Goal: Task Accomplishment & Management: Use online tool/utility

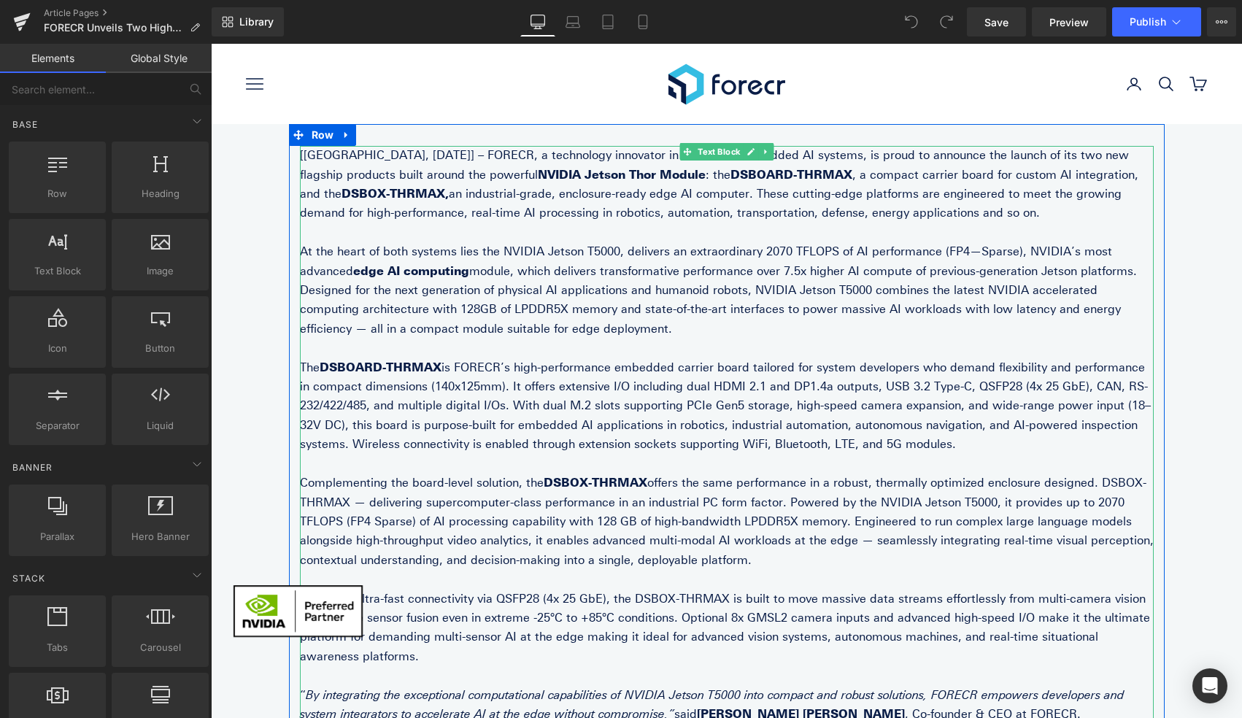
click at [365, 206] on p "[Tallinn, 19.08.2025] – FORECR, a technology innovator in advanced embedded AI …" at bounding box center [726, 184] width 853 height 77
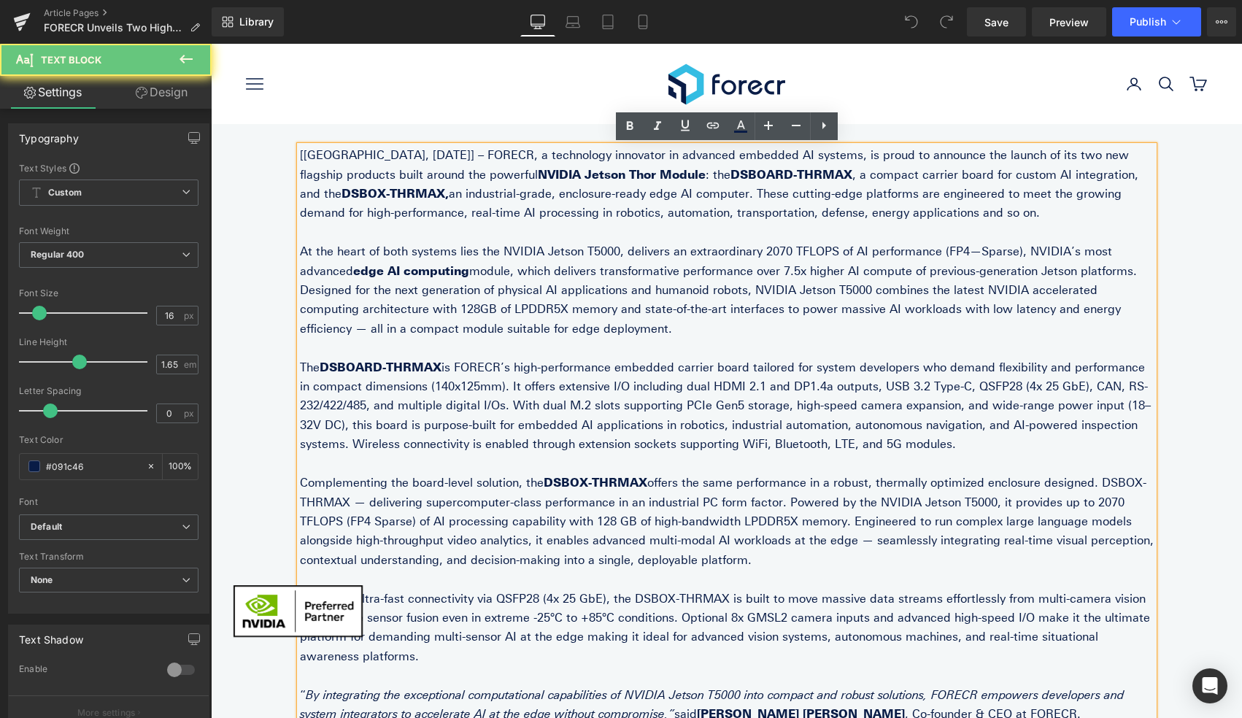
click at [352, 152] on p "[Tallinn, 19.08.2025] – FORECR, a technology innovator in advanced embedded AI …" at bounding box center [726, 184] width 853 height 77
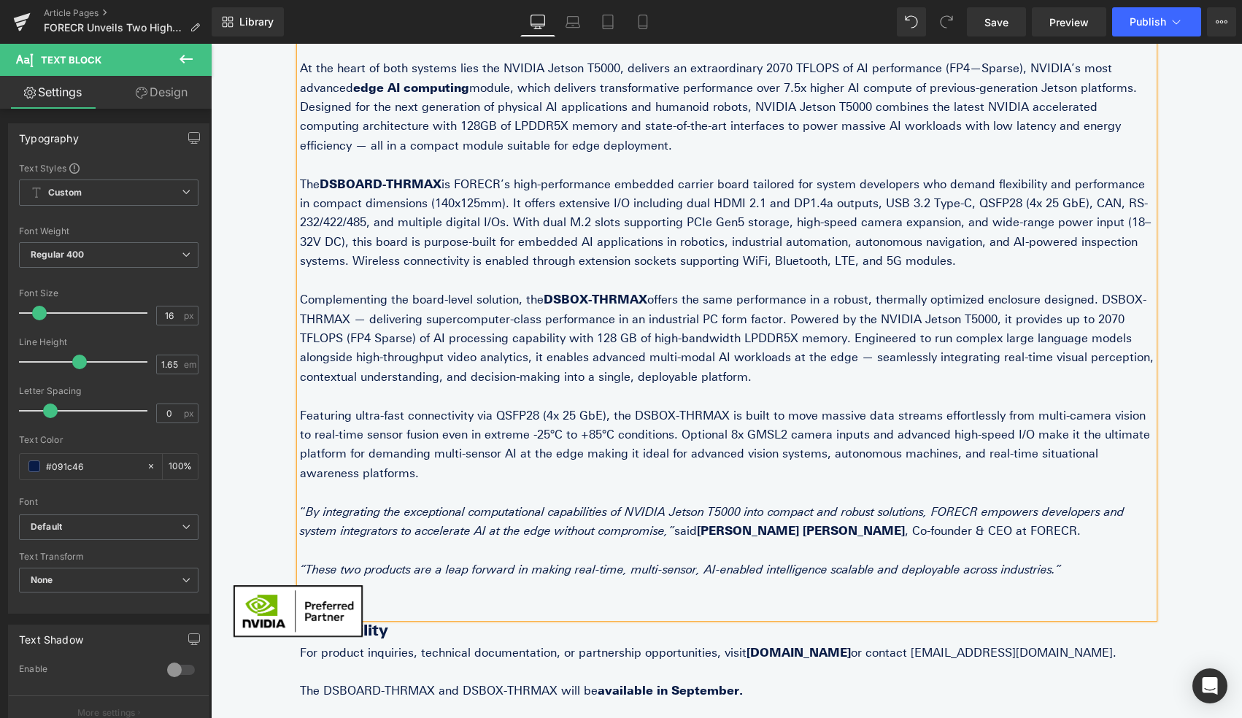
scroll to position [201, 0]
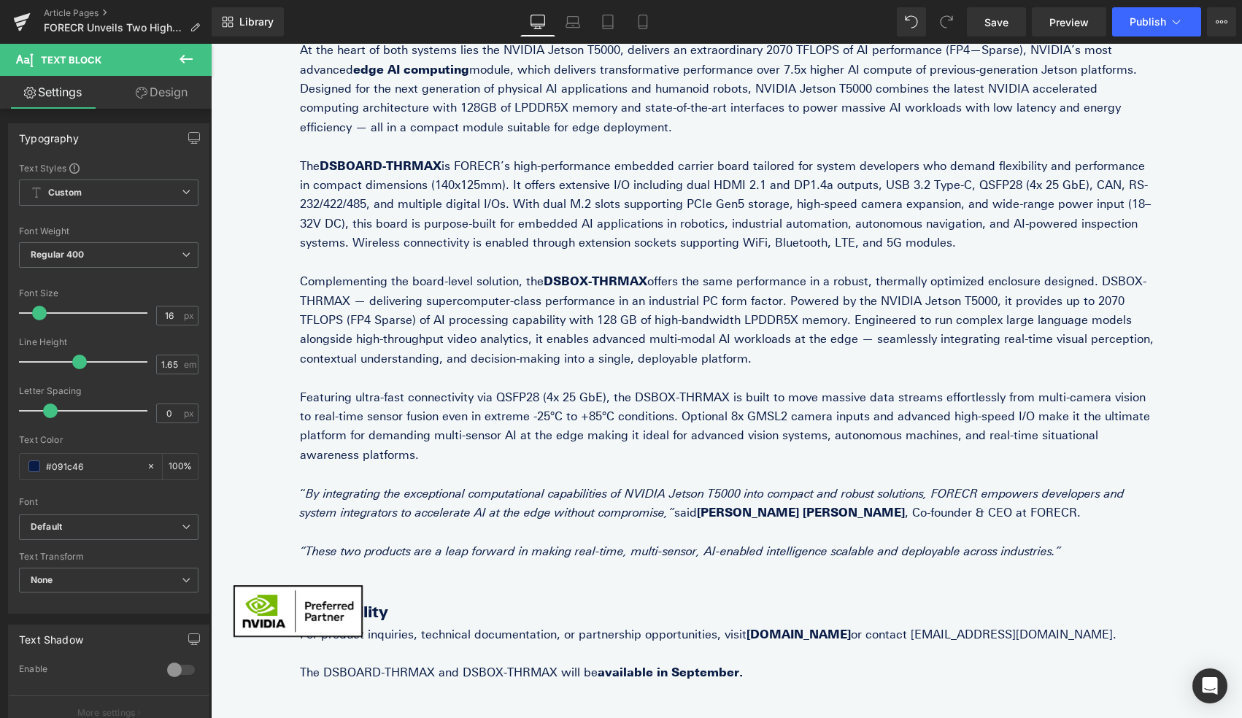
click at [189, 58] on icon at bounding box center [186, 59] width 18 height 18
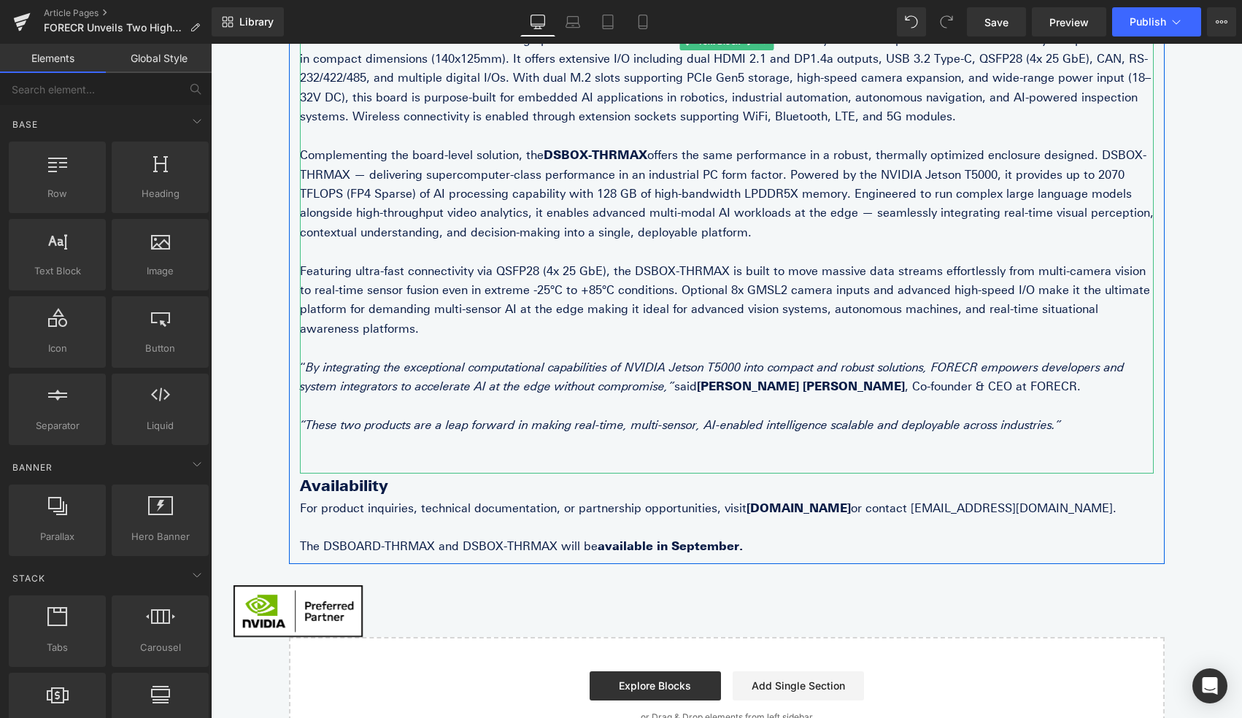
scroll to position [340, 0]
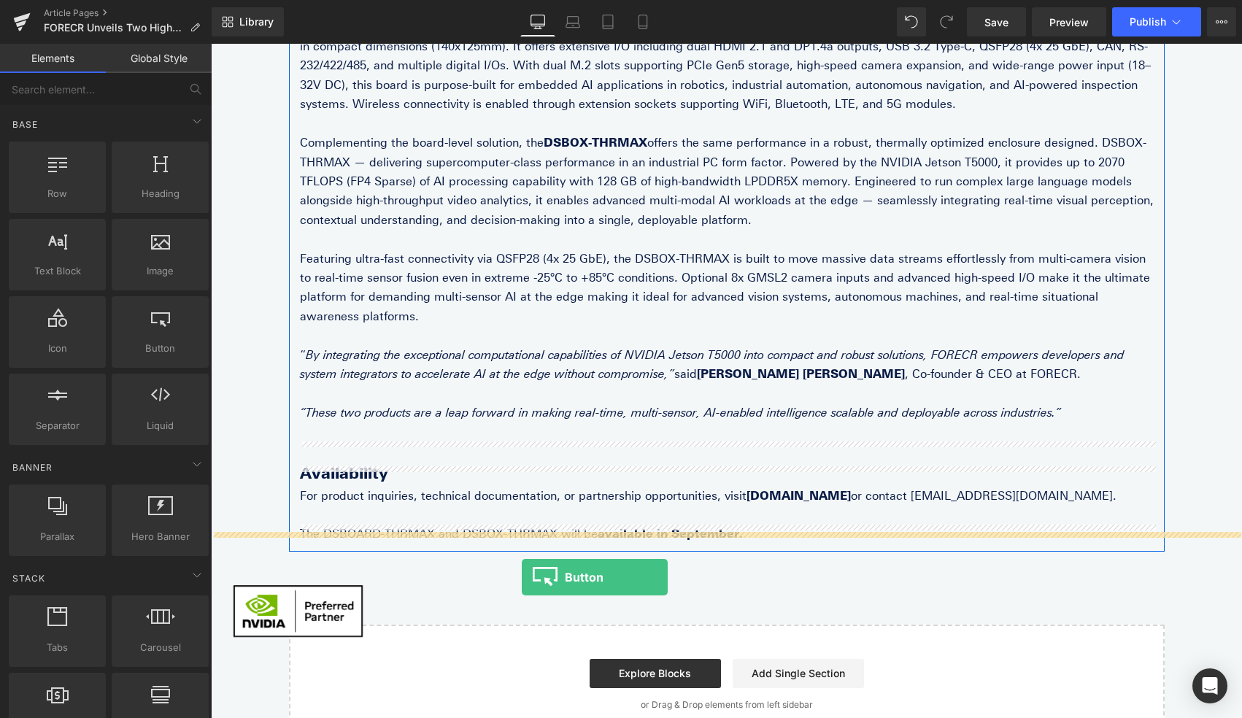
drag, startPoint x: 386, startPoint y: 385, endPoint x: 522, endPoint y: 577, distance: 235.0
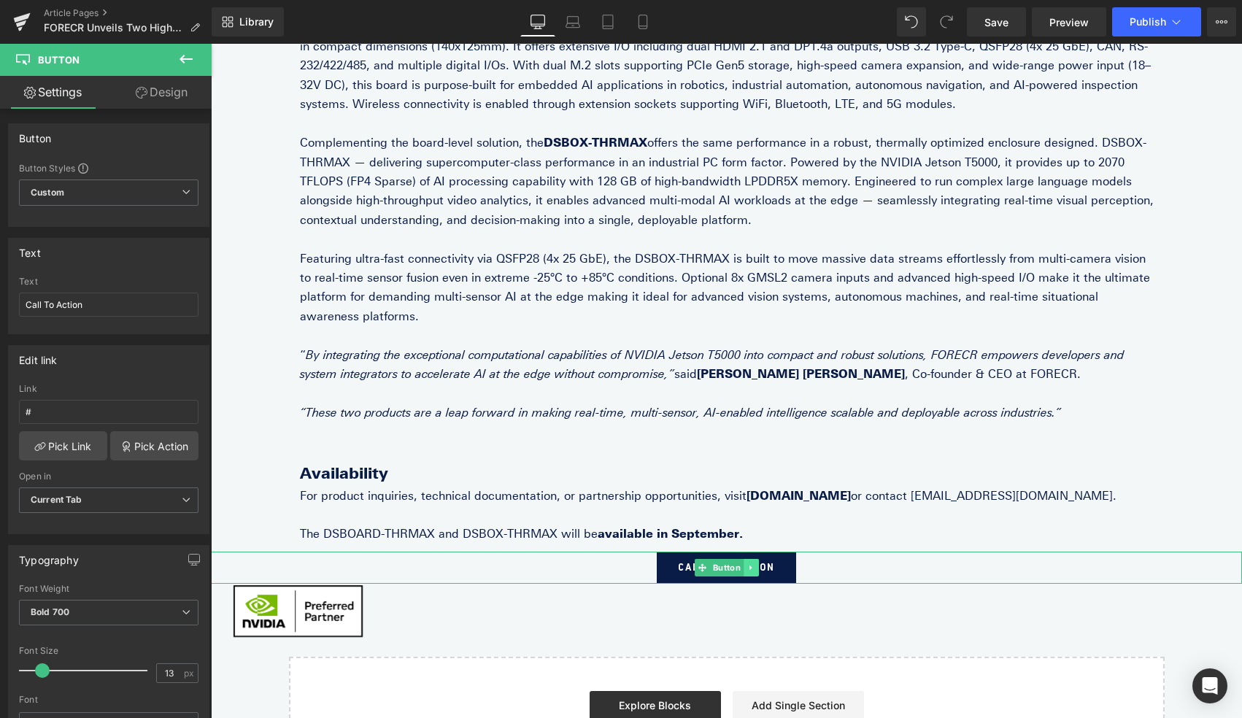
click at [754, 559] on link at bounding box center [750, 568] width 15 height 18
click at [759, 563] on icon at bounding box center [758, 567] width 8 height 8
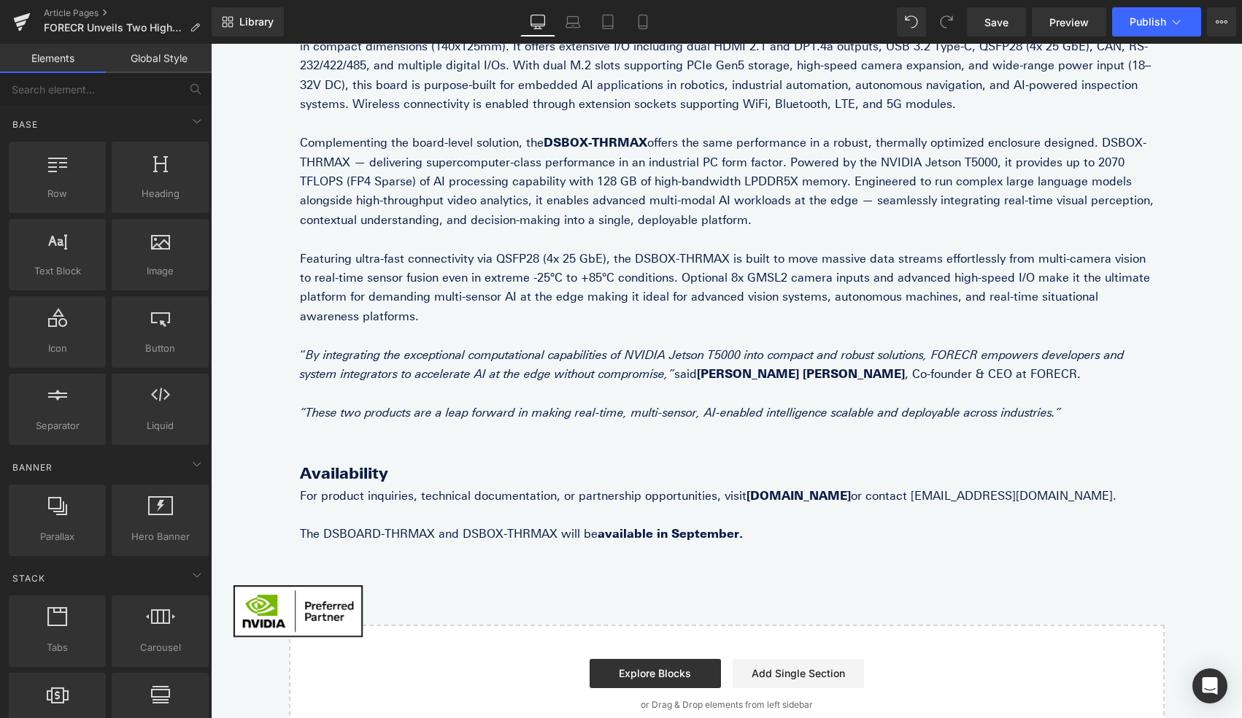
click at [174, 48] on link "Global Style" at bounding box center [159, 58] width 106 height 29
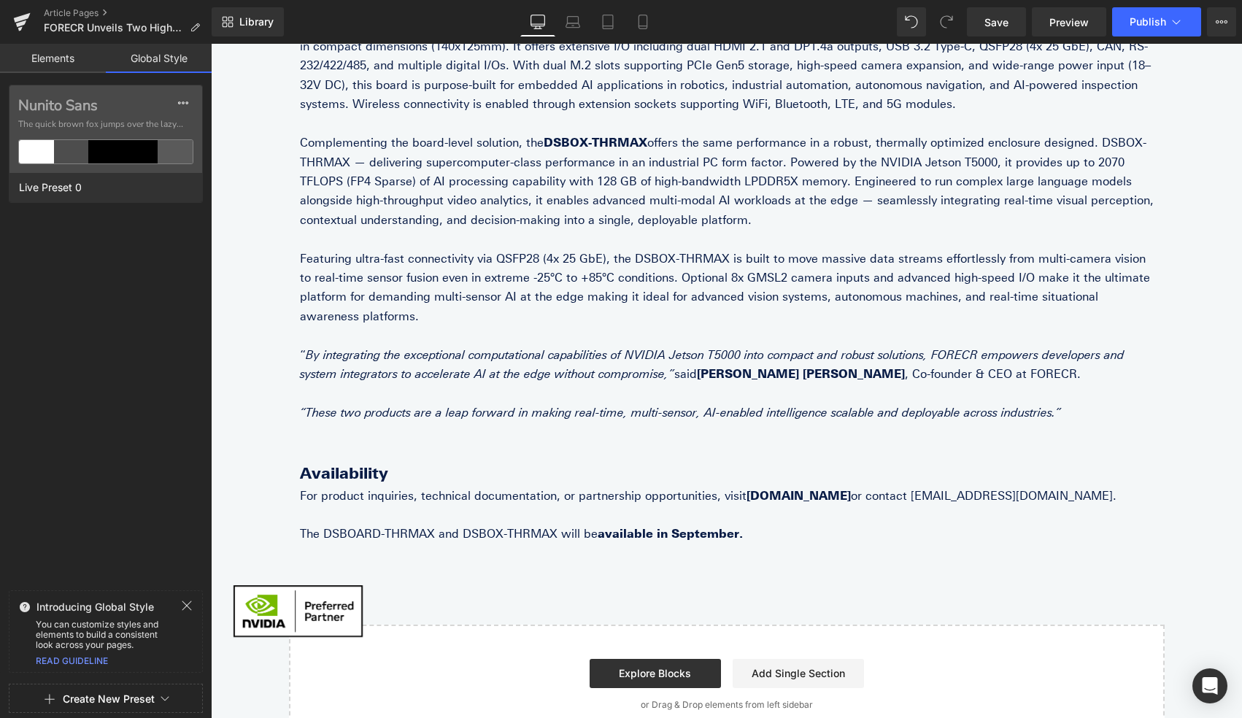
click at [67, 54] on link "Elements" at bounding box center [53, 58] width 106 height 29
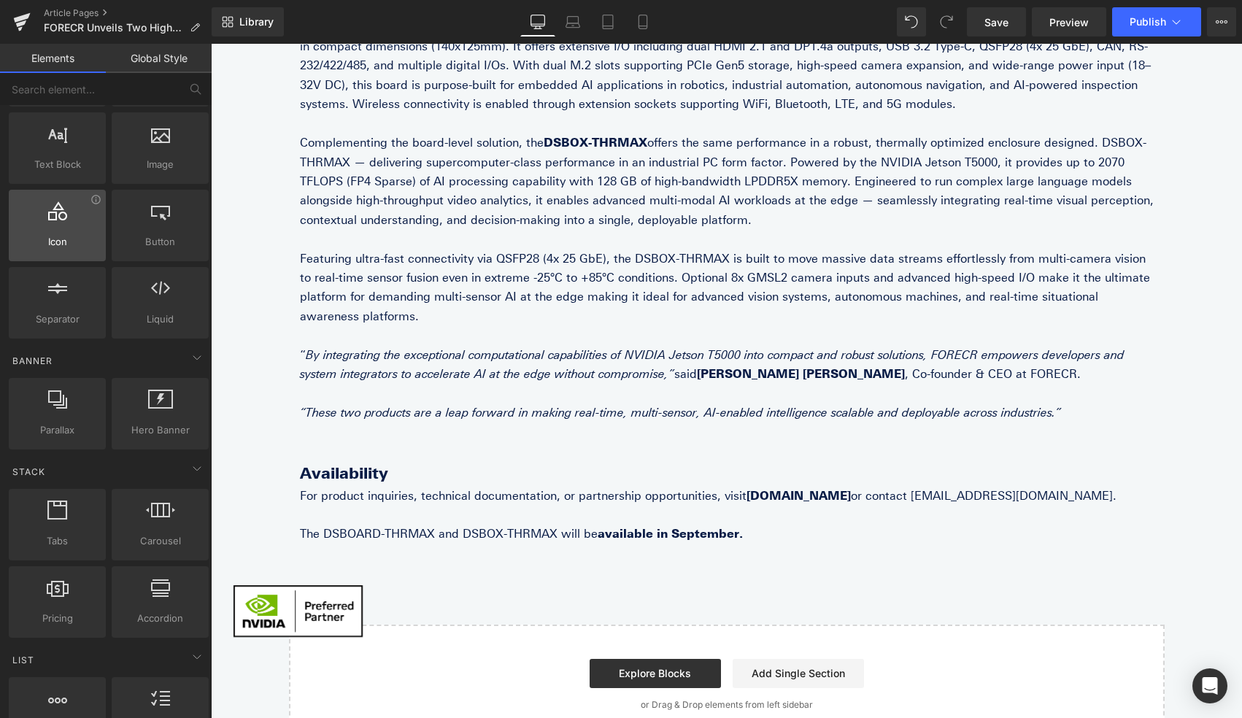
scroll to position [0, 0]
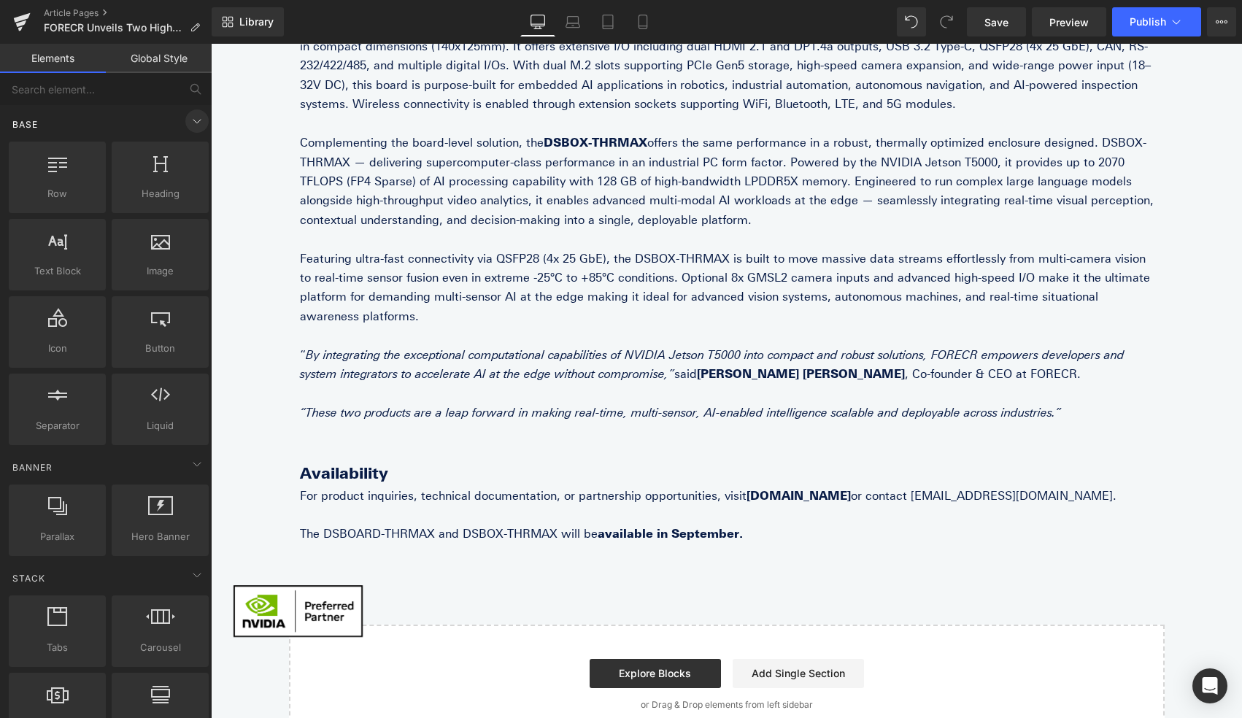
click at [195, 120] on icon at bounding box center [197, 121] width 18 height 18
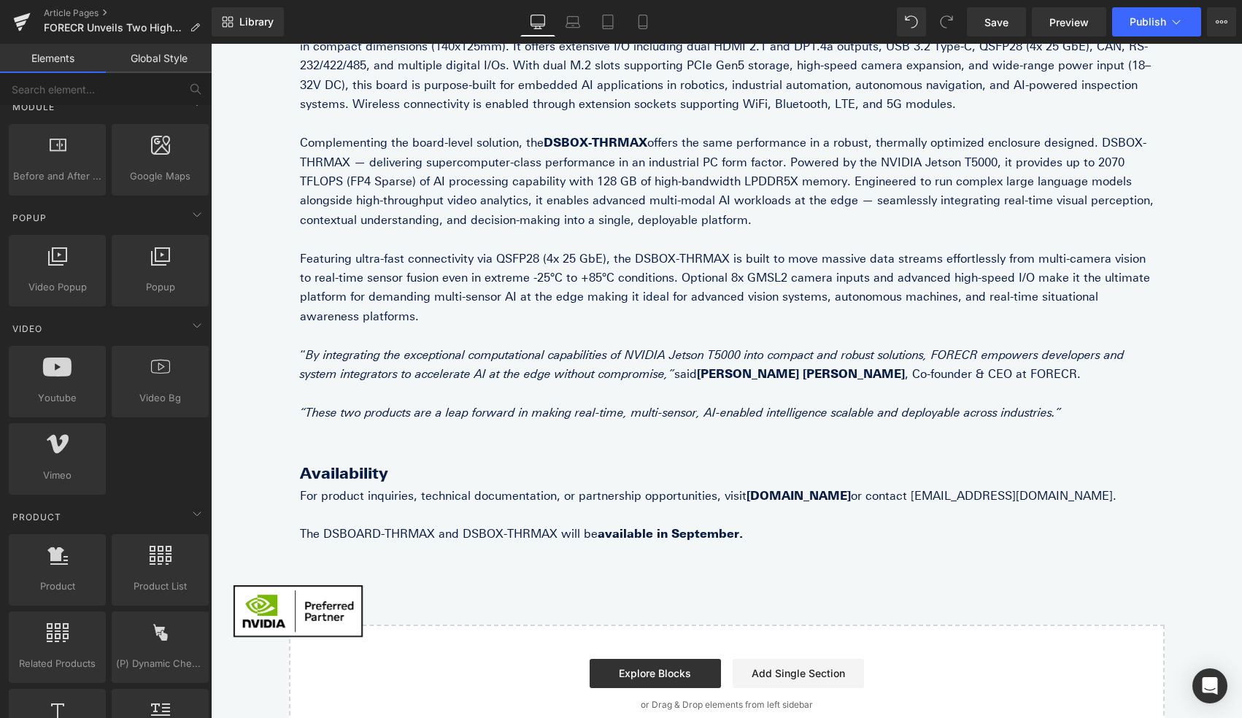
scroll to position [646, 0]
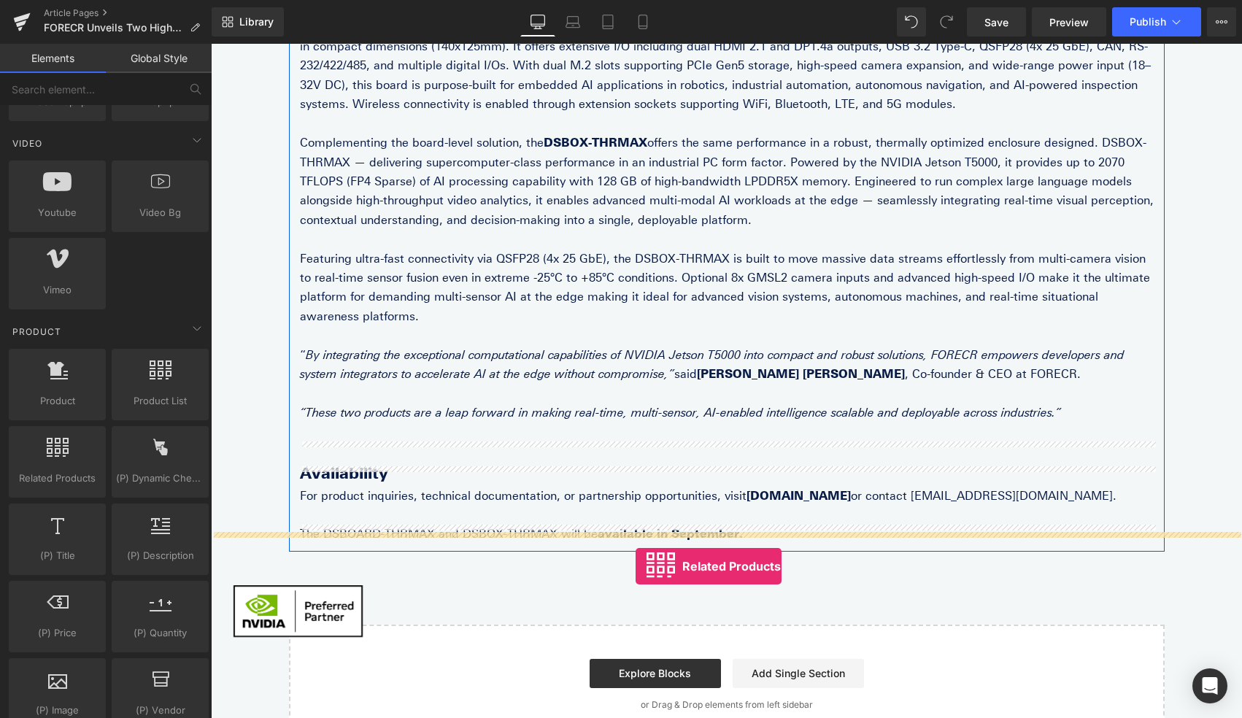
drag, startPoint x: 274, startPoint y: 505, endPoint x: 635, endPoint y: 566, distance: 366.2
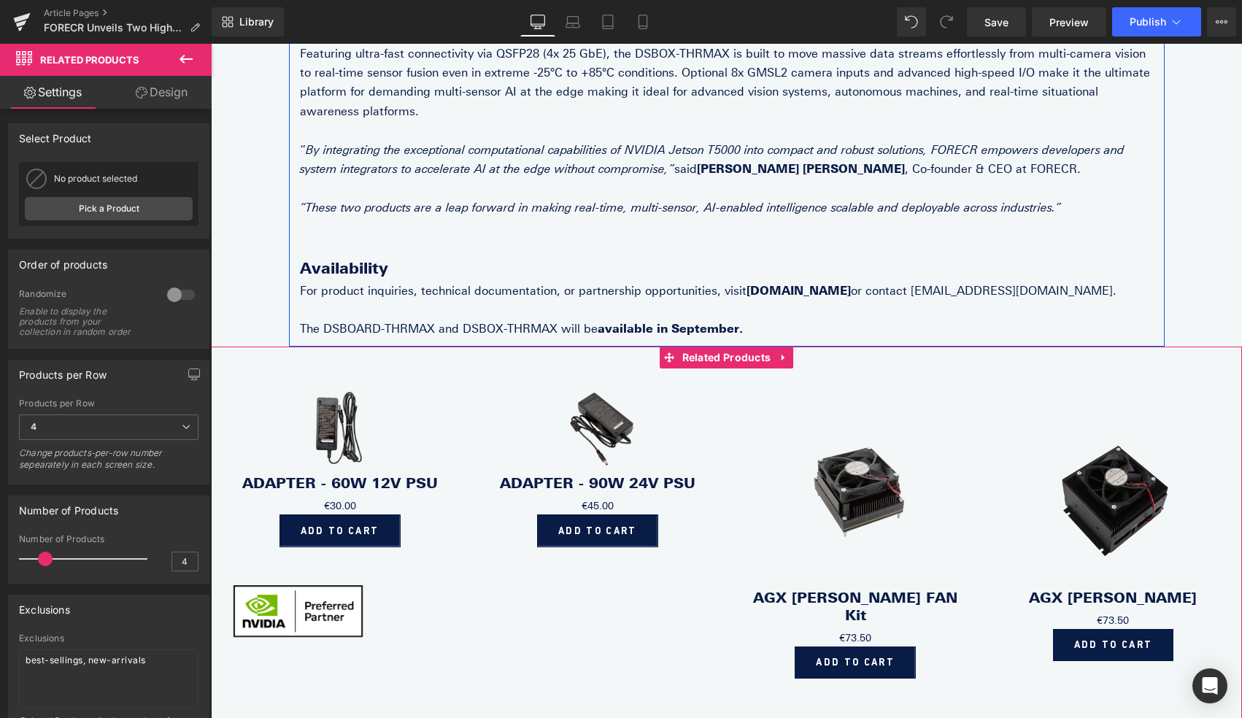
scroll to position [546, 0]
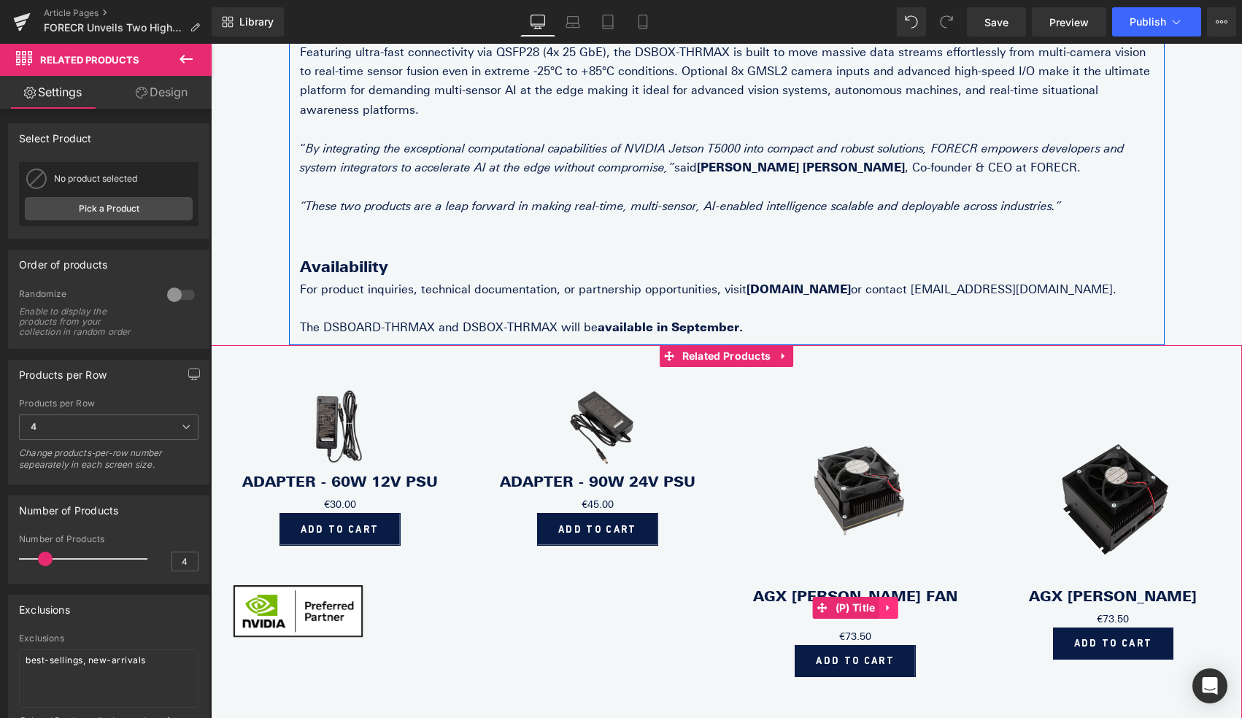
click at [886, 604] on icon at bounding box center [887, 607] width 3 height 7
click at [899, 603] on icon at bounding box center [897, 608] width 10 height 10
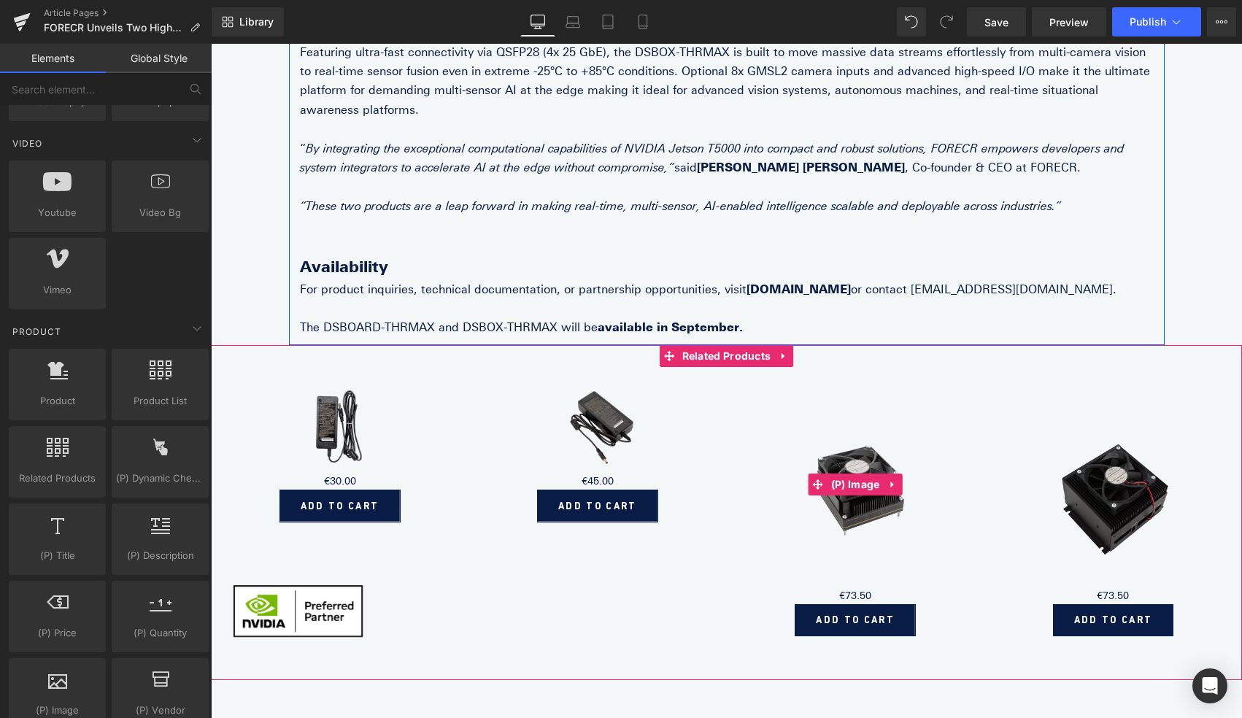
click at [864, 412] on img at bounding box center [854, 485] width 137 height 206
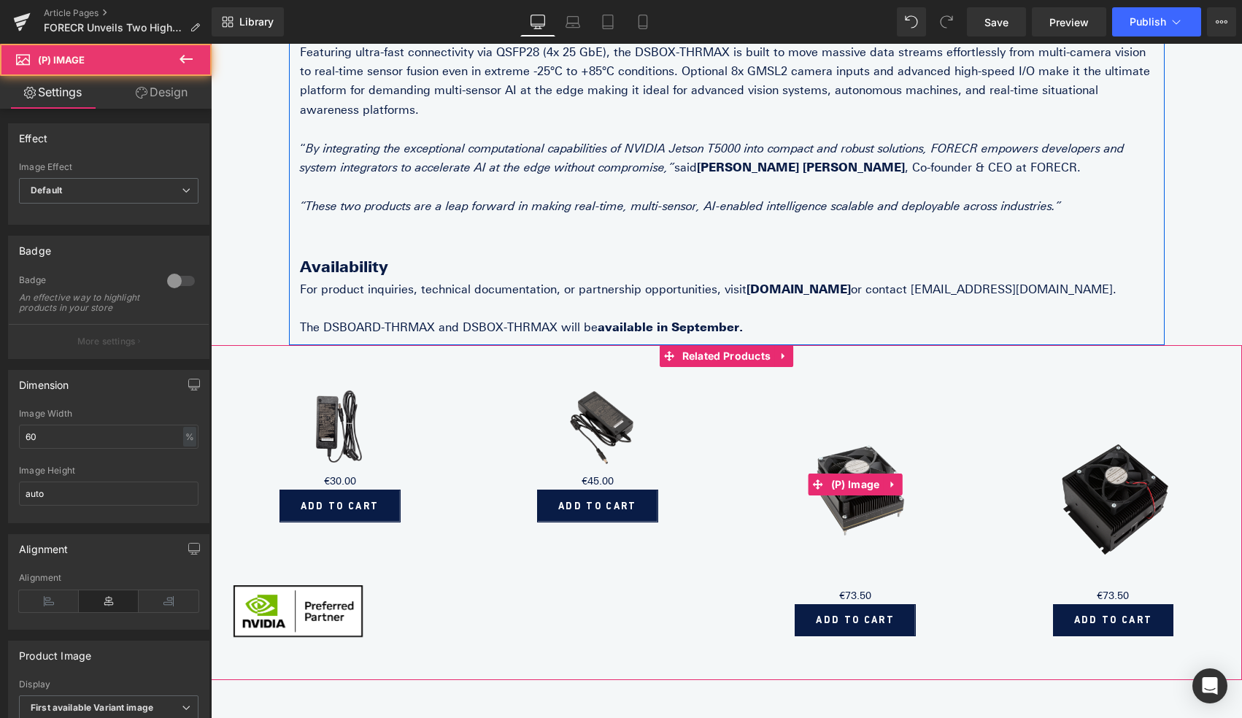
click at [856, 451] on img at bounding box center [854, 485] width 137 height 206
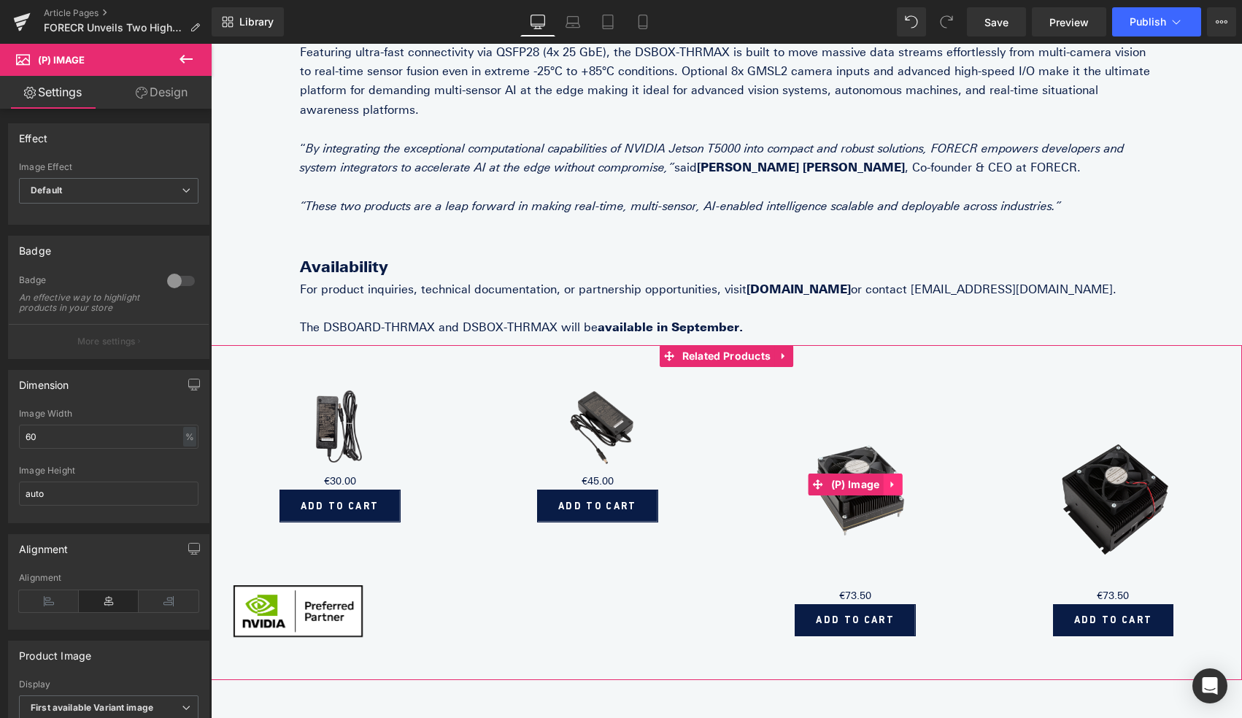
click at [898, 473] on link at bounding box center [892, 484] width 19 height 22
click at [905, 479] on icon at bounding box center [902, 484] width 10 height 10
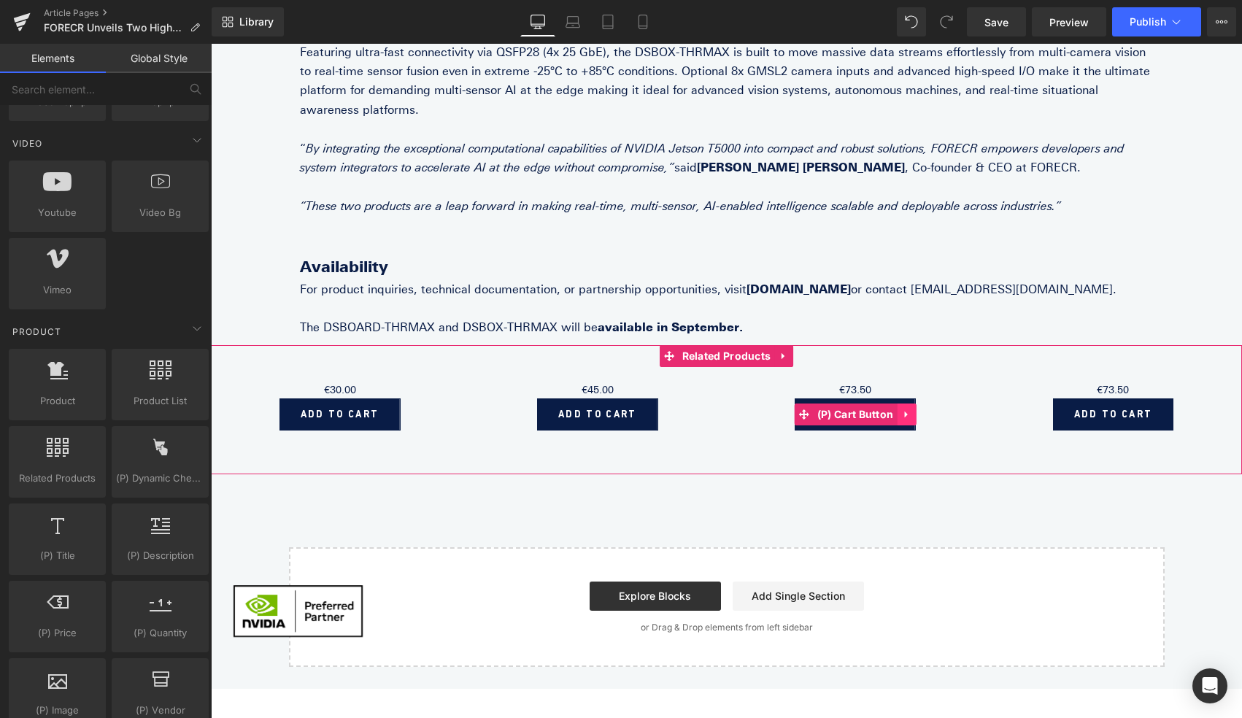
click at [910, 409] on icon at bounding box center [906, 414] width 10 height 11
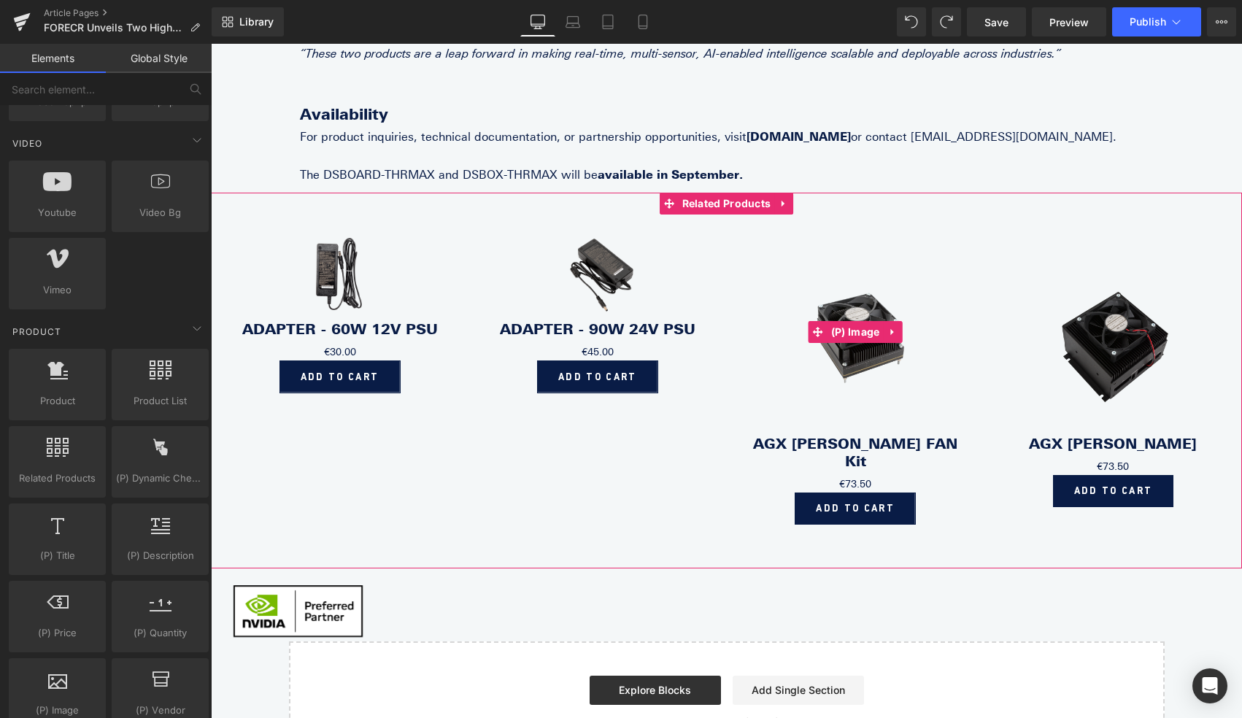
scroll to position [700, 0]
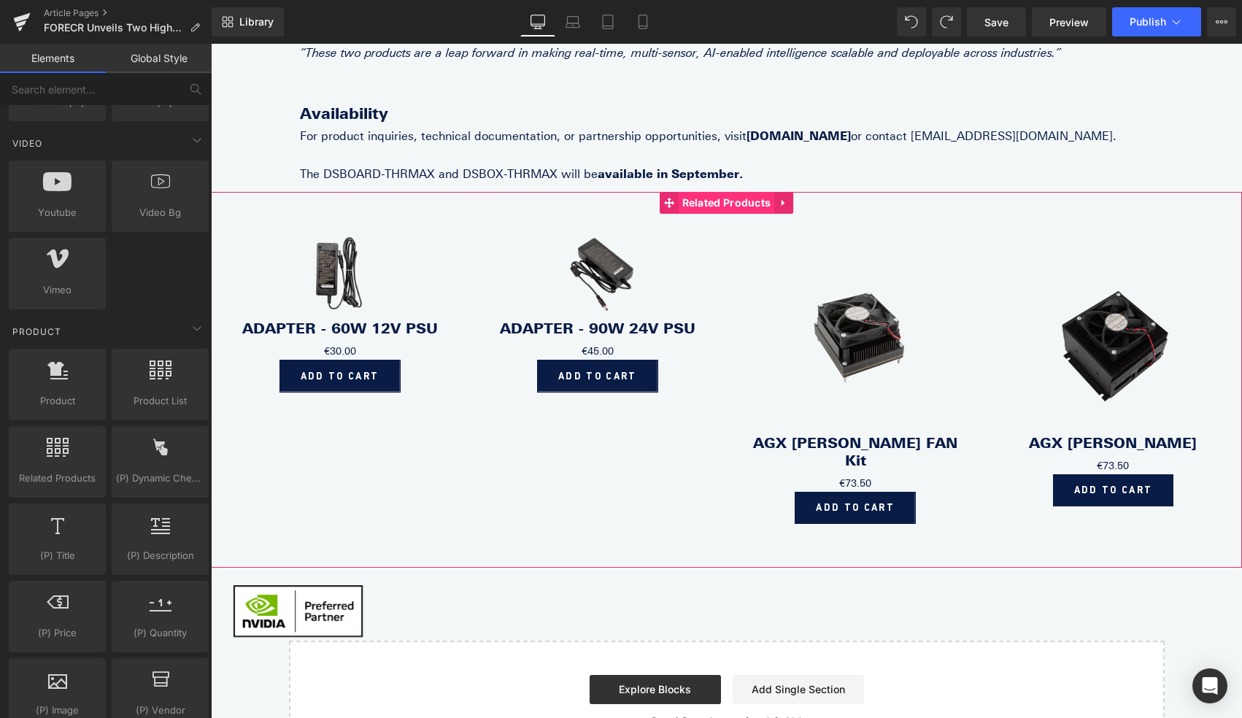
click at [748, 192] on span "Related Products" at bounding box center [726, 203] width 96 height 22
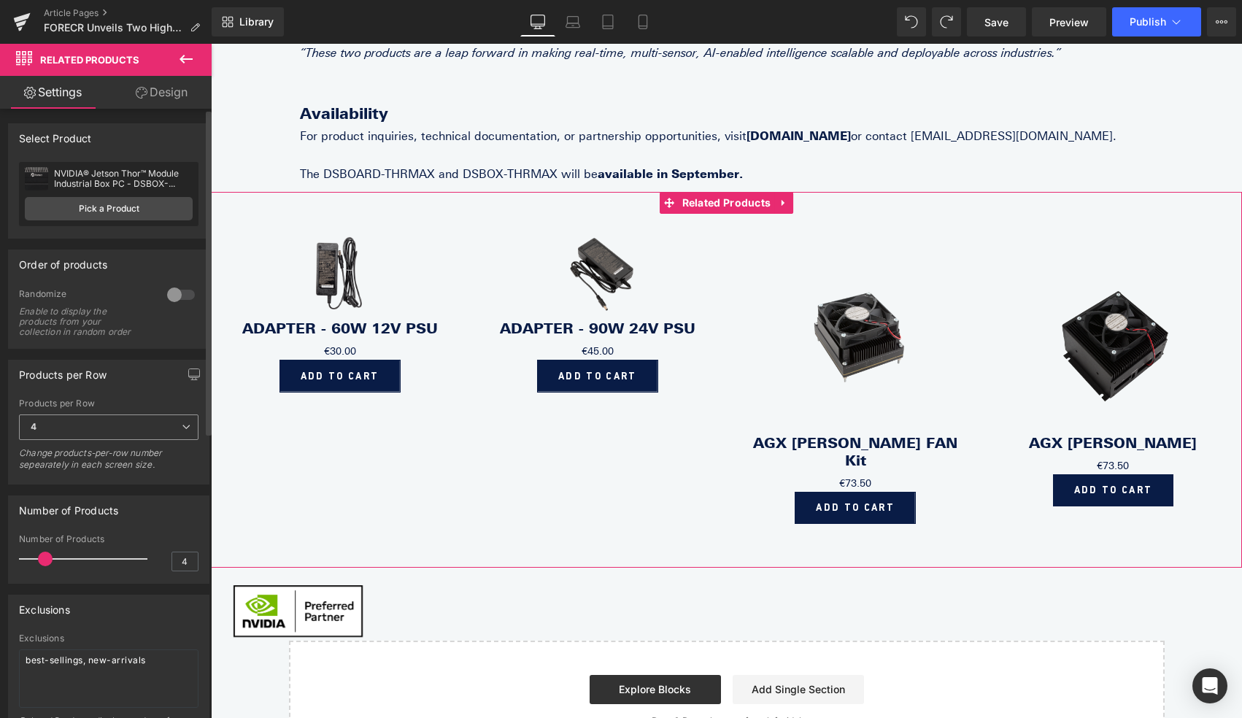
click at [77, 434] on span "4" at bounding box center [108, 427] width 179 height 26
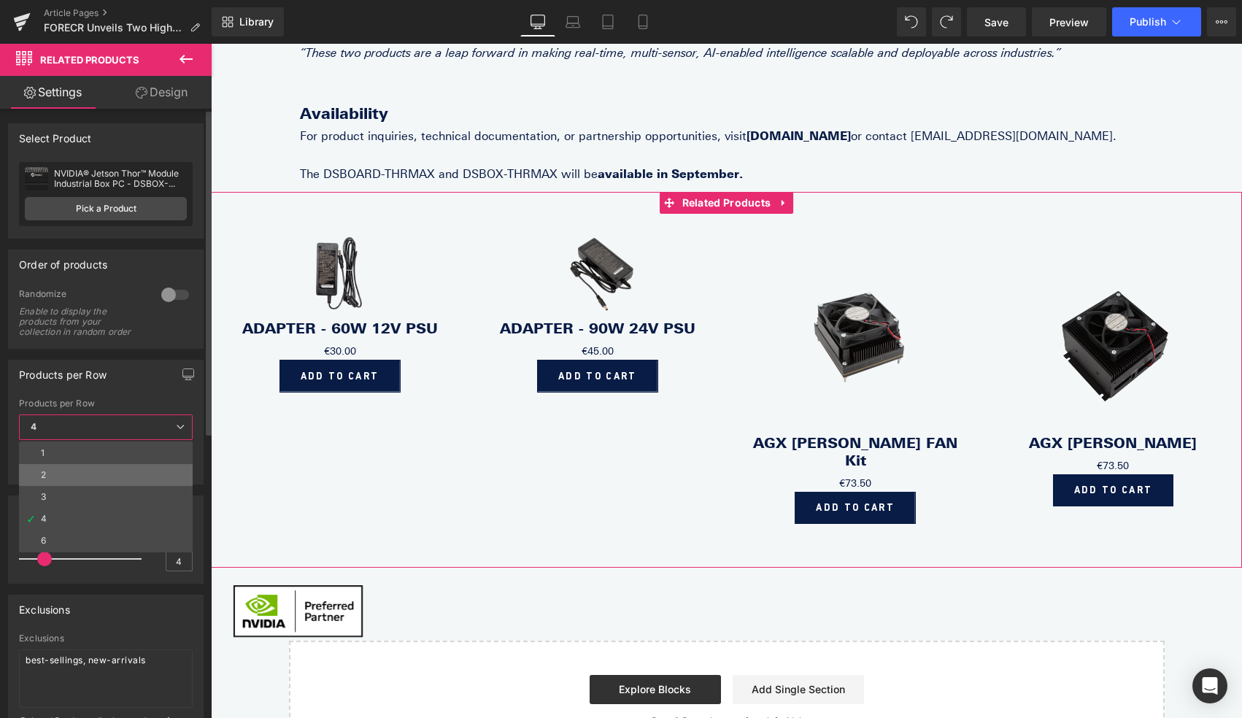
click at [58, 473] on li "2" at bounding box center [106, 475] width 174 height 22
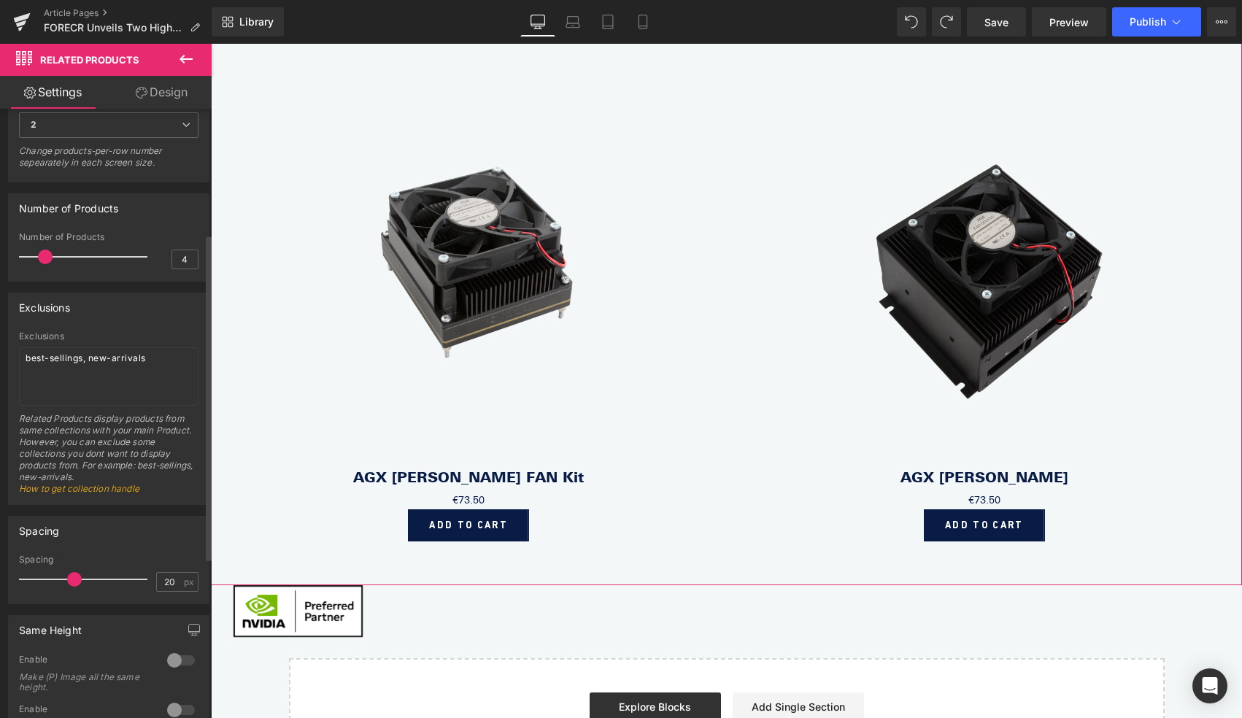
scroll to position [303, 0]
click at [180, 261] on input "4" at bounding box center [185, 258] width 26 height 18
type input "2"
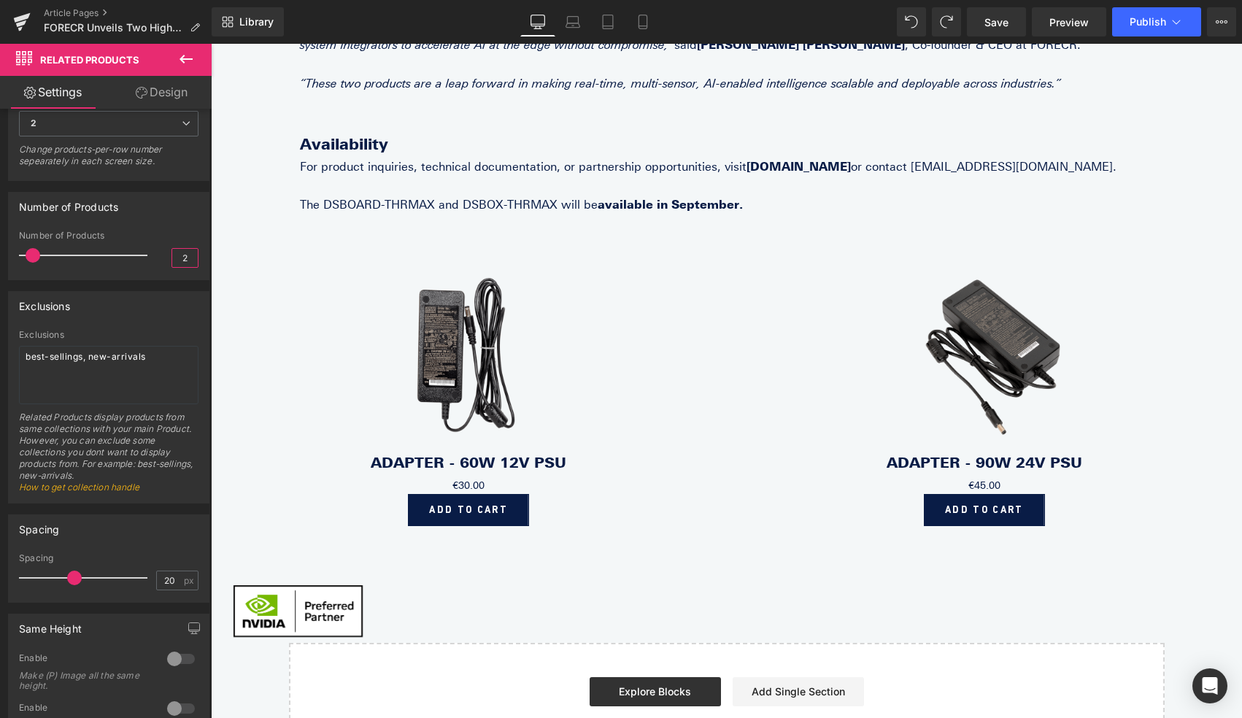
scroll to position [601, 0]
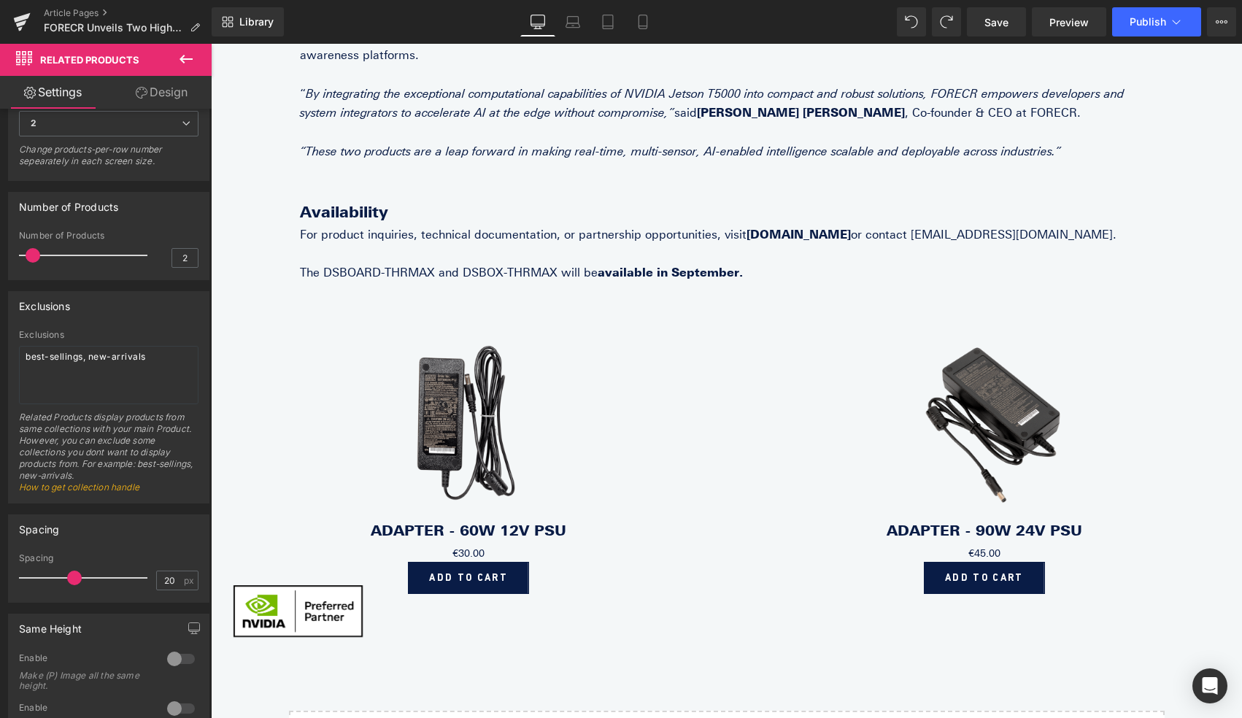
click at [429, 402] on div "Sale Off (P) Image" at bounding box center [468, 424] width 487 height 195
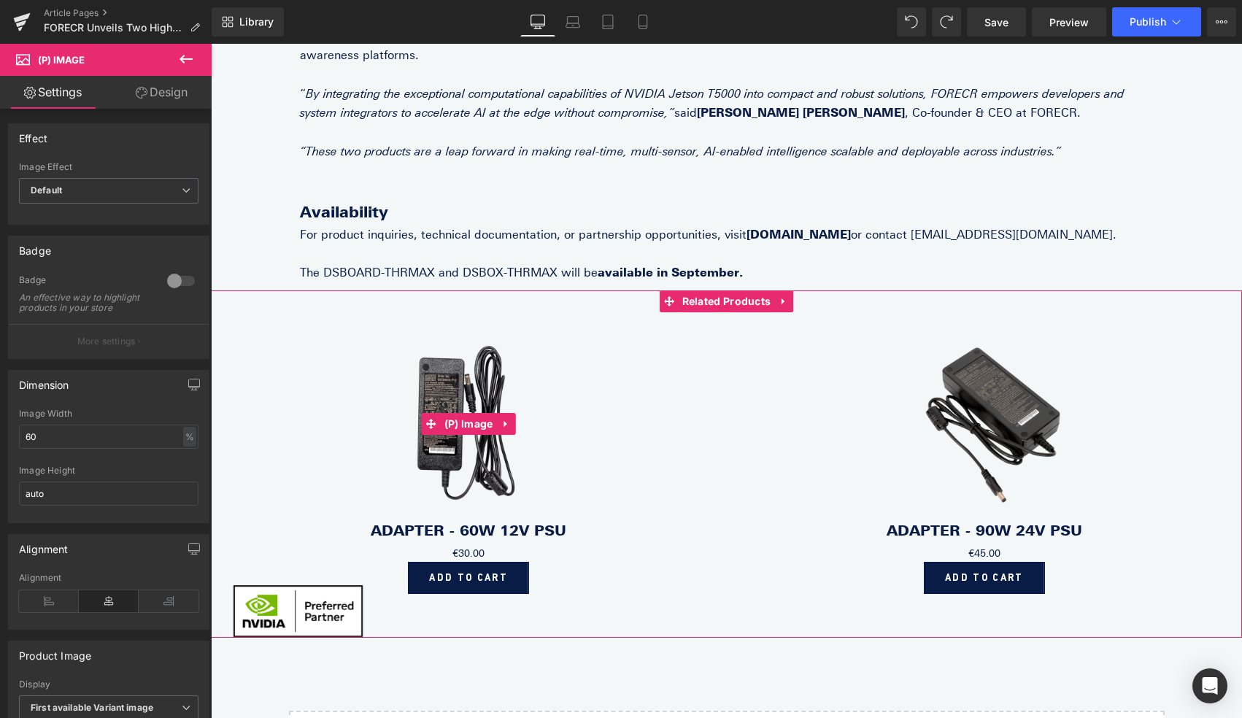
click at [461, 354] on img at bounding box center [468, 424] width 292 height 195
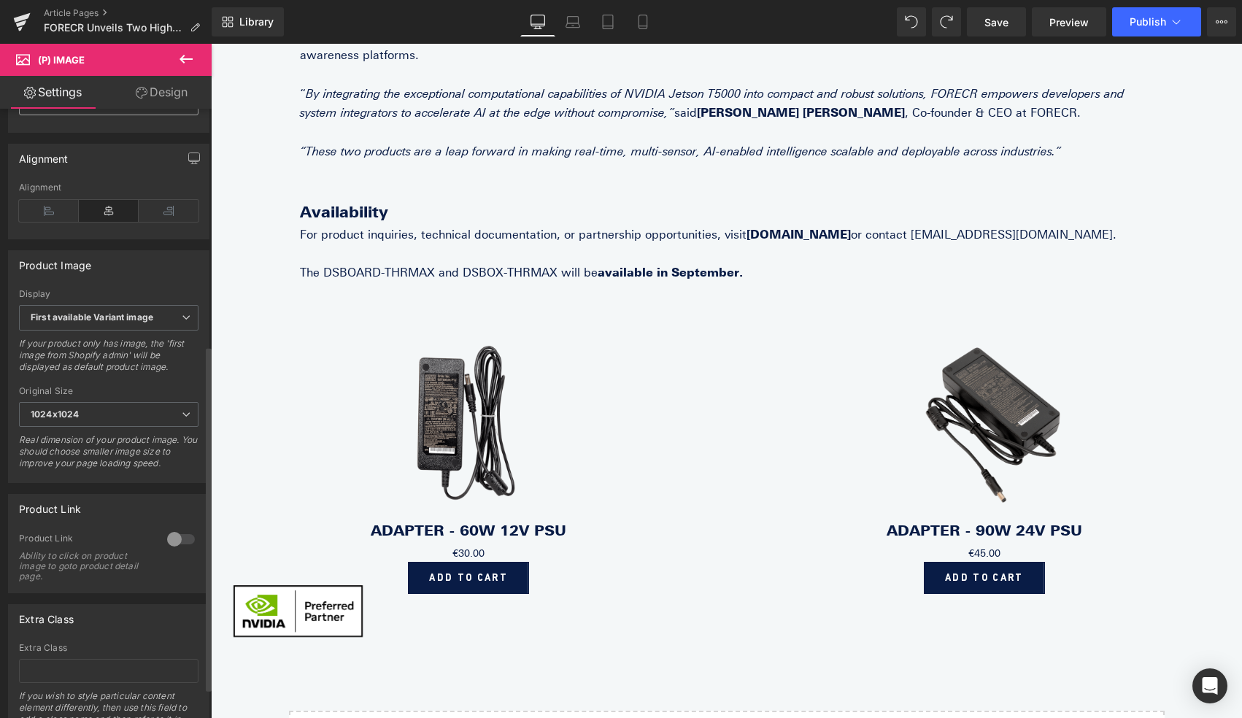
scroll to position [471, 0]
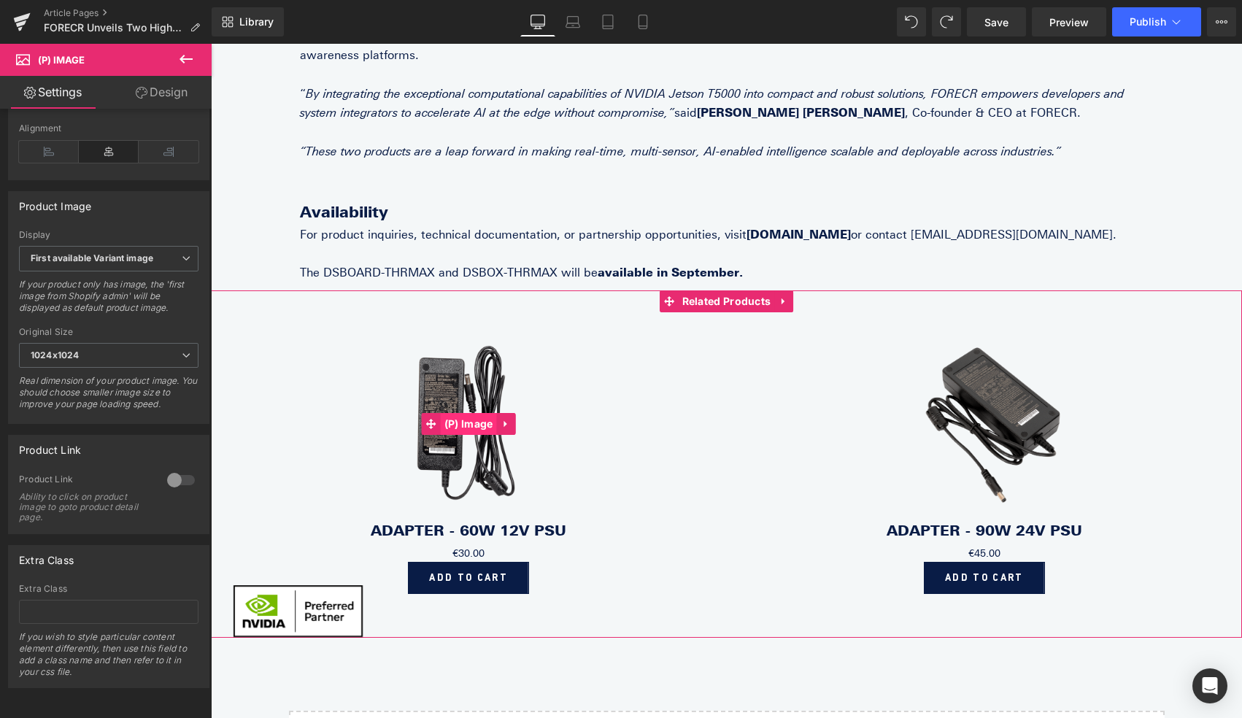
click at [477, 413] on span "(P) Image" at bounding box center [469, 424] width 56 height 22
click at [510, 419] on icon at bounding box center [506, 424] width 10 height 11
click at [472, 440] on img at bounding box center [468, 424] width 292 height 195
click at [479, 567] on span "(P) Cart Button" at bounding box center [469, 578] width 84 height 22
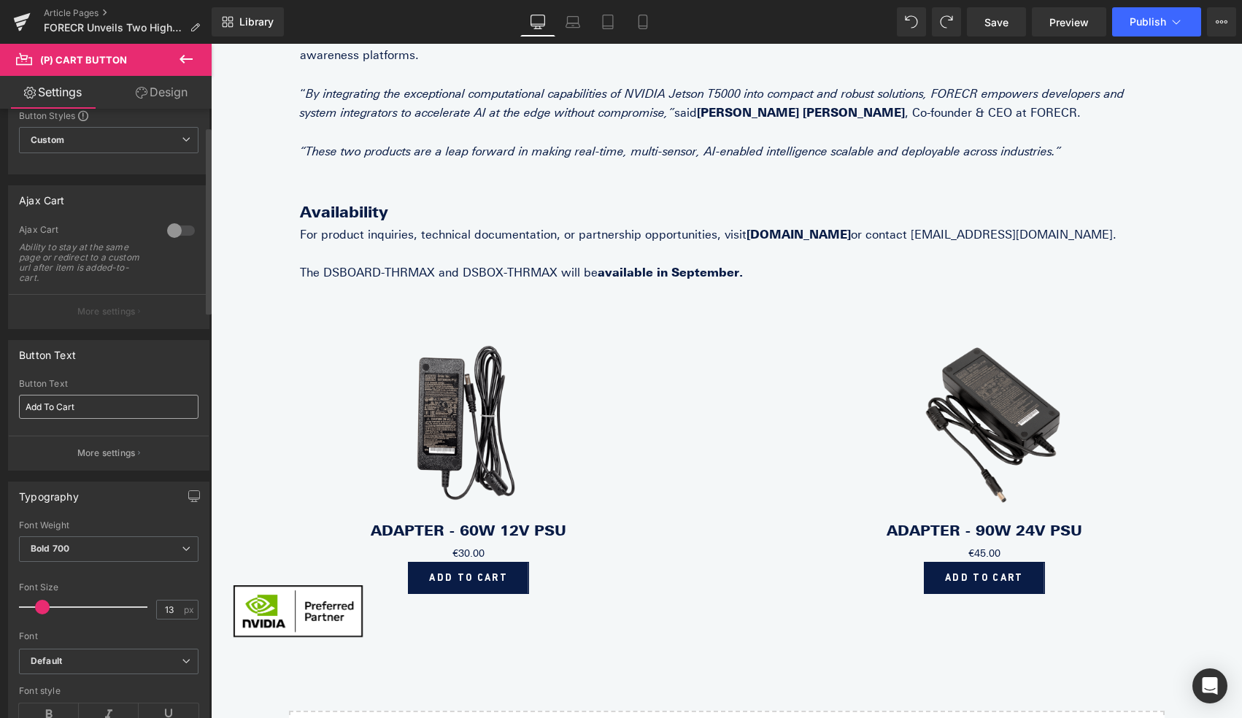
scroll to position [58, 0]
drag, startPoint x: 115, startPoint y: 400, endPoint x: 0, endPoint y: 398, distance: 114.5
click at [0, 399] on html "(P) Cart Button You are previewing how the will restyle your page. You can not …" at bounding box center [621, 359] width 1242 height 718
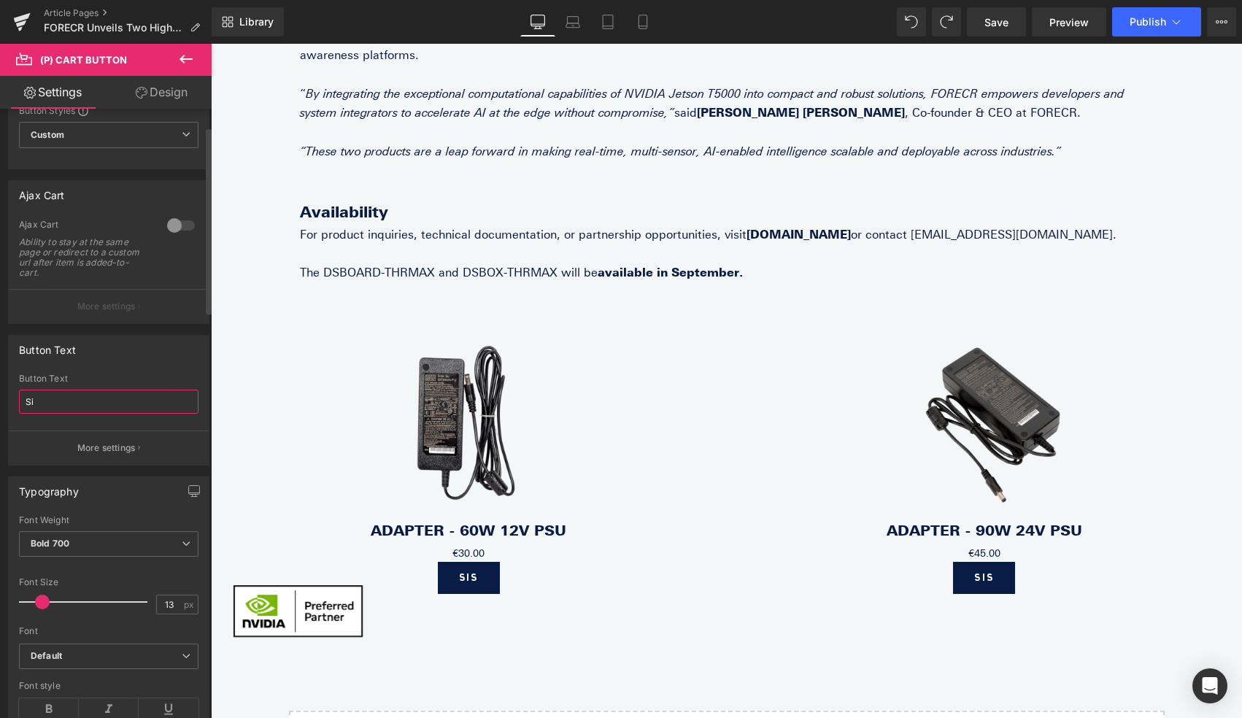
type input "S"
type input "Discover"
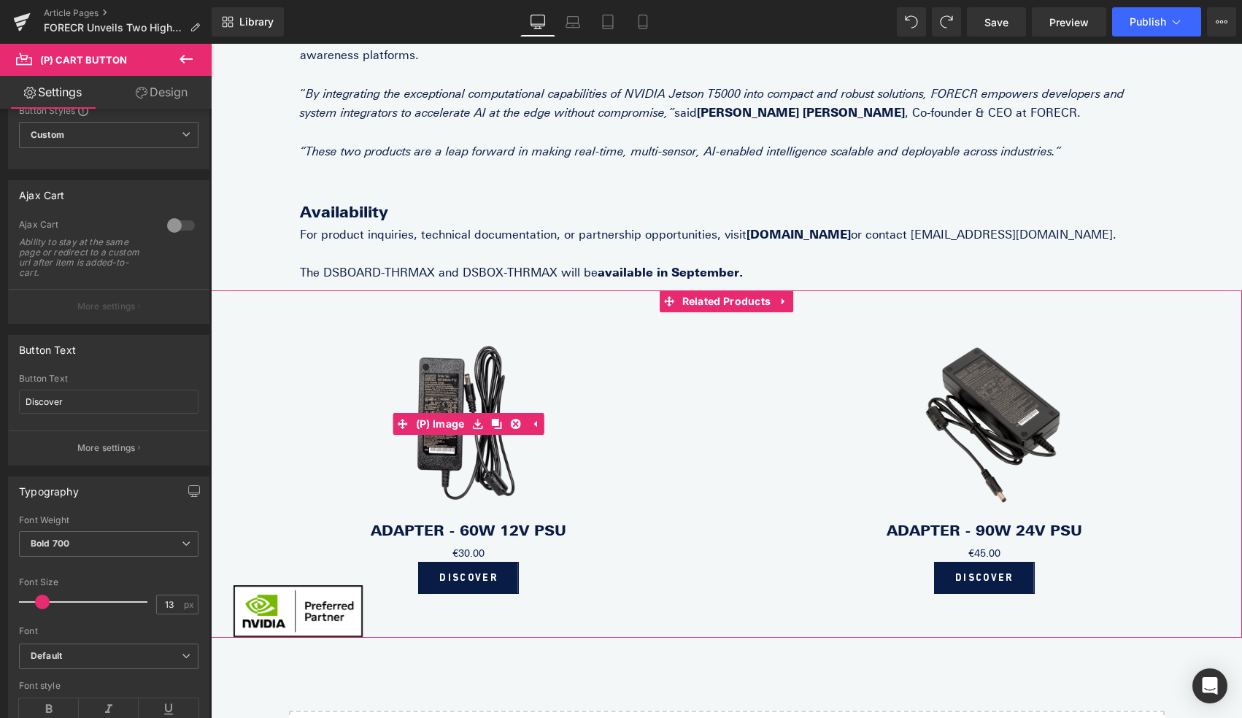
click at [466, 449] on img at bounding box center [468, 424] width 292 height 195
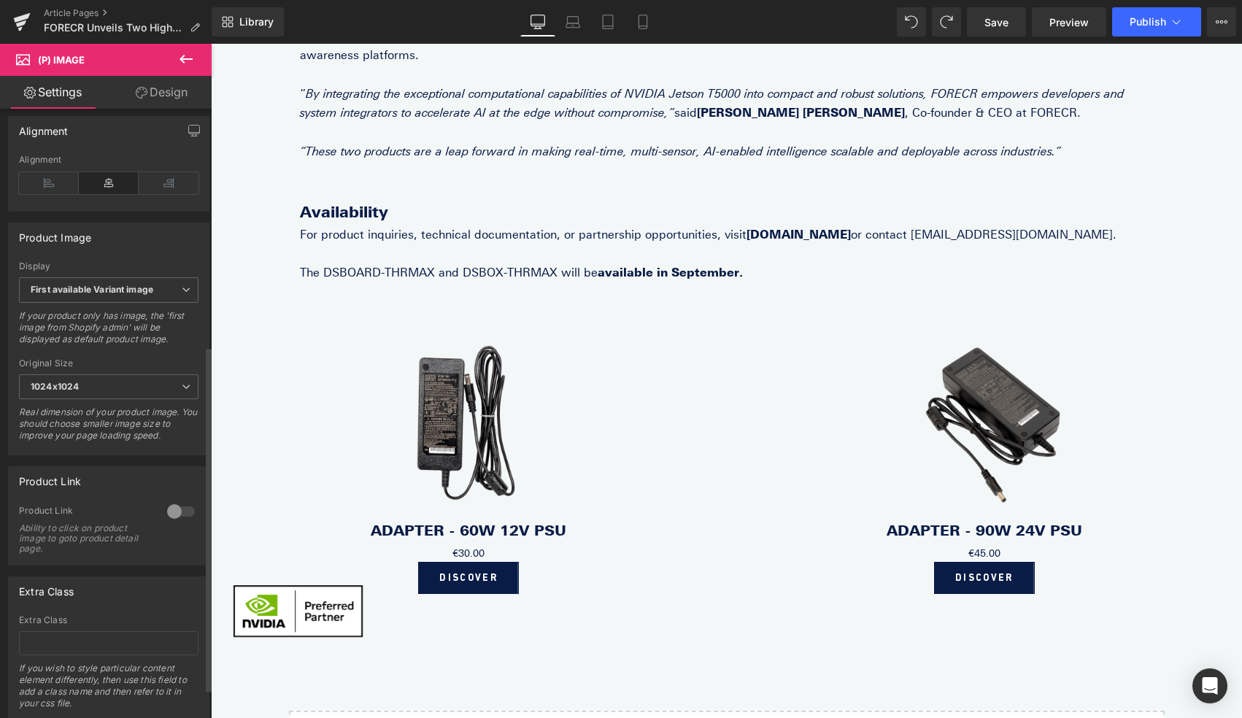
scroll to position [471, 0]
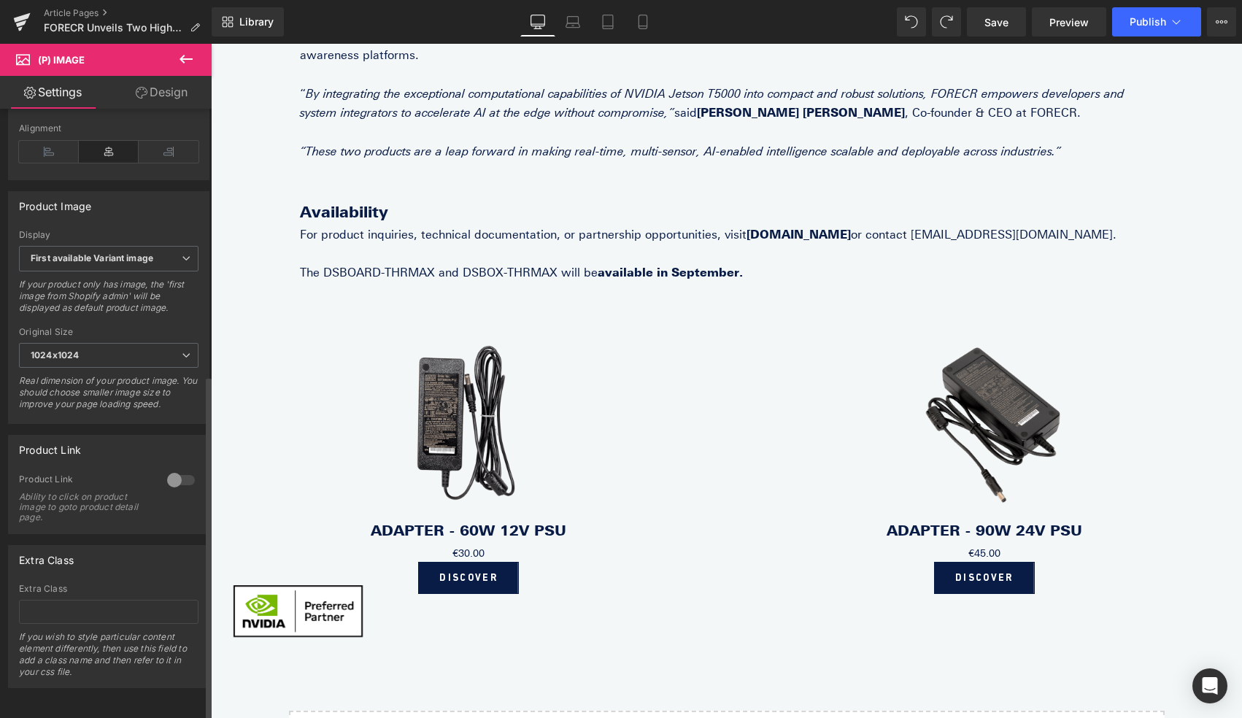
click at [170, 475] on div at bounding box center [180, 479] width 35 height 23
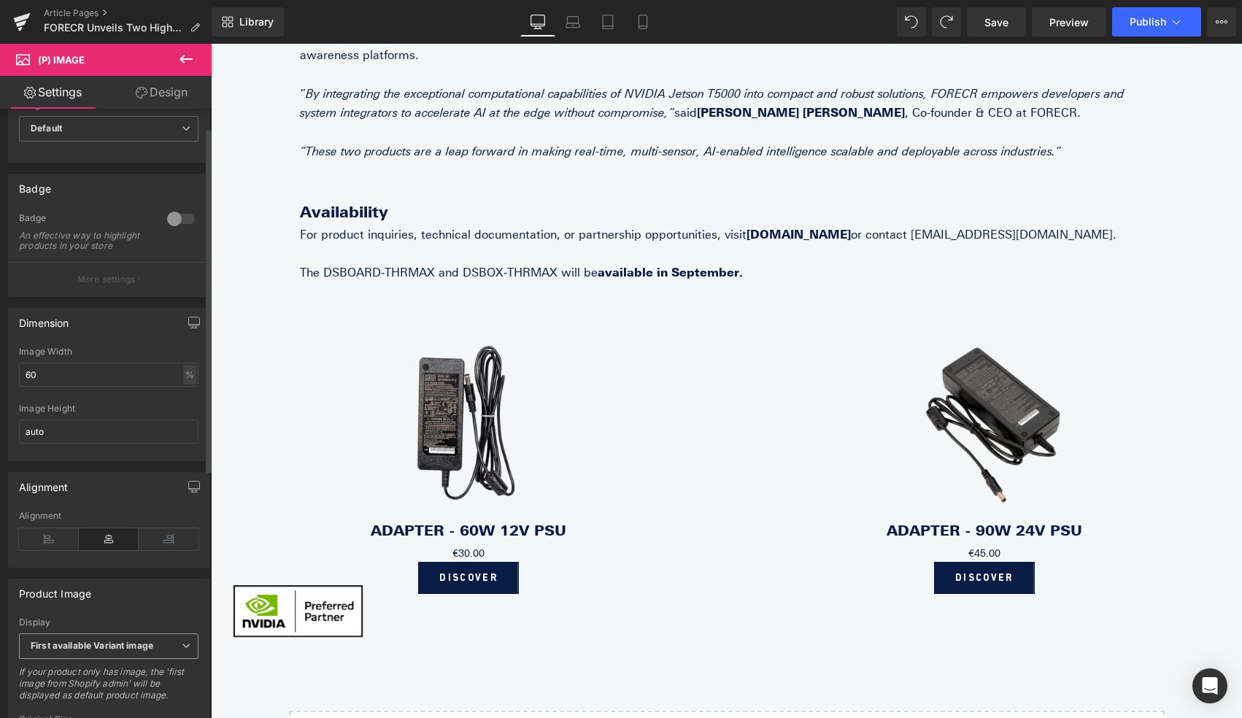
scroll to position [0, 0]
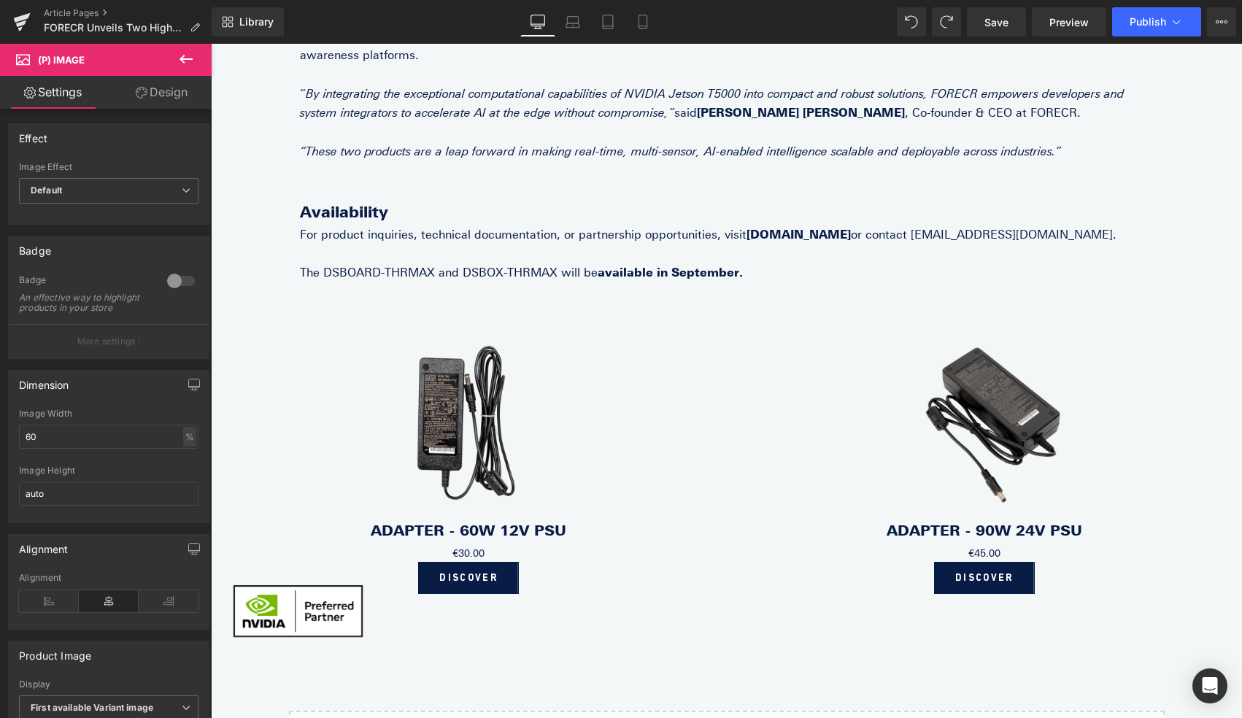
click at [160, 88] on link "Design" at bounding box center [162, 92] width 106 height 33
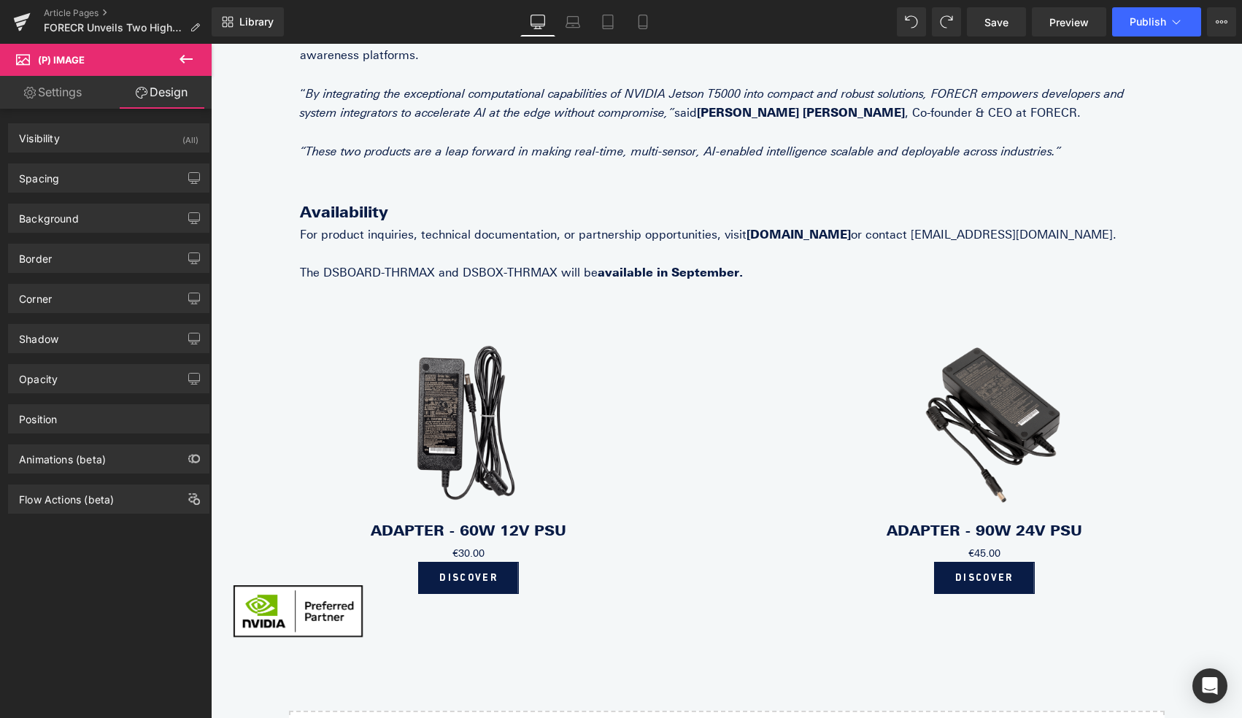
click at [61, 82] on link "Settings" at bounding box center [53, 92] width 106 height 33
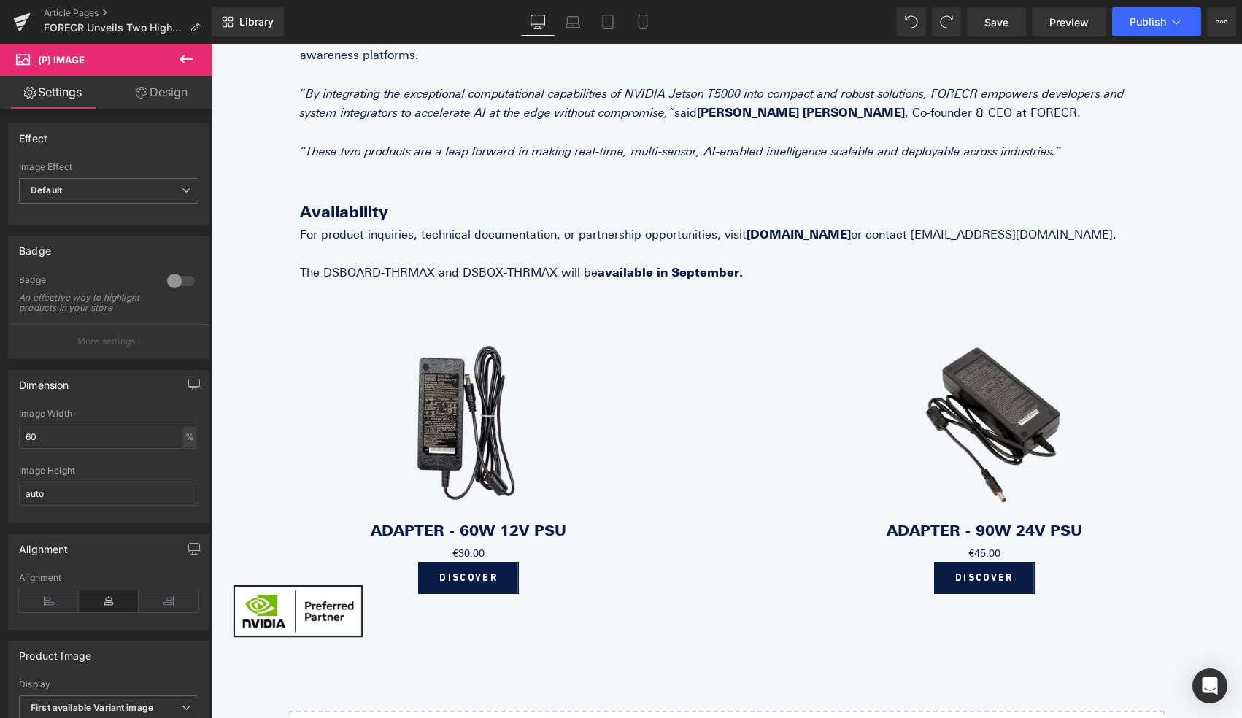
click at [58, 61] on span "(P) Image" at bounding box center [61, 60] width 47 height 12
click at [190, 61] on icon at bounding box center [186, 59] width 18 height 18
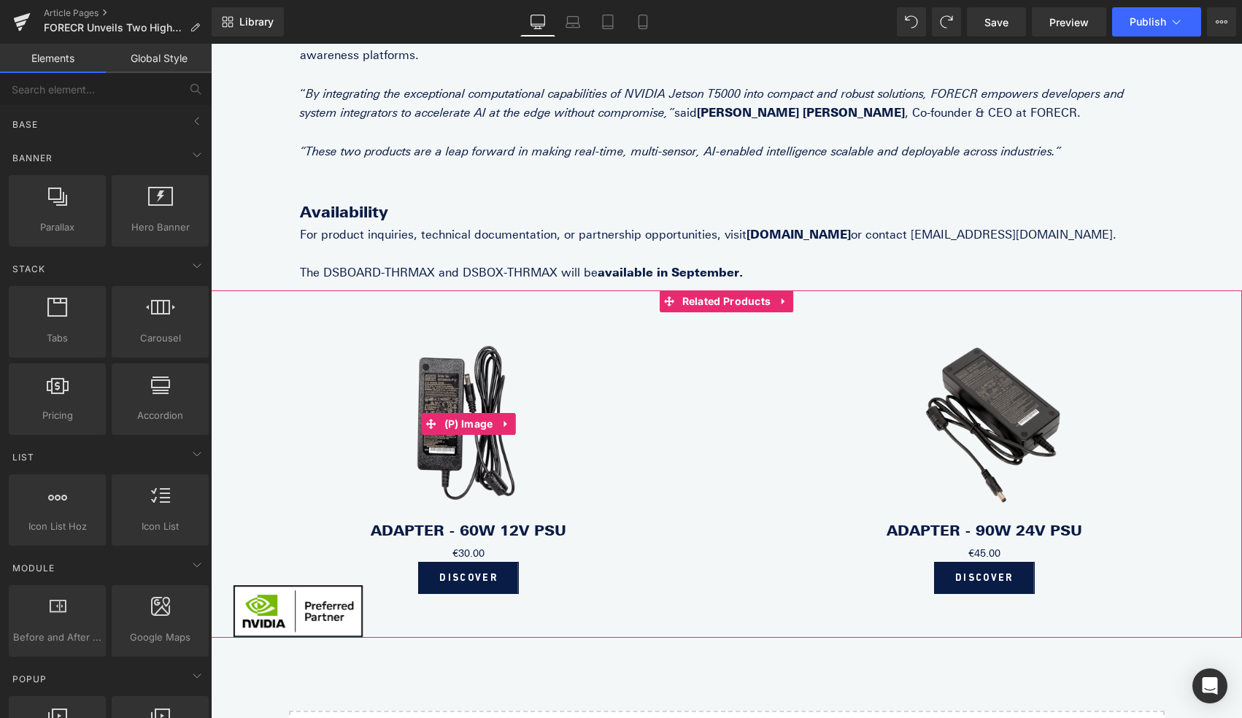
click at [472, 455] on img at bounding box center [468, 424] width 292 height 195
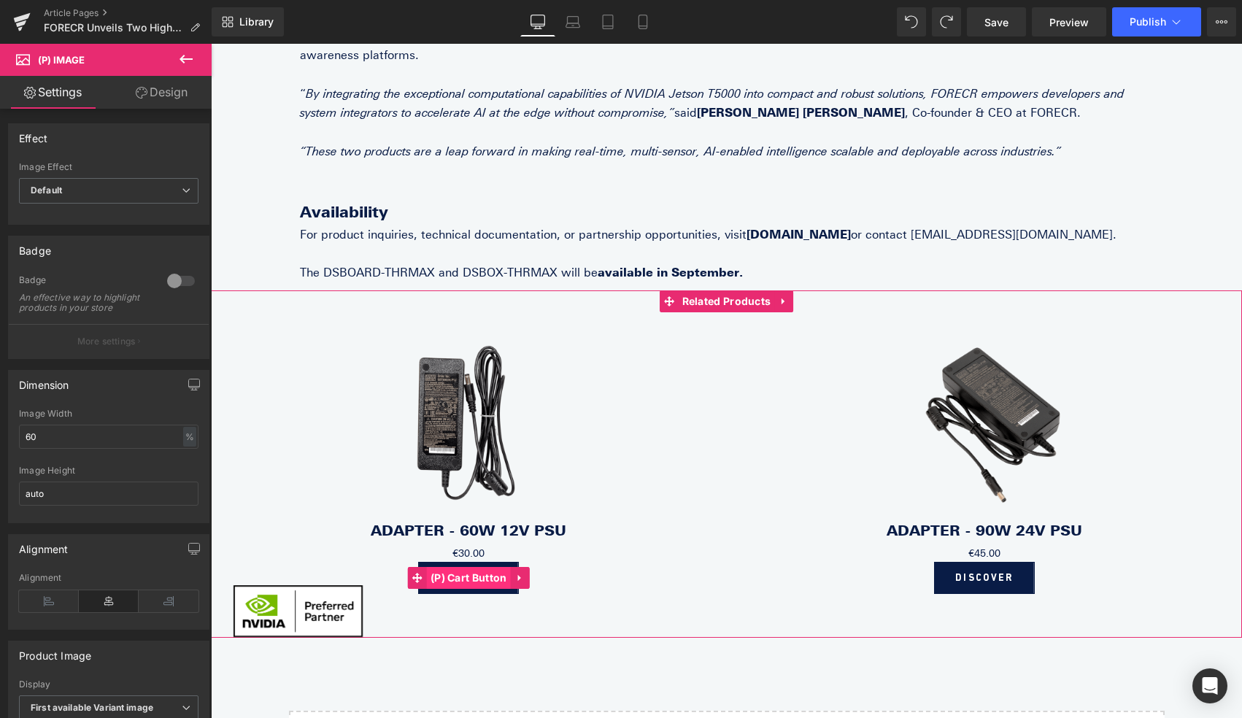
click at [473, 567] on span "(P) Cart Button" at bounding box center [469, 578] width 84 height 22
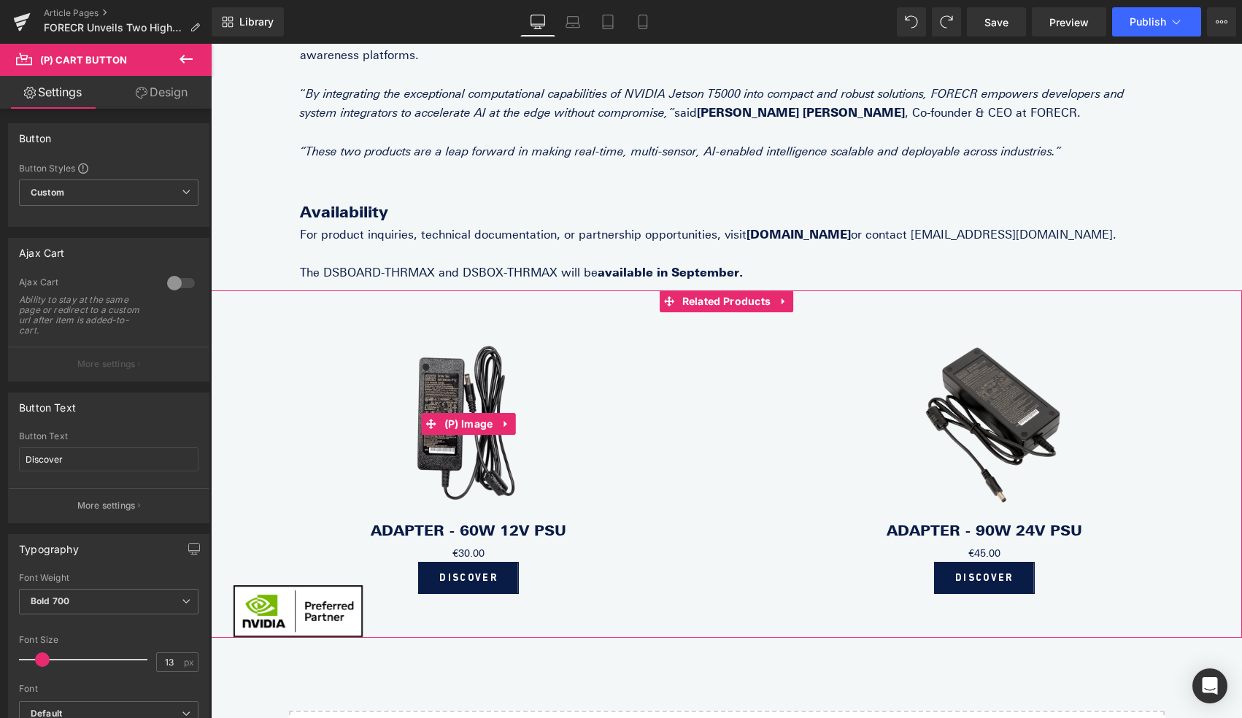
click at [483, 438] on img at bounding box center [468, 424] width 292 height 195
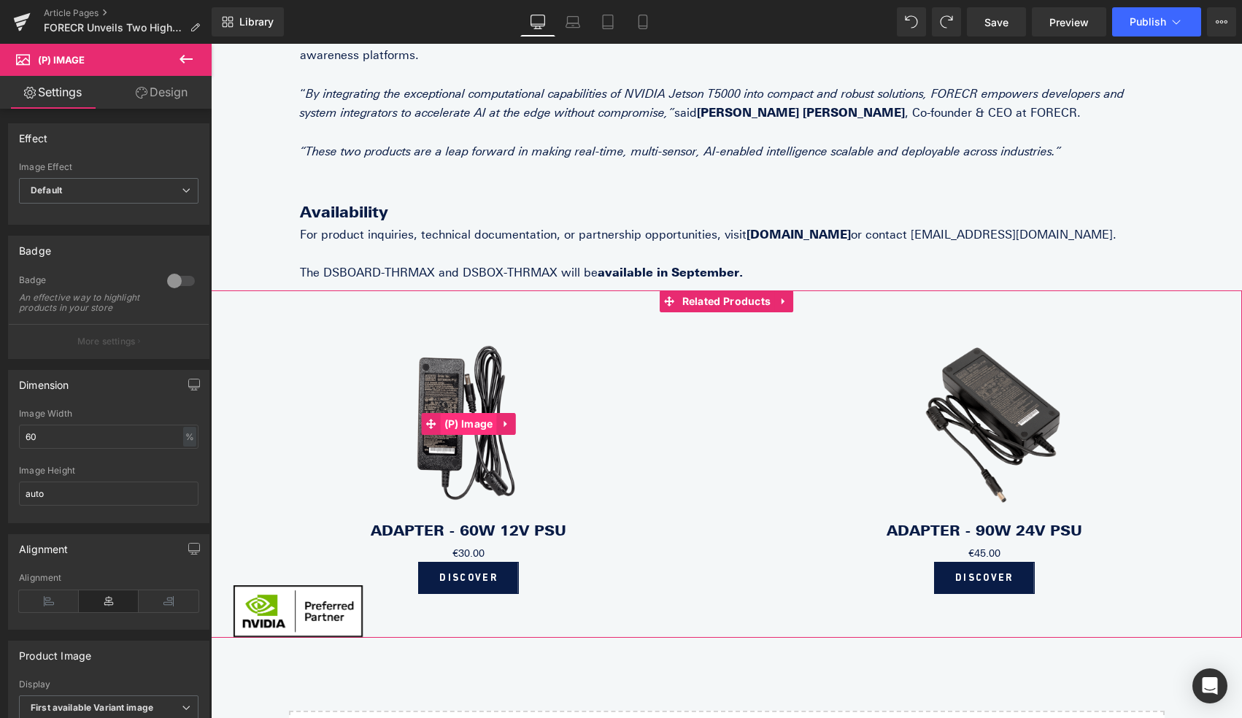
click at [483, 413] on span "(P) Image" at bounding box center [469, 424] width 56 height 22
click at [431, 419] on icon at bounding box center [431, 424] width 10 height 10
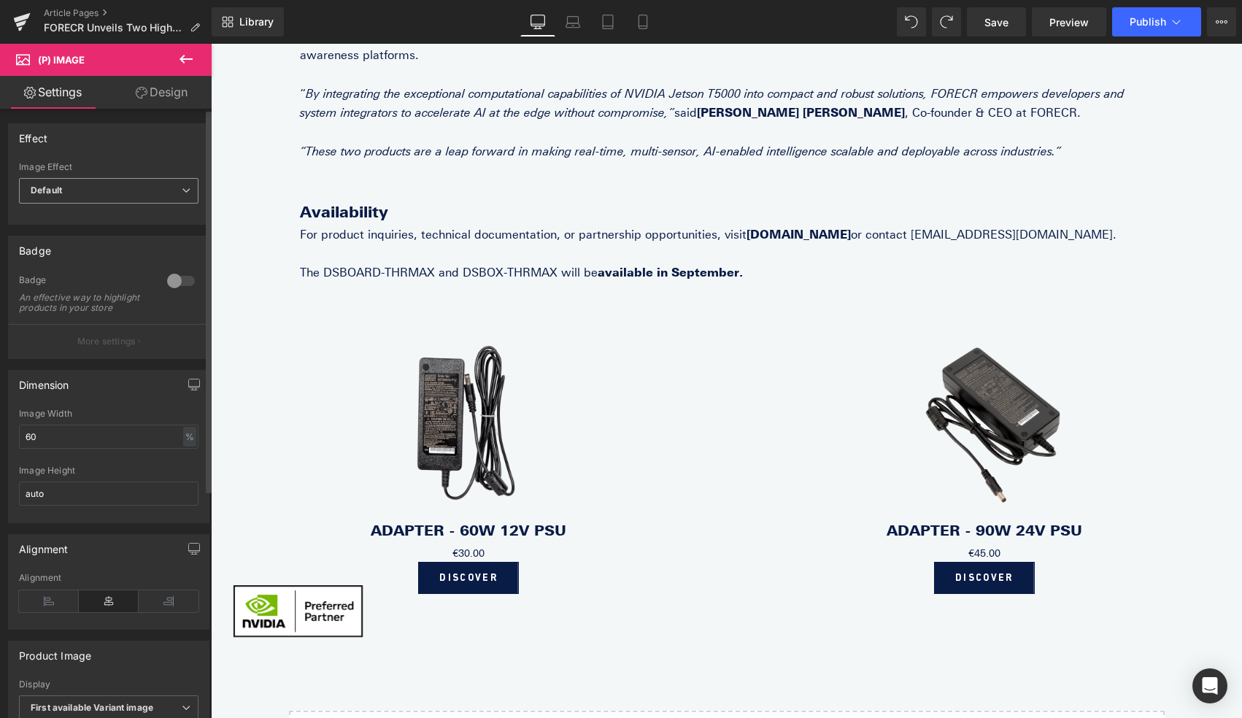
click at [99, 182] on span "Default" at bounding box center [108, 191] width 179 height 26
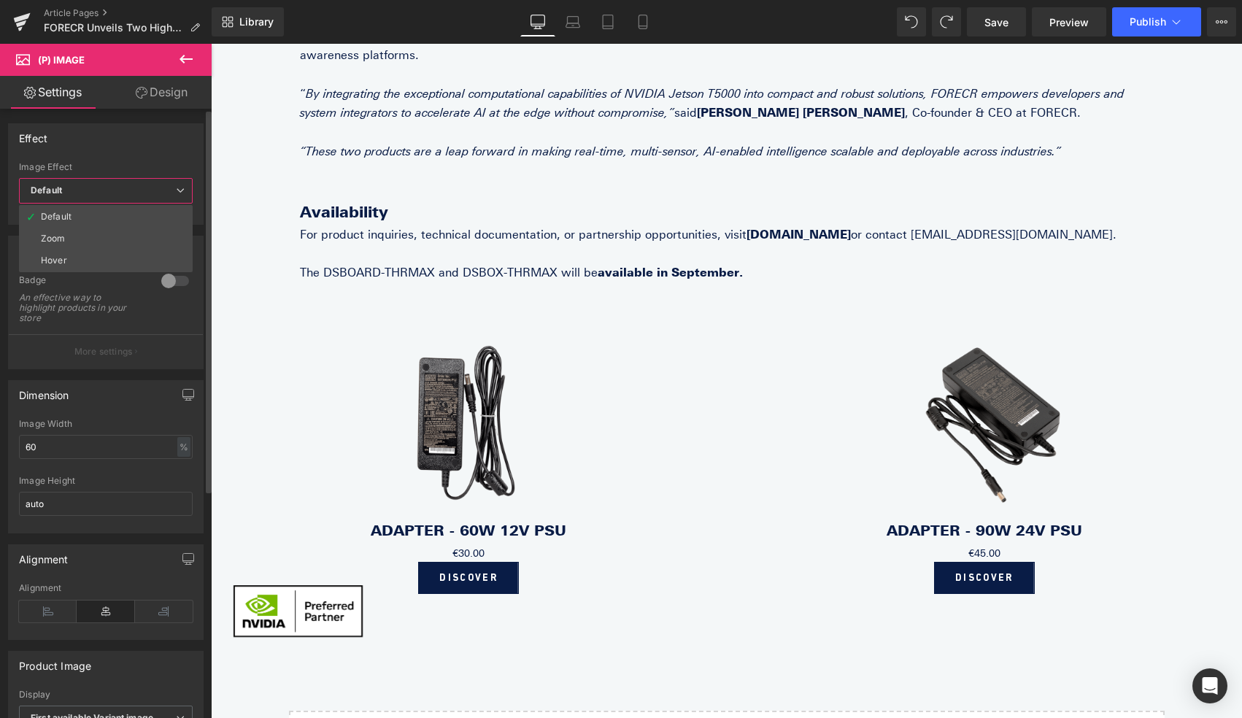
click at [99, 182] on span "Default" at bounding box center [106, 191] width 174 height 26
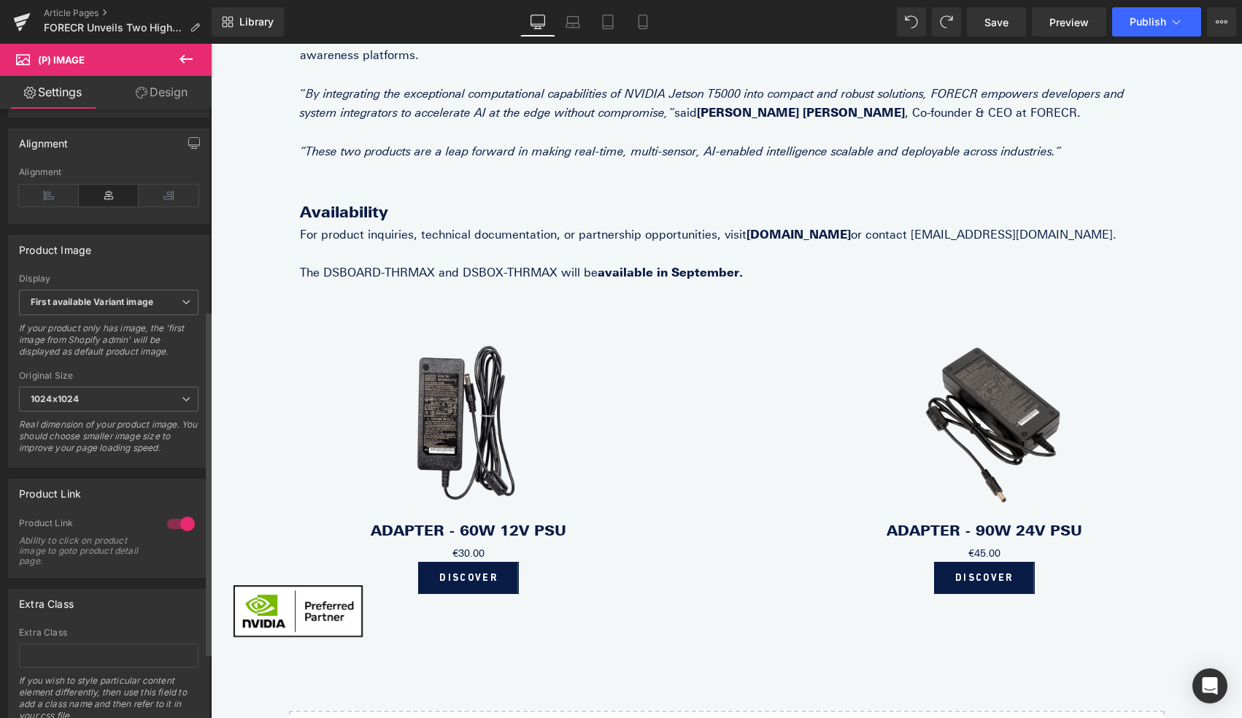
scroll to position [471, 0]
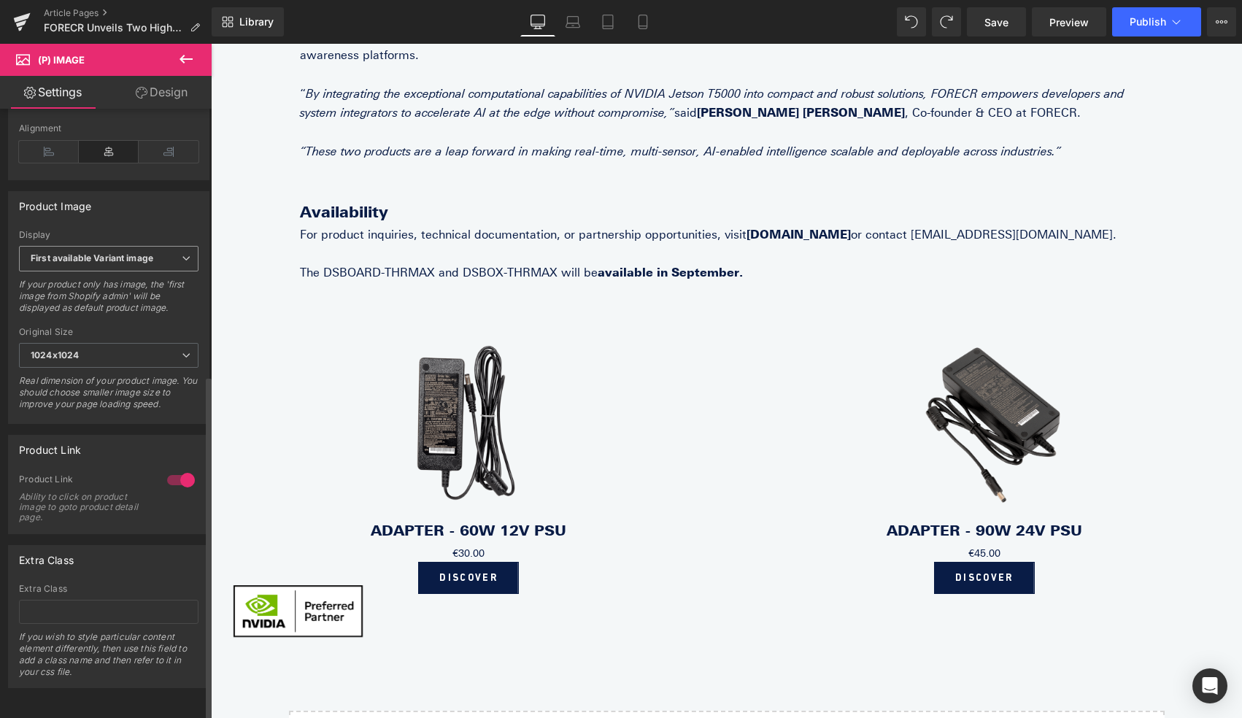
click at [138, 254] on span "First available Variant image" at bounding box center [108, 259] width 179 height 26
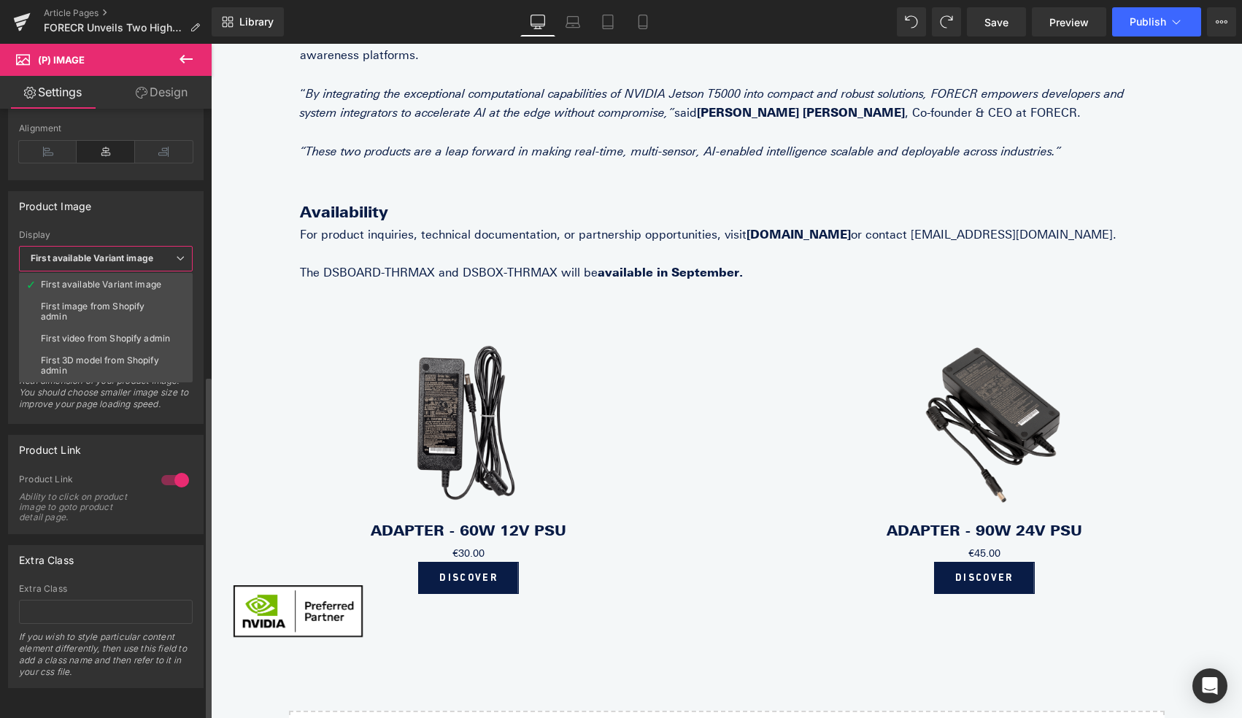
click at [157, 246] on span "First available Variant image" at bounding box center [106, 259] width 174 height 26
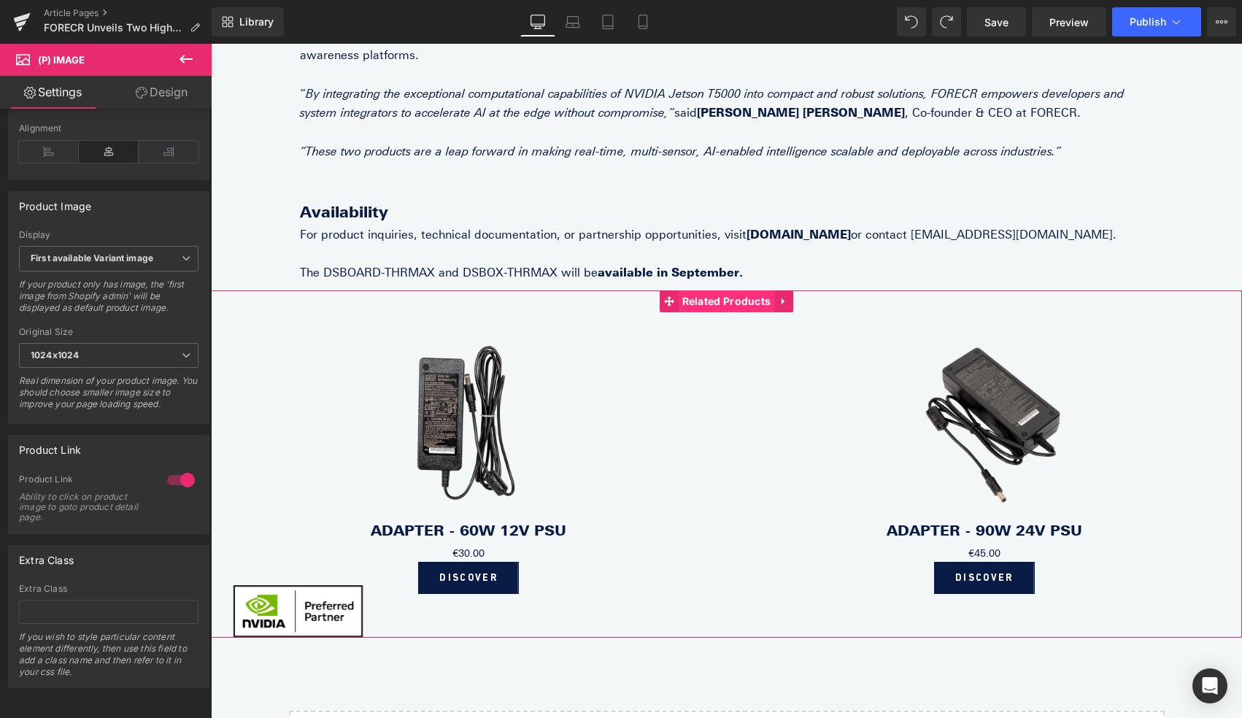
click at [733, 290] on span "Related Products" at bounding box center [726, 301] width 96 height 22
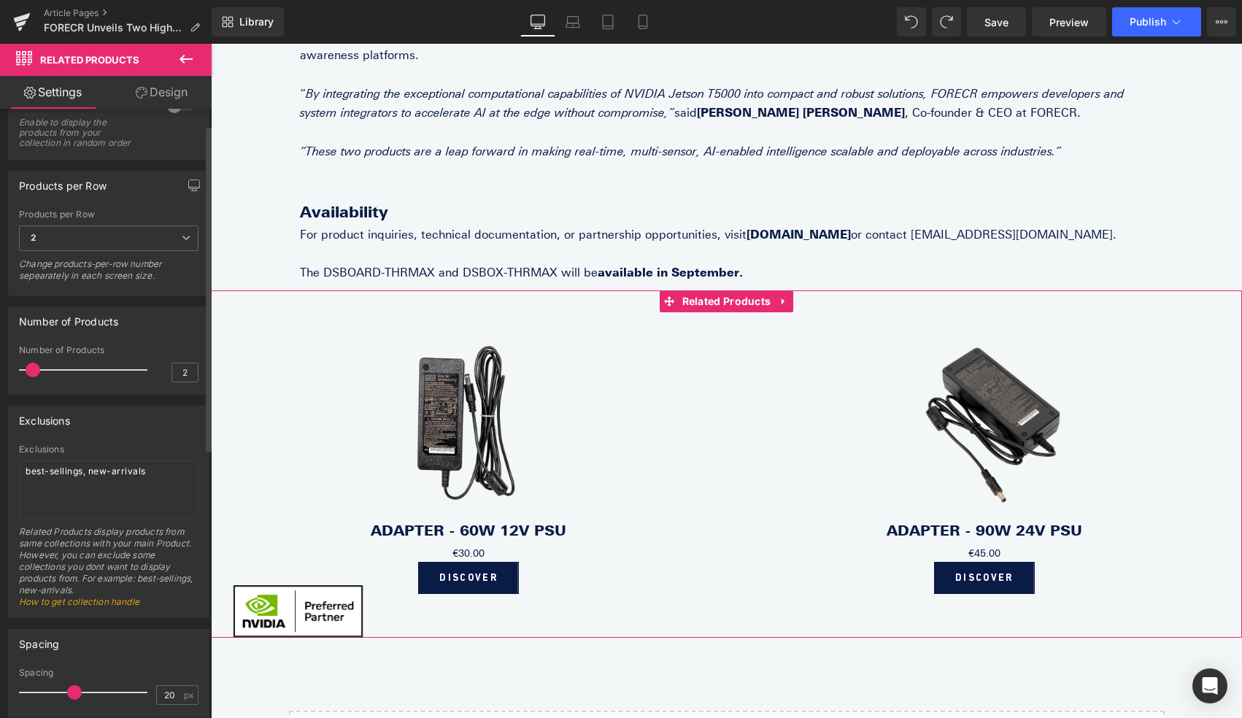
scroll to position [0, 0]
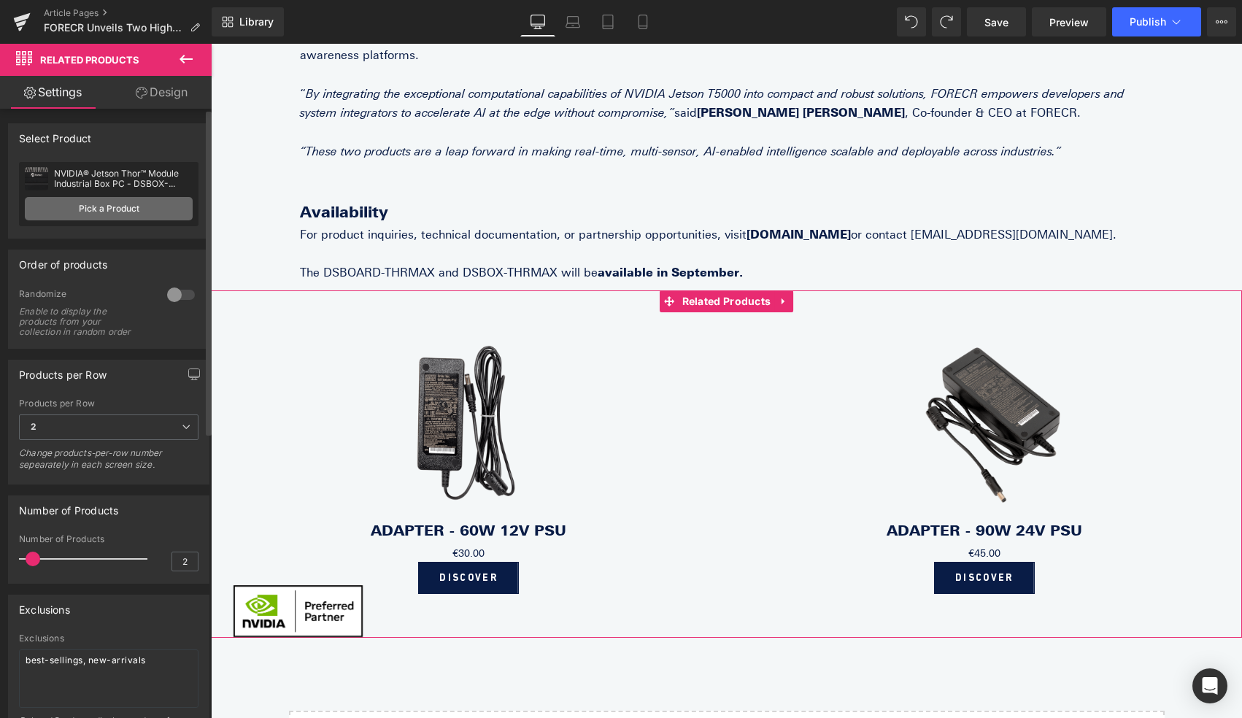
click at [133, 205] on link "Pick a Product" at bounding box center [109, 208] width 168 height 23
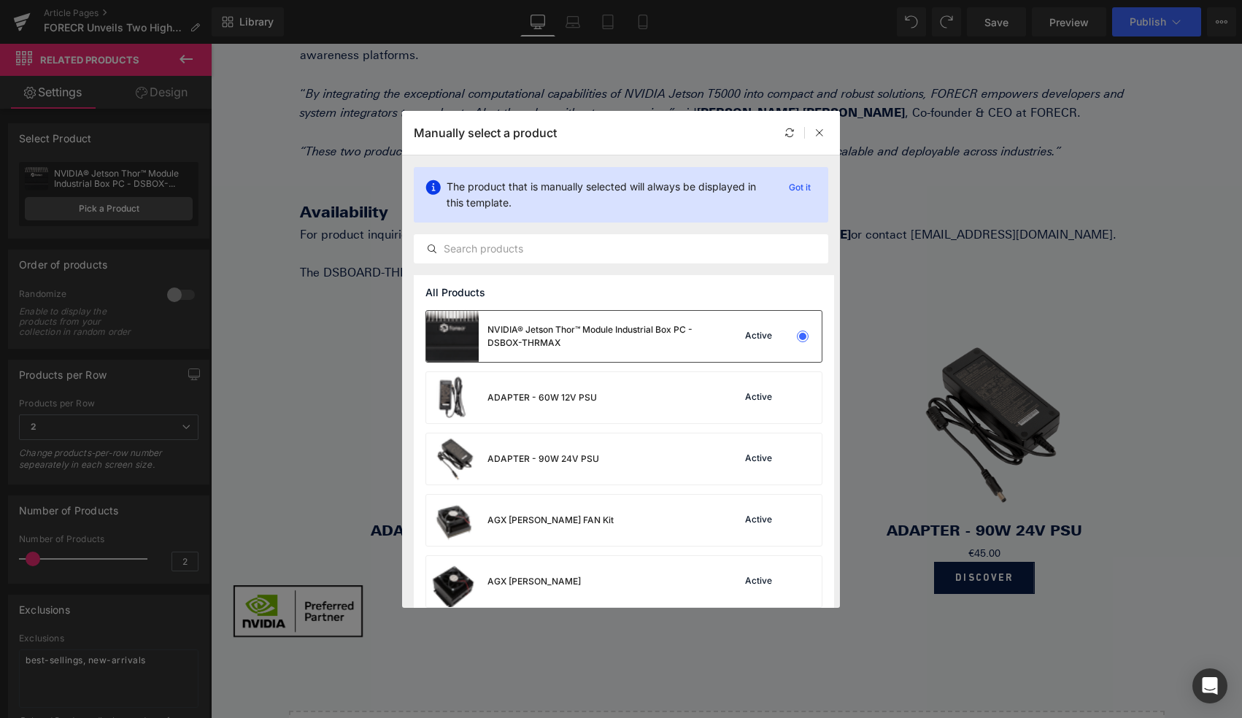
click at [798, 338] on div at bounding box center [802, 336] width 10 height 10
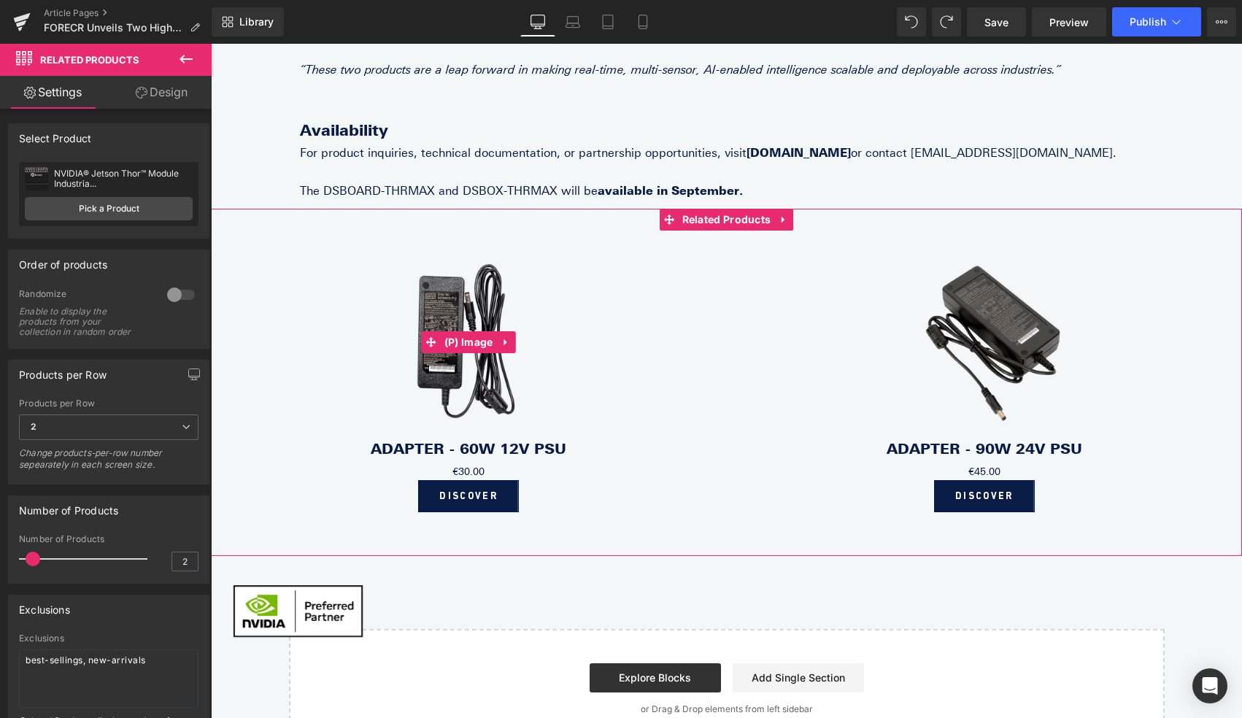
scroll to position [711, 0]
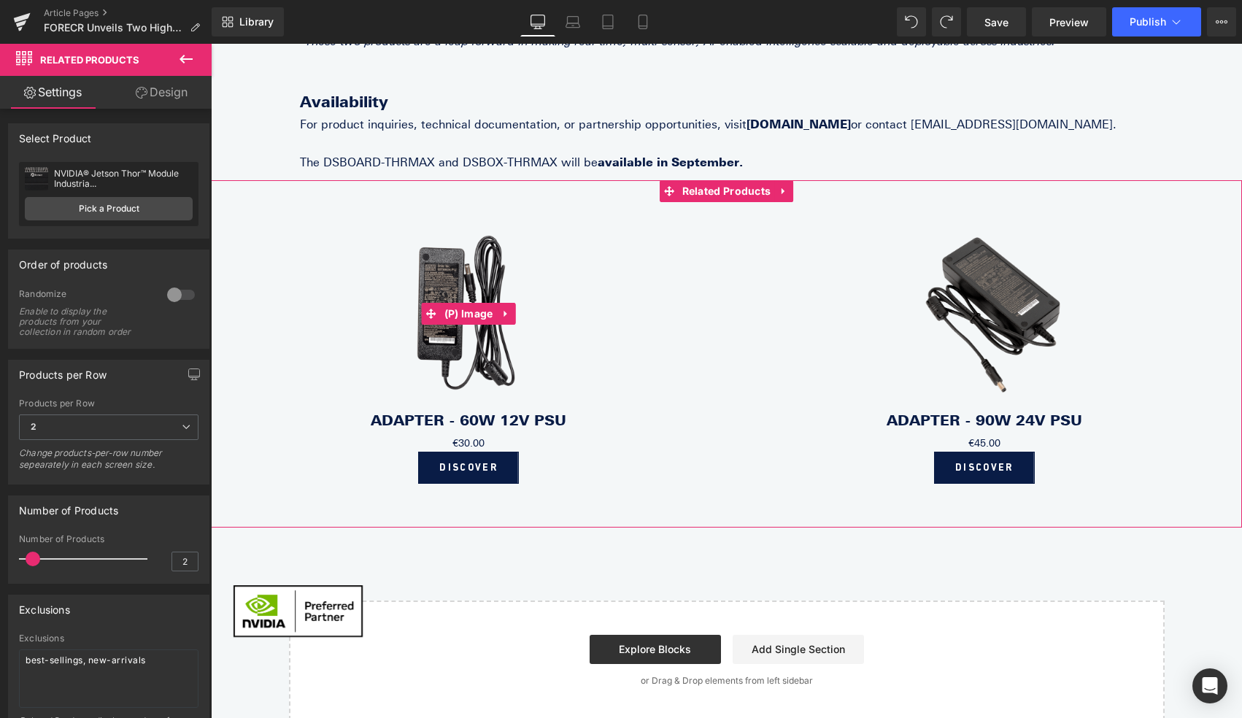
click at [448, 310] on img at bounding box center [468, 314] width 292 height 195
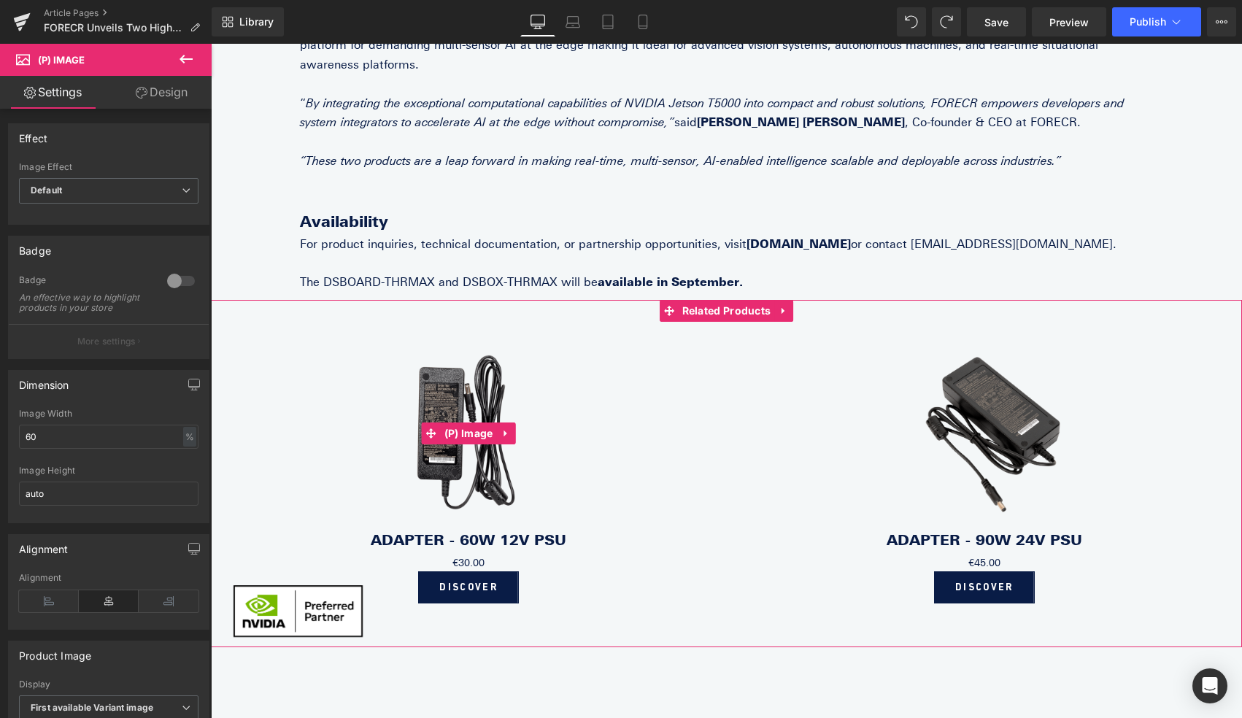
scroll to position [593, 0]
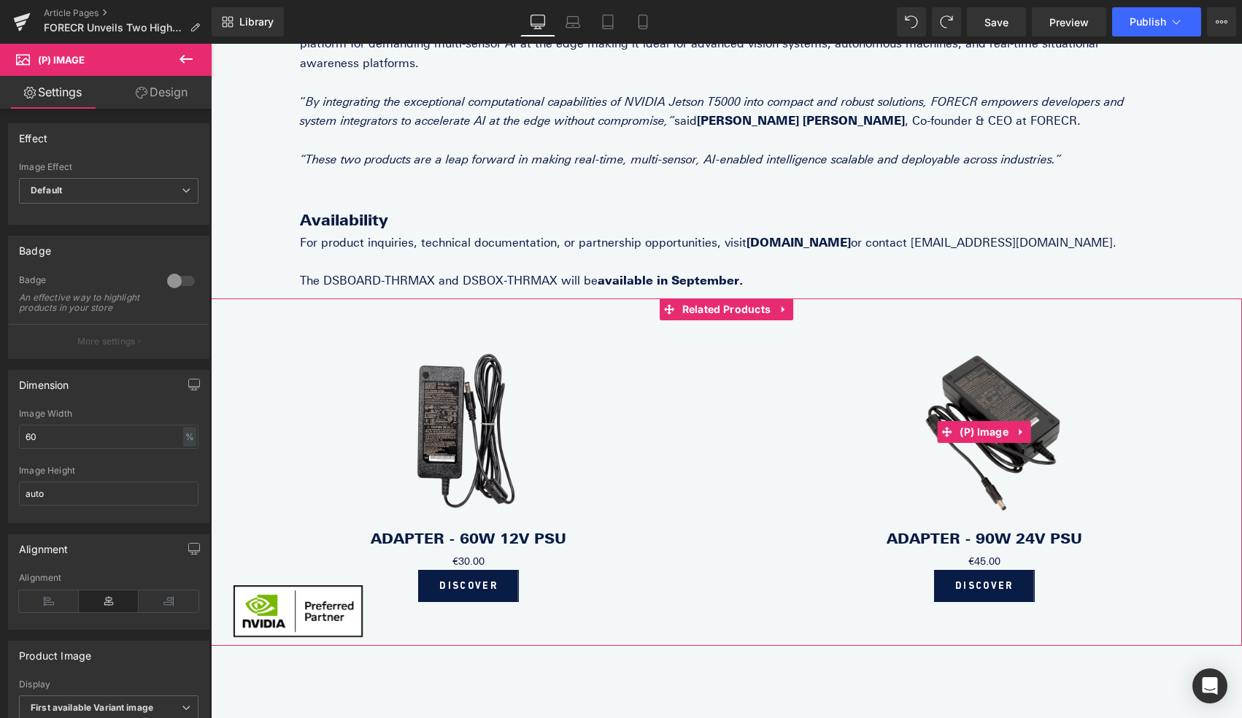
click at [1021, 380] on img at bounding box center [984, 432] width 292 height 195
click at [450, 421] on span "(P) Image" at bounding box center [469, 432] width 56 height 22
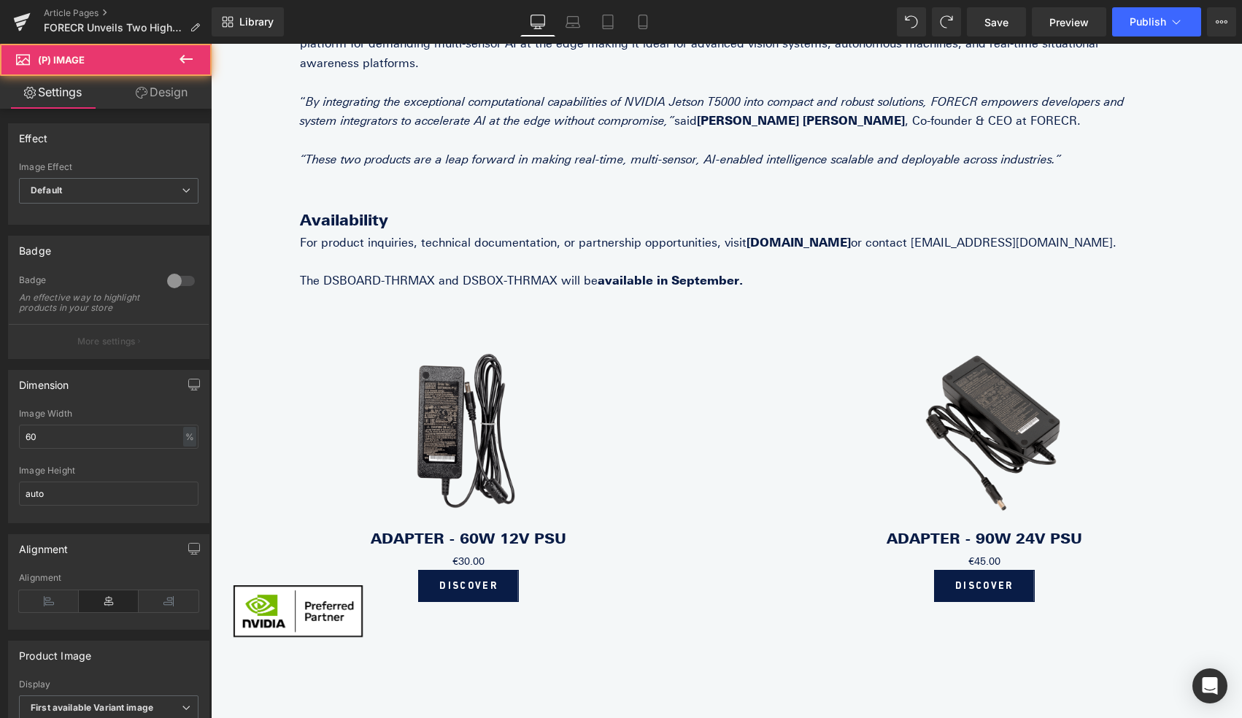
click at [175, 98] on link "Design" at bounding box center [162, 92] width 106 height 33
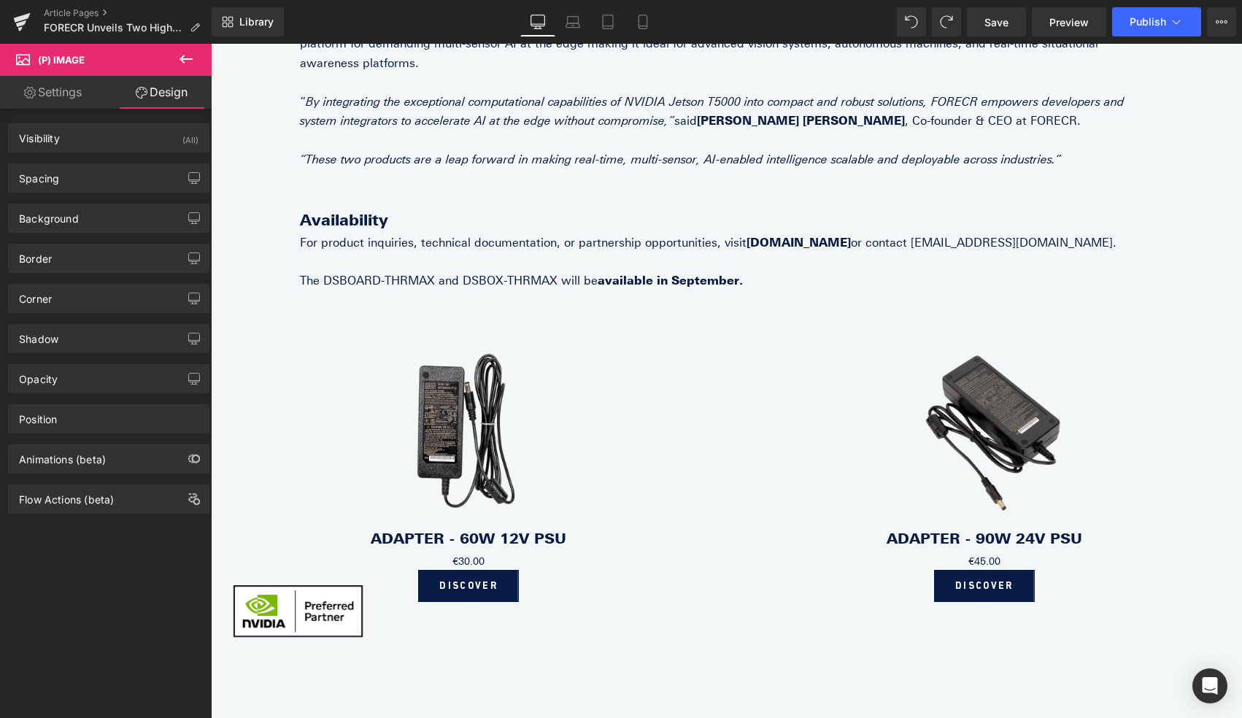
click at [61, 97] on link "Settings" at bounding box center [53, 92] width 106 height 33
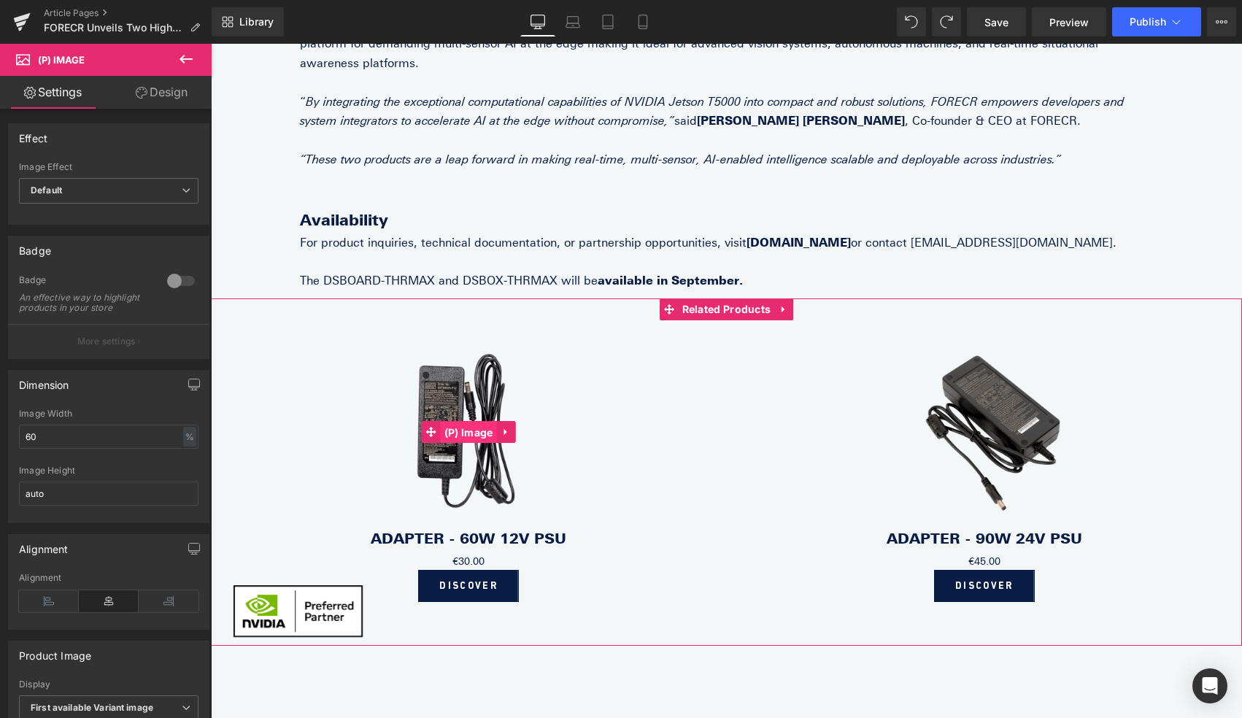
click at [481, 422] on span "(P) Image" at bounding box center [469, 433] width 56 height 22
click at [507, 427] on icon at bounding box center [506, 432] width 10 height 11
click at [629, 474] on link "Sale Off" at bounding box center [468, 432] width 487 height 195
click at [736, 298] on span "Related Products" at bounding box center [726, 309] width 96 height 22
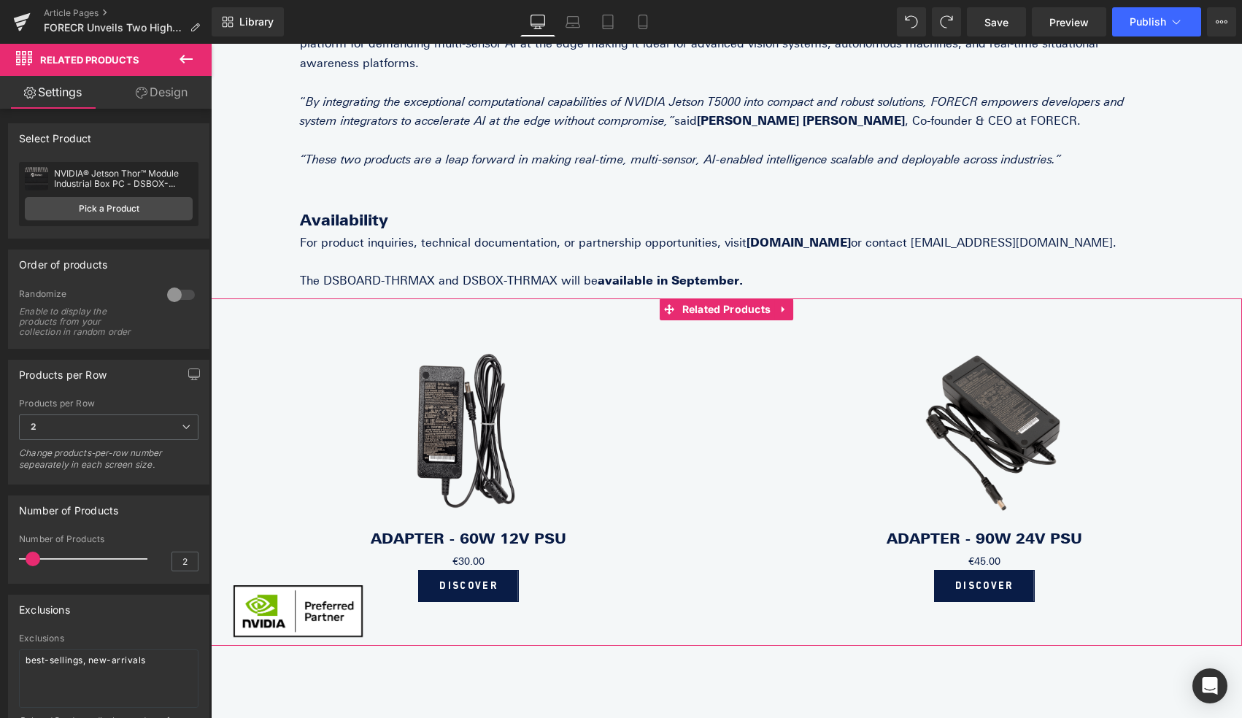
click at [144, 182] on div "NVIDIA® Jetson Thor™ Module Industrial Box PC - DSBOX-THRMAX" at bounding box center [123, 179] width 139 height 20
click at [123, 220] on div "NVIDIA® Jetson Thor™ Module Industrial Box PC - DSBOX-THRMAX NVIDIA® Jetson Tho…" at bounding box center [108, 194] width 179 height 64
click at [136, 204] on link "Pick a Product" at bounding box center [109, 208] width 168 height 23
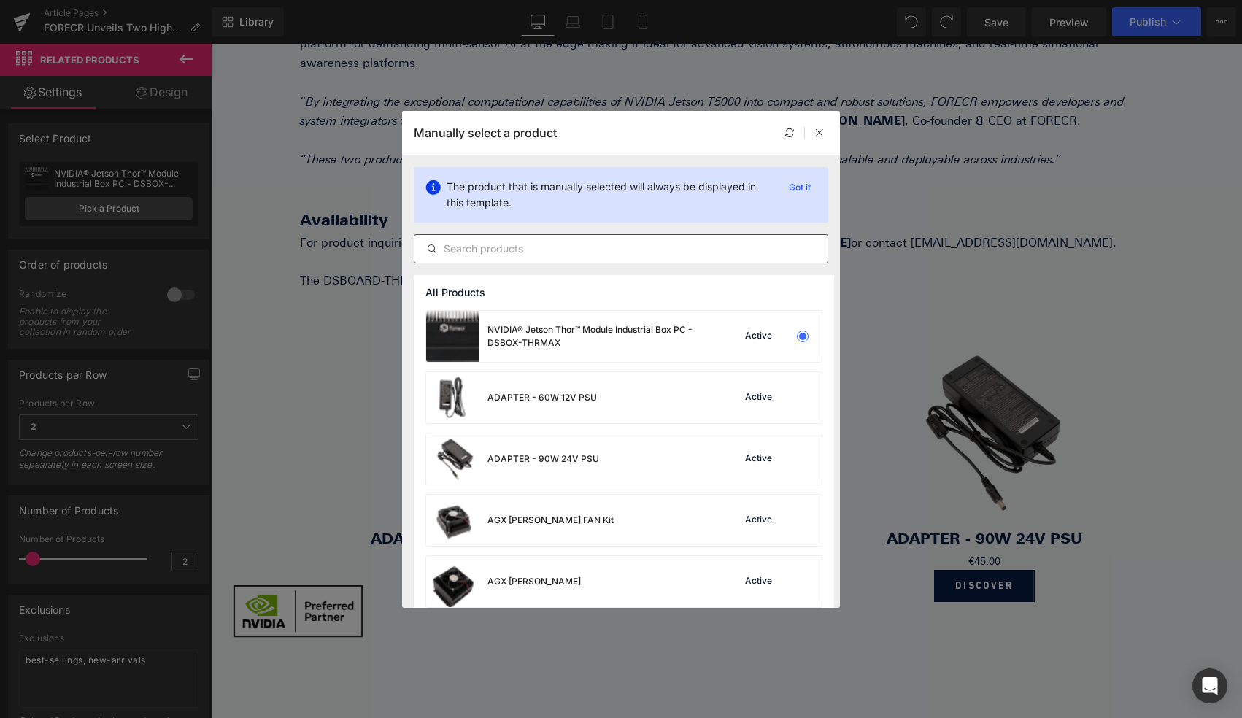
click at [640, 250] on input "text" at bounding box center [620, 249] width 413 height 18
type input "t"
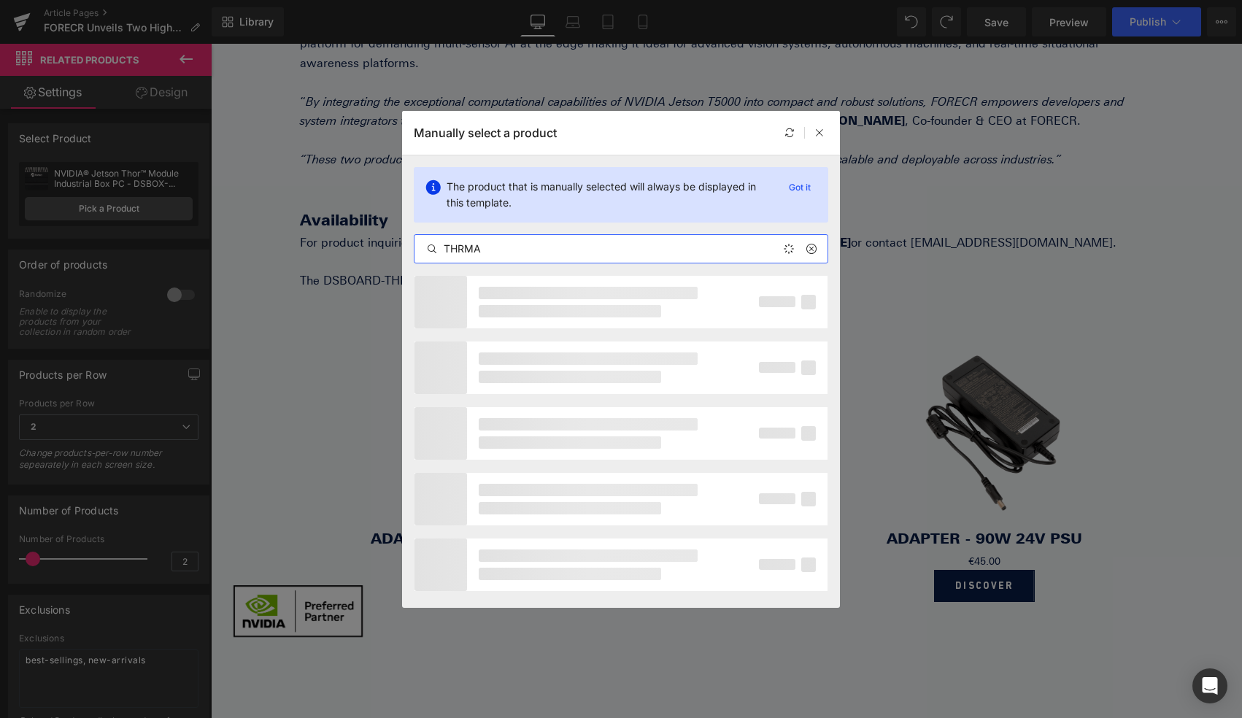
type input "THRMAX"
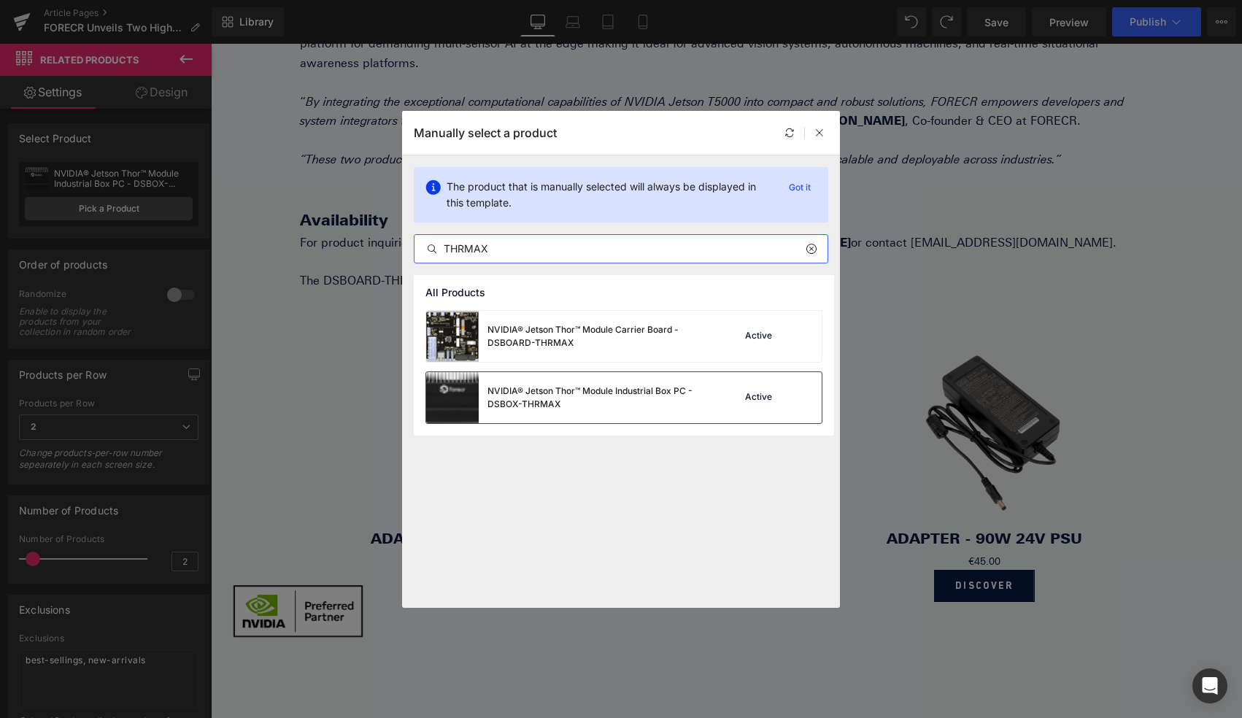
click at [795, 398] on div at bounding box center [802, 397] width 20 height 20
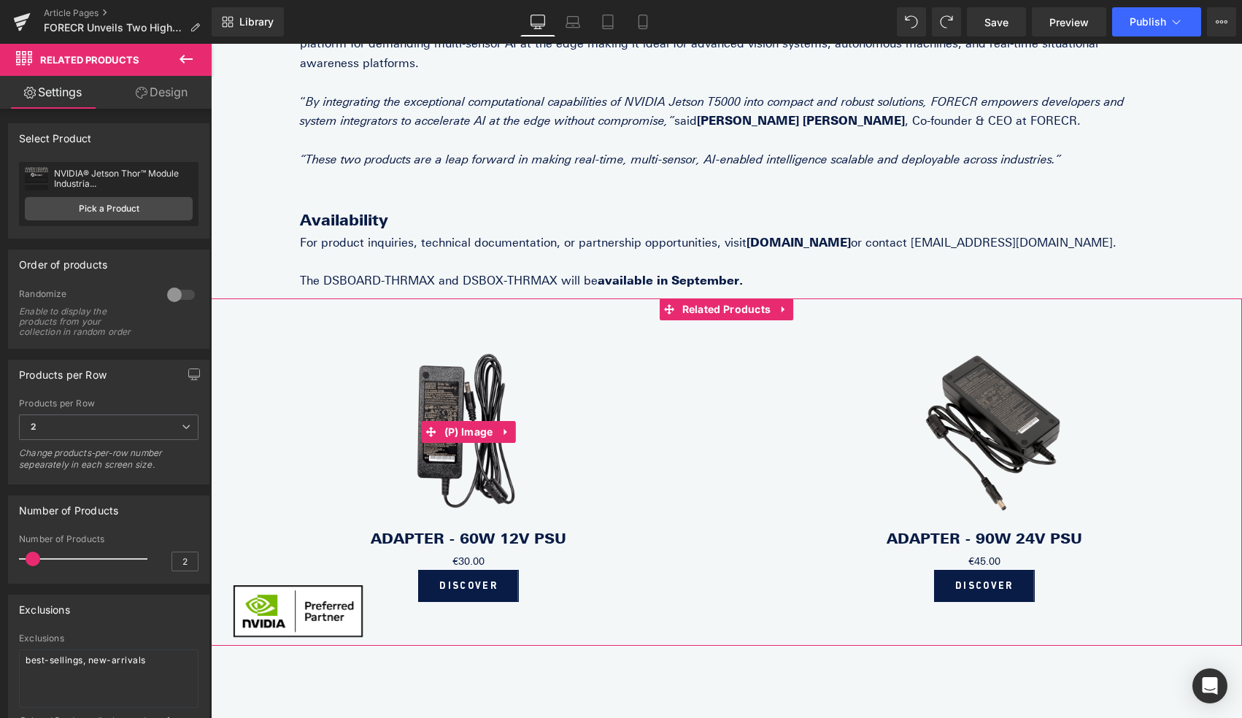
click at [473, 462] on img at bounding box center [468, 432] width 292 height 195
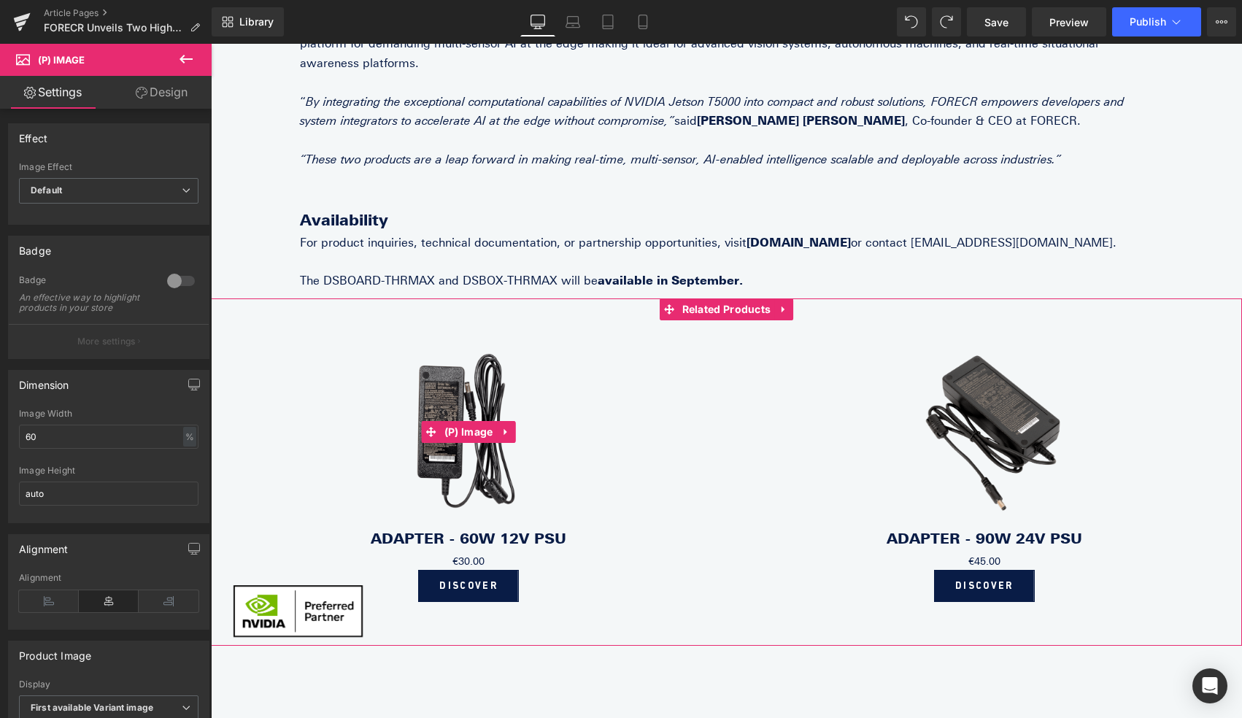
click at [467, 351] on img at bounding box center [468, 432] width 292 height 195
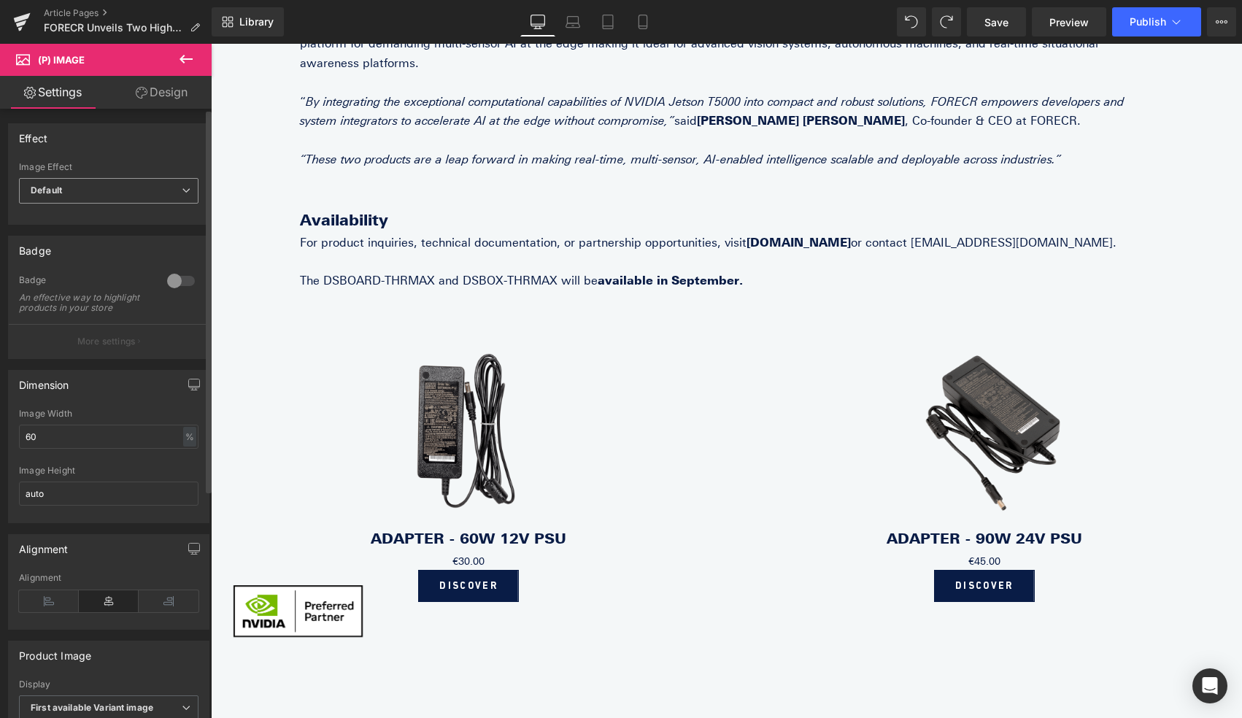
click at [160, 193] on span "Default" at bounding box center [108, 191] width 179 height 26
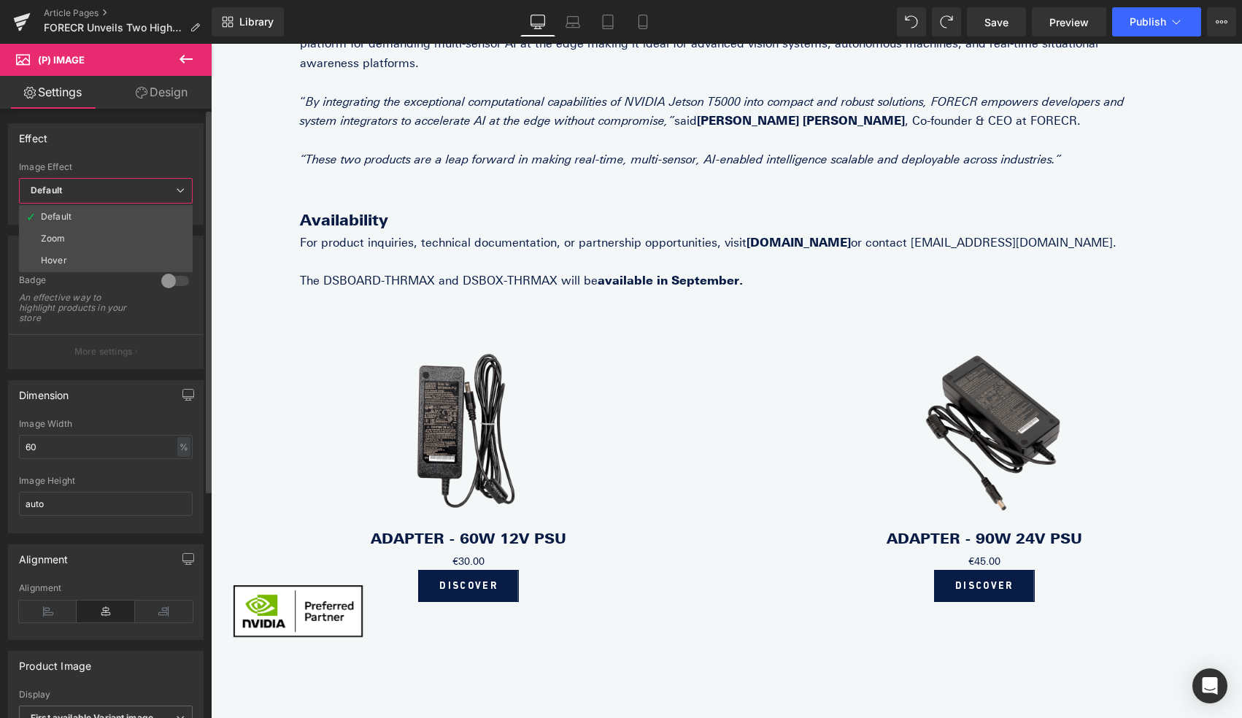
click at [160, 194] on span "Default" at bounding box center [106, 191] width 174 height 26
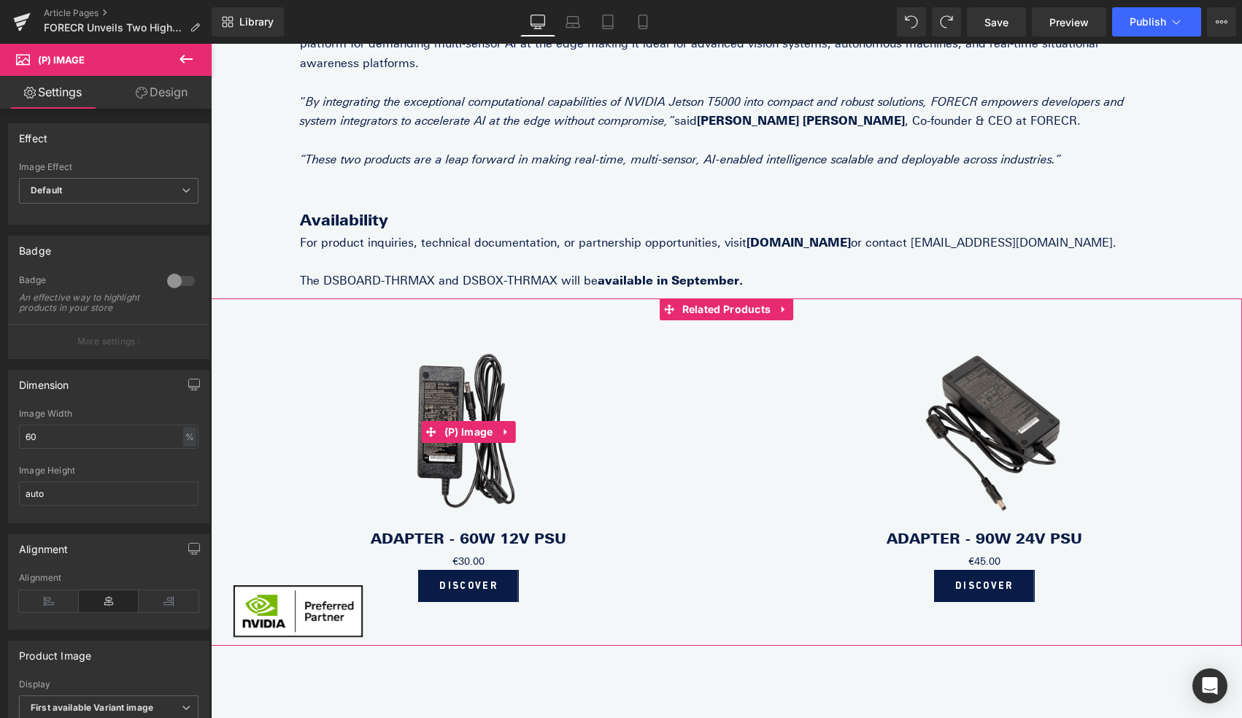
click at [476, 346] on img at bounding box center [468, 432] width 292 height 195
click at [727, 298] on span "Related Products" at bounding box center [726, 309] width 96 height 22
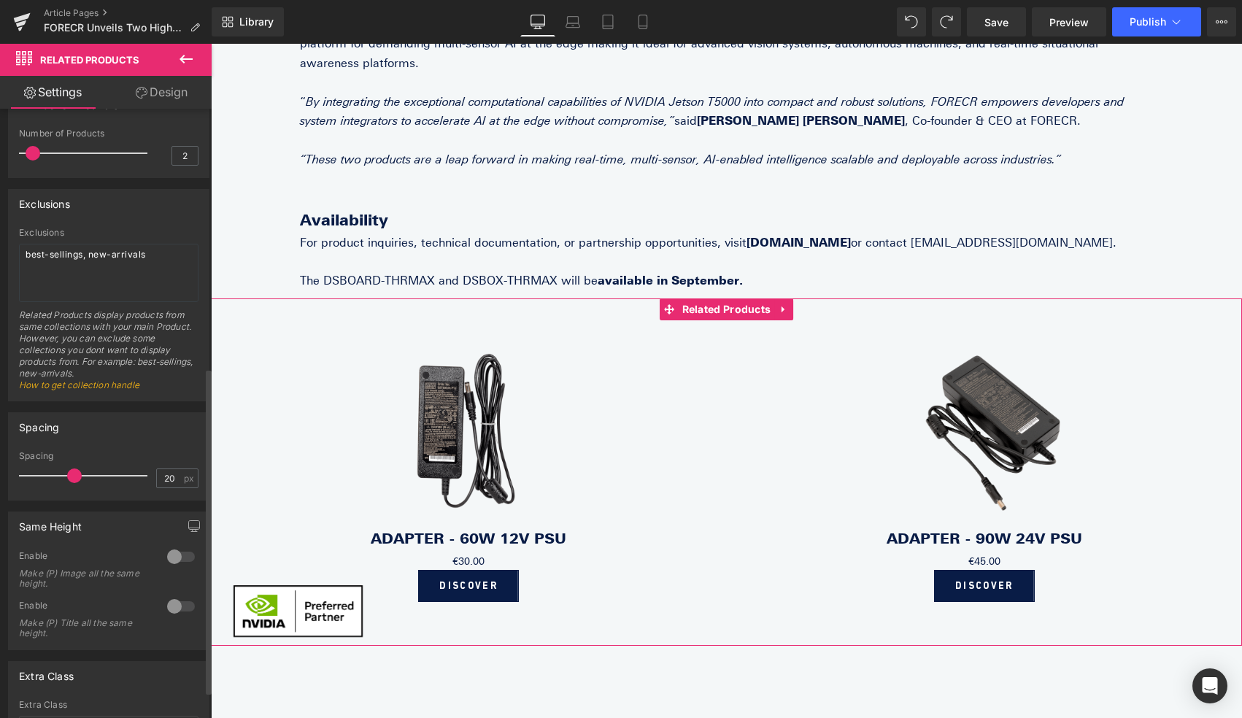
scroll to position [403, 0]
click at [120, 261] on textarea "best-sellings, new-arrivals" at bounding box center [108, 275] width 179 height 58
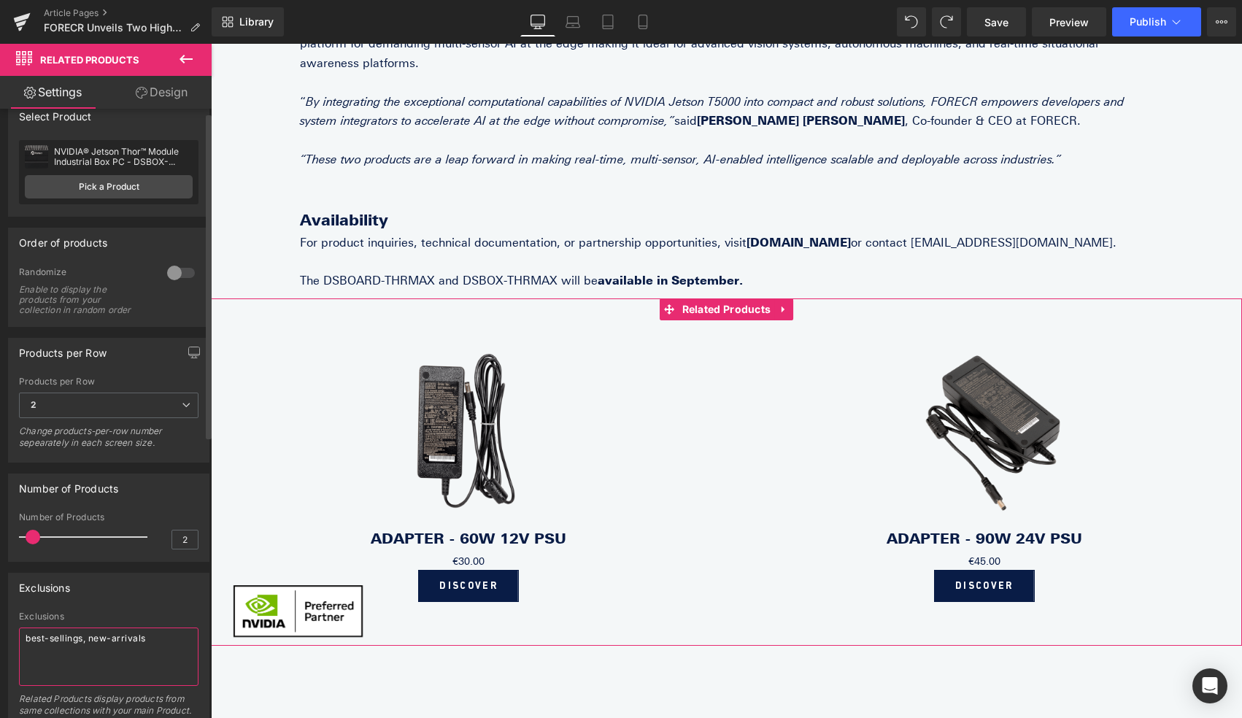
scroll to position [0, 0]
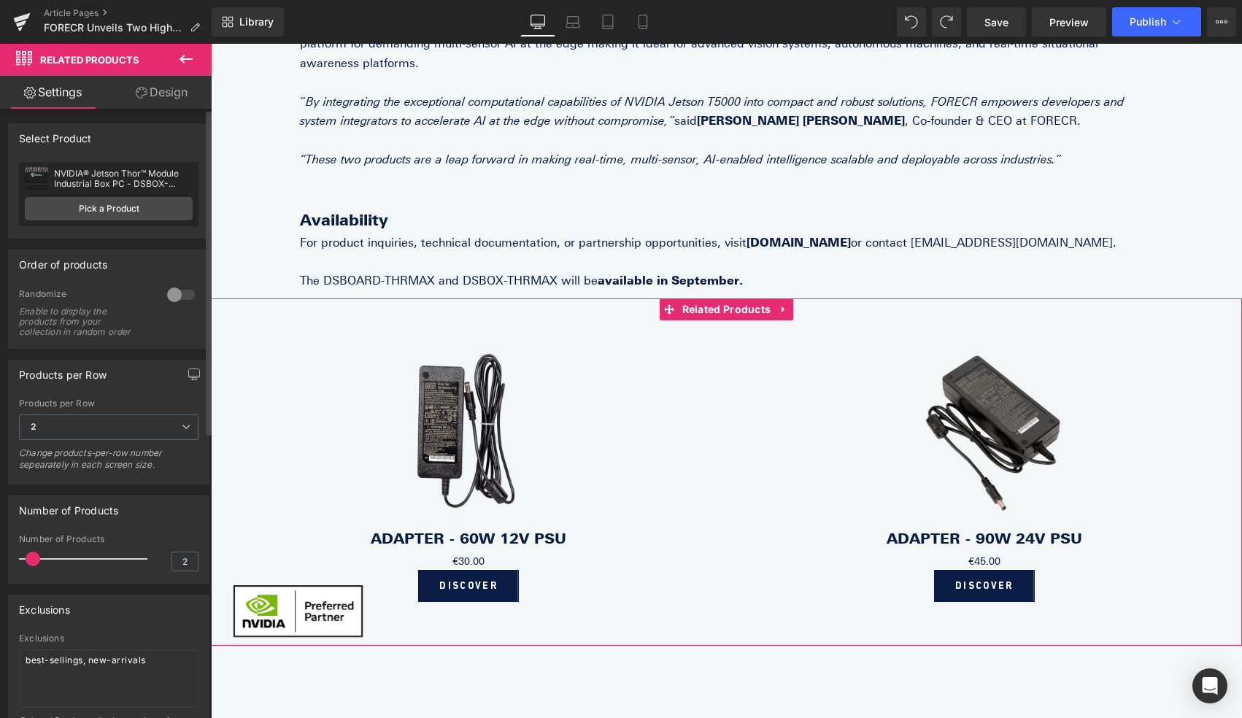
click at [175, 295] on div at bounding box center [180, 294] width 35 height 23
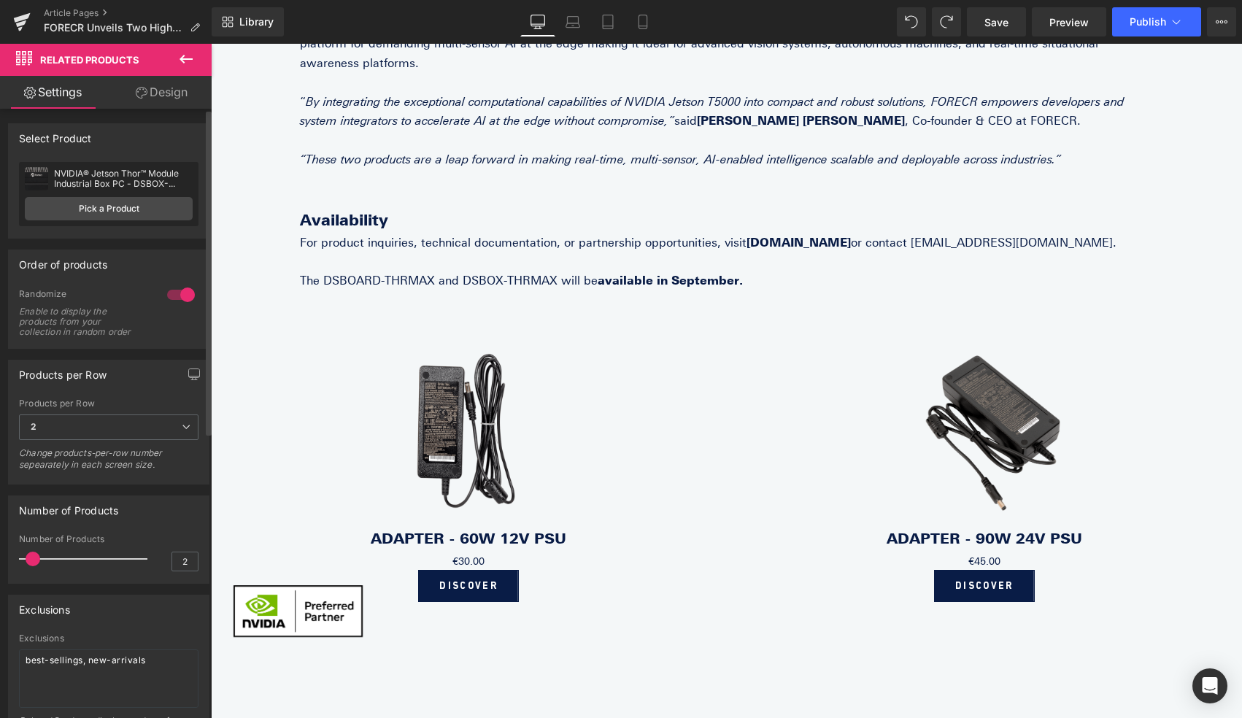
click at [175, 295] on div at bounding box center [180, 294] width 35 height 23
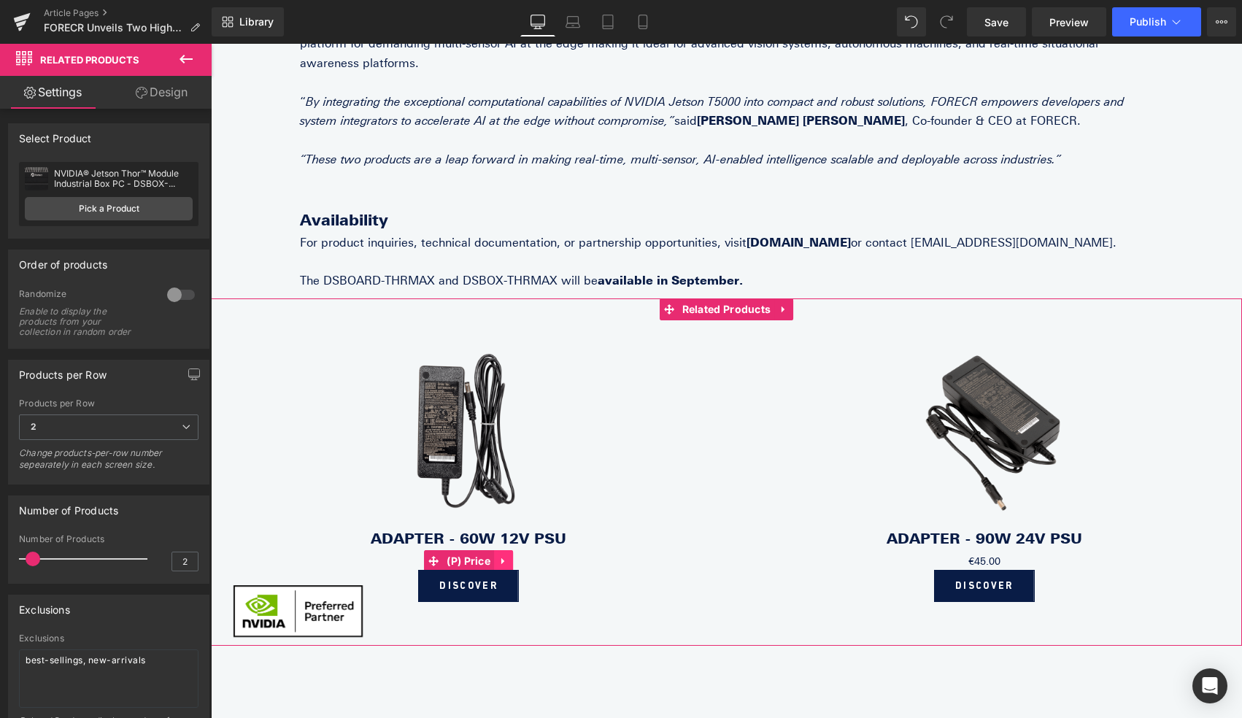
click at [506, 556] on icon at bounding box center [503, 561] width 10 height 11
click at [516, 556] on icon at bounding box center [513, 561] width 10 height 10
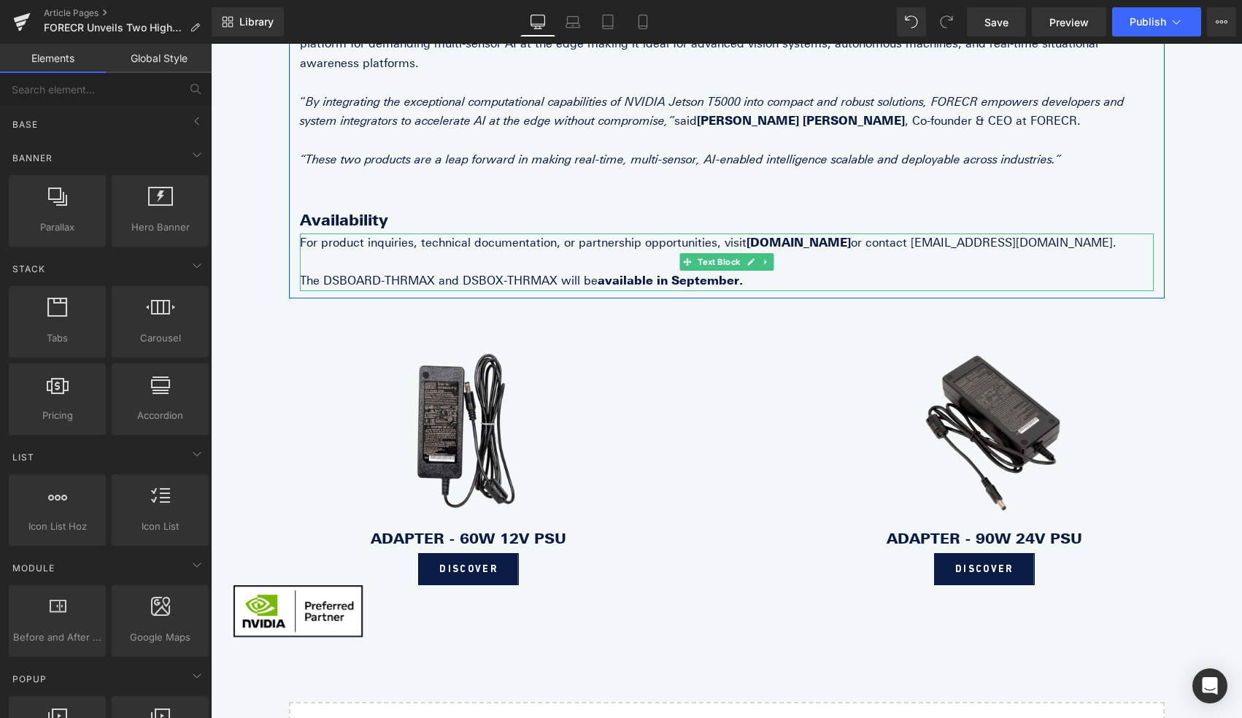
click at [866, 233] on p "For product inquiries, technical documentation, or partnership opportunities, v…" at bounding box center [726, 242] width 853 height 19
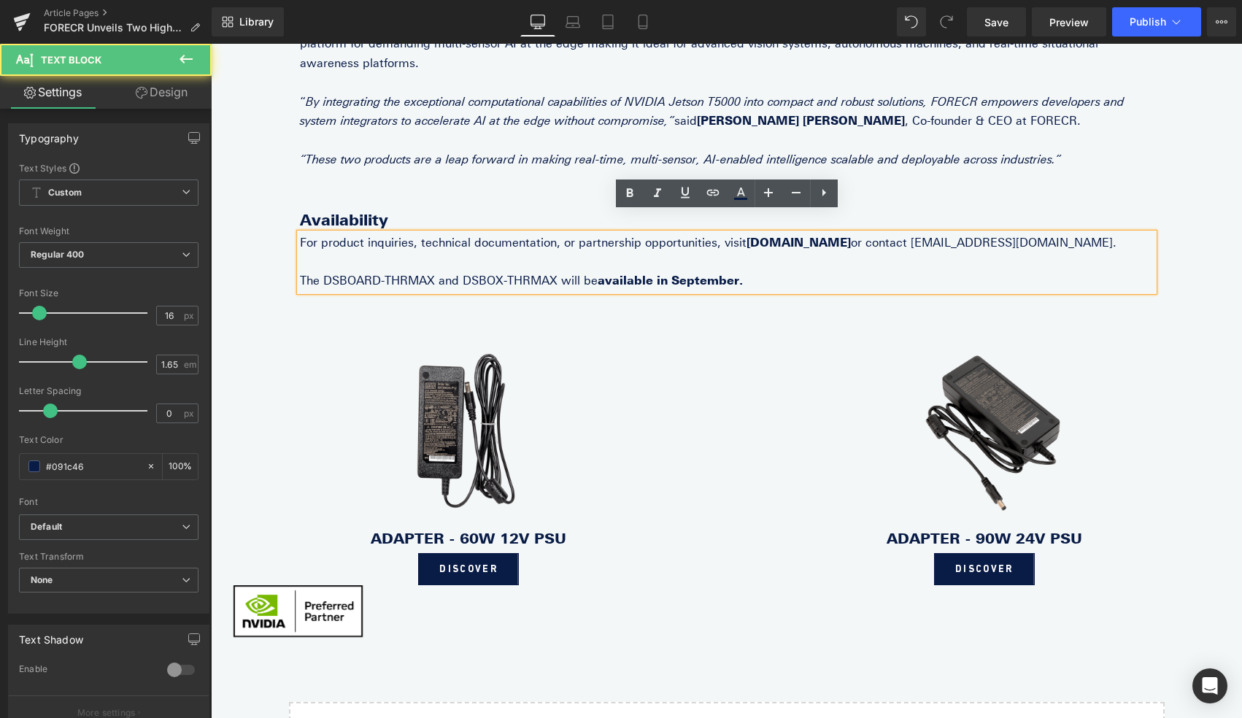
click at [870, 233] on p "For product inquiries, technical documentation, or partnership opportunities, v…" at bounding box center [726, 242] width 853 height 19
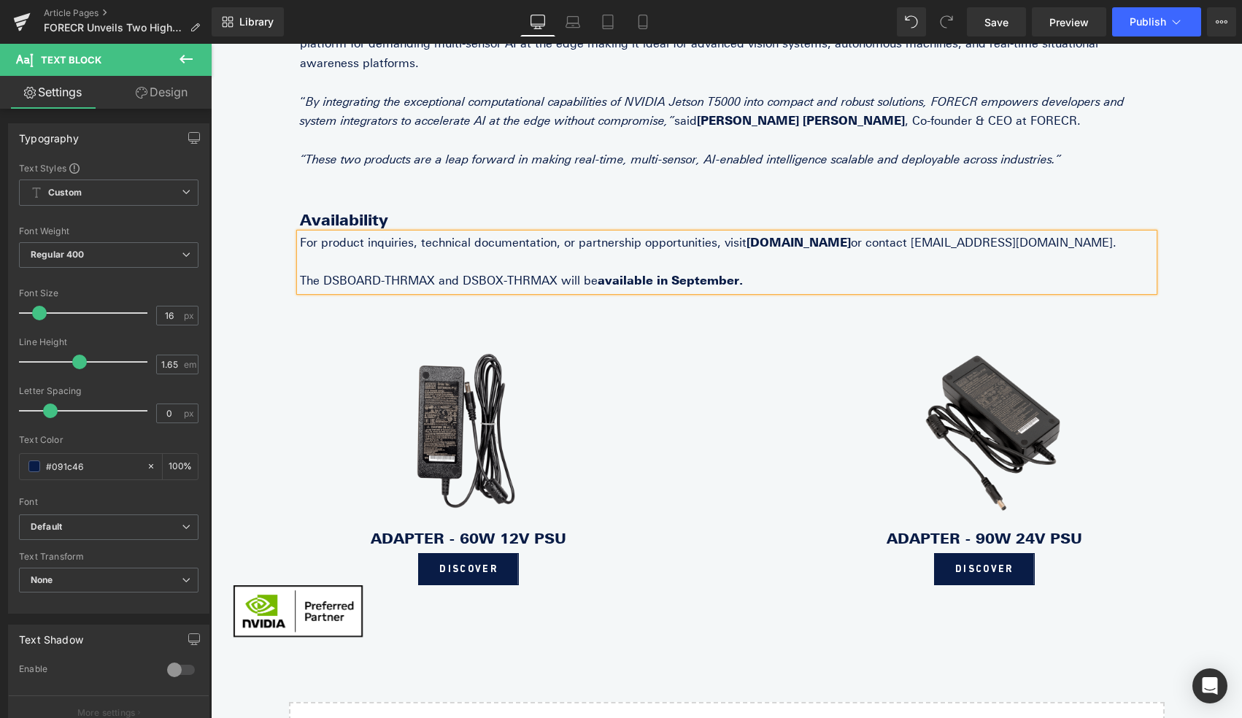
click at [1188, 189] on div "[Tallinn, .08.2025] – FORECR, a technology innovator in advanced embedded AI sy…" at bounding box center [726, 176] width 1031 height 1290
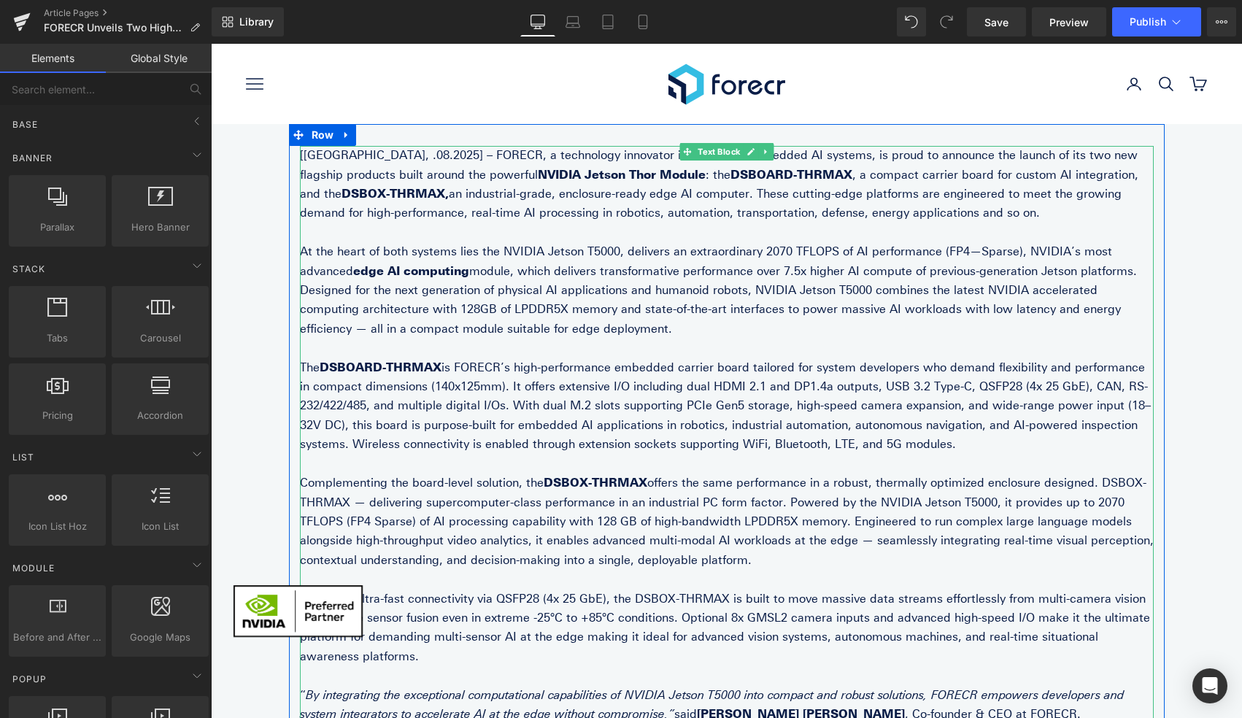
click at [341, 158] on p "[Tallinn, .08.2025] – FORECR, a technology innovator in advanced embedded AI sy…" at bounding box center [726, 184] width 853 height 77
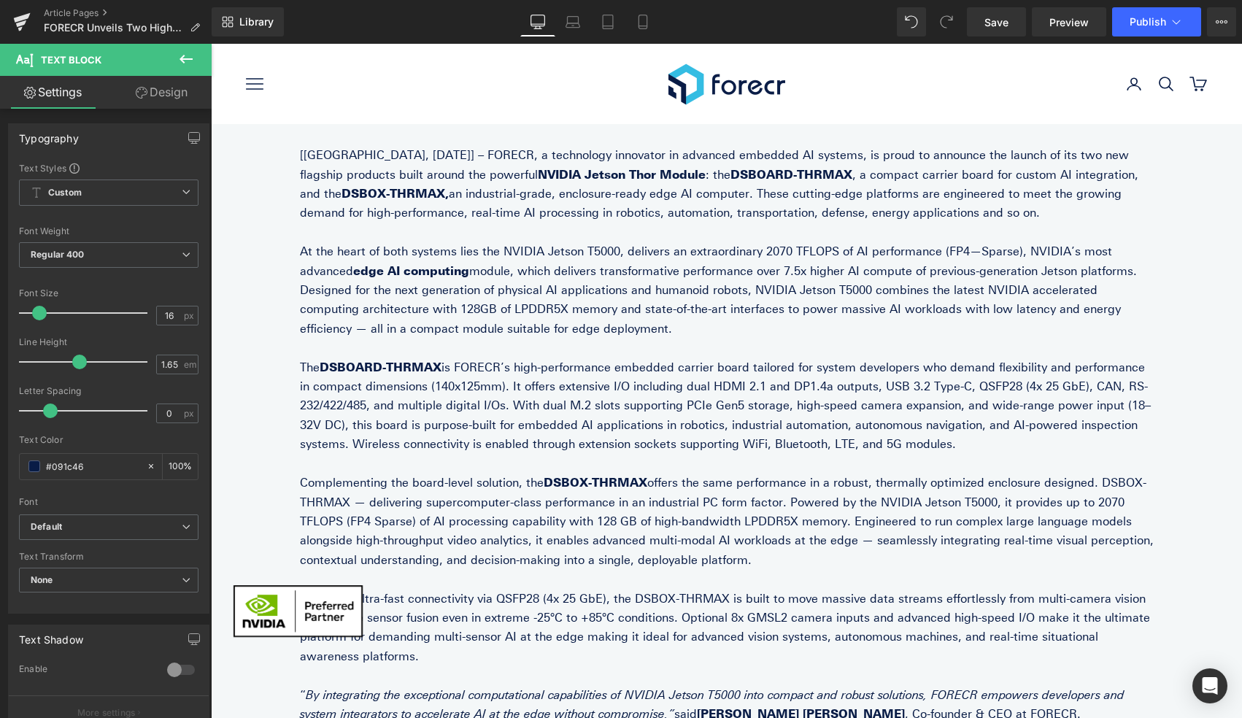
click at [189, 63] on icon at bounding box center [186, 59] width 18 height 18
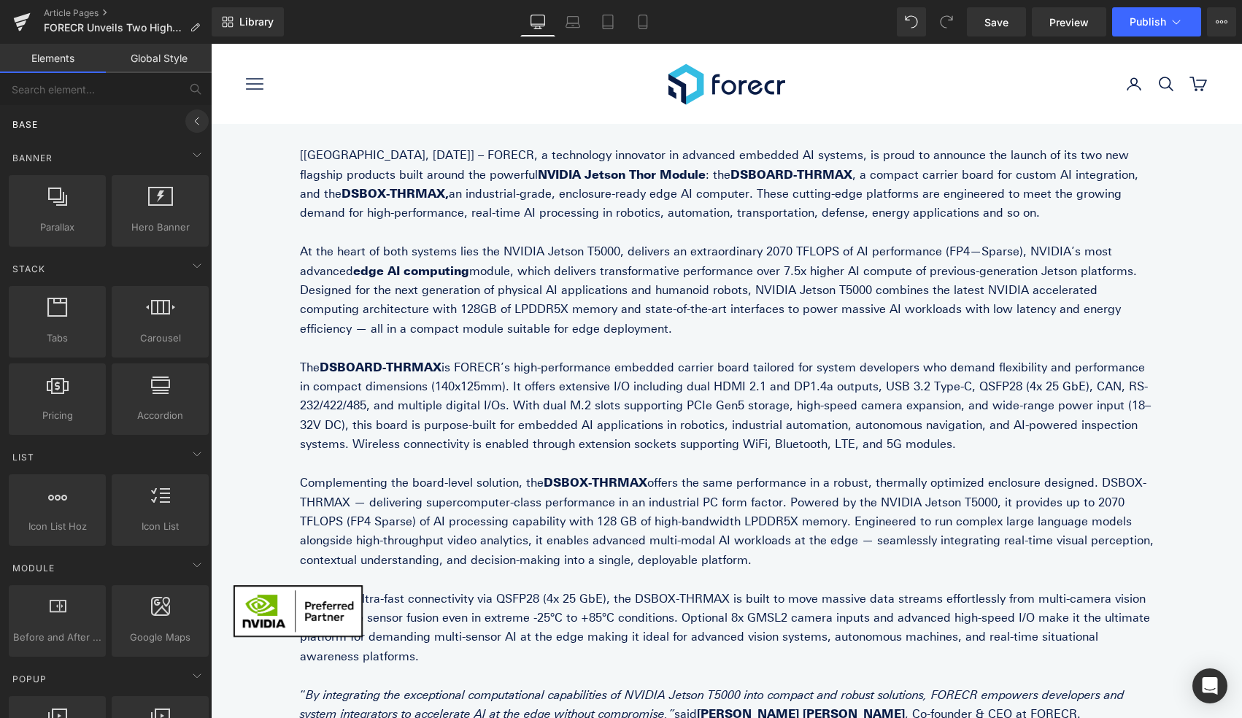
click at [188, 117] on icon at bounding box center [197, 121] width 18 height 18
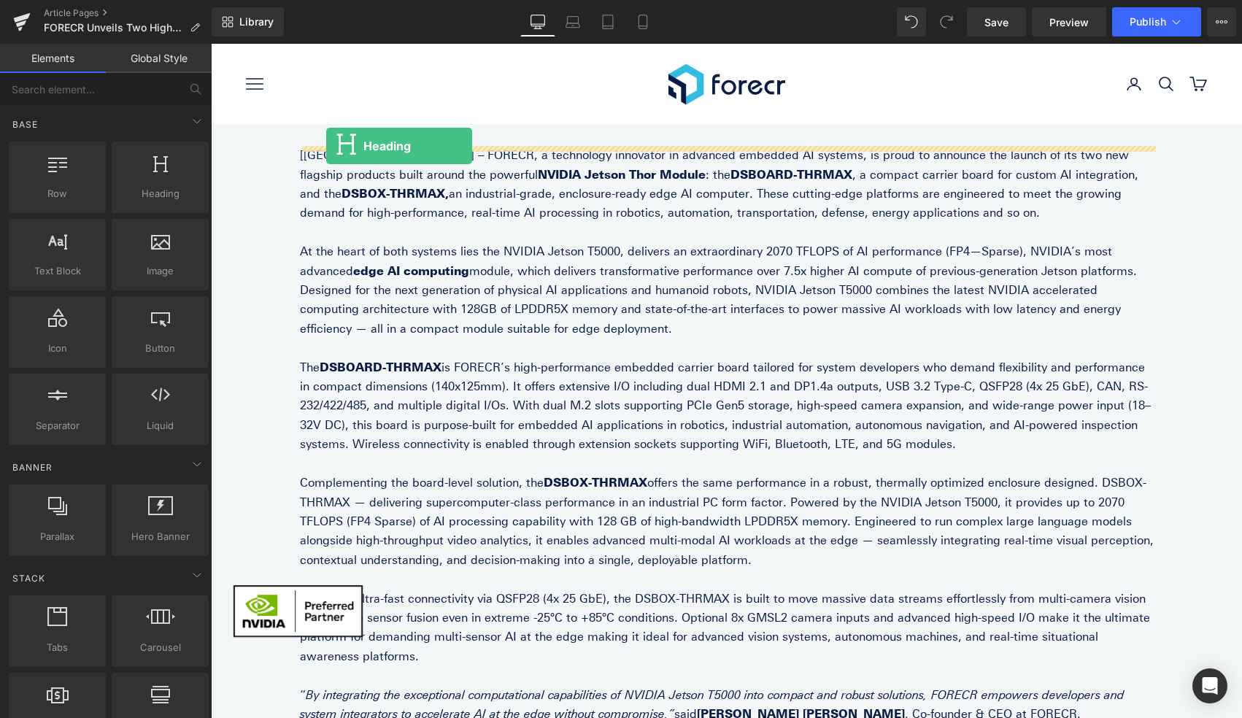
drag, startPoint x: 355, startPoint y: 233, endPoint x: 326, endPoint y: 147, distance: 91.6
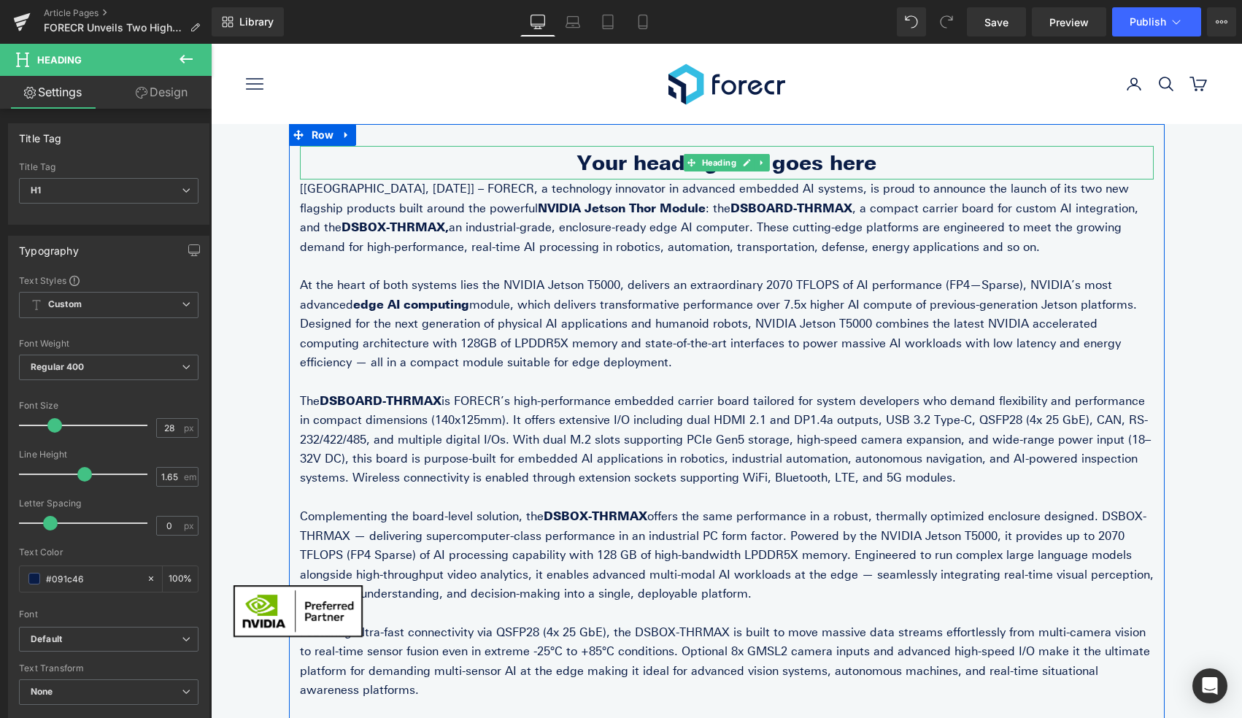
click at [843, 160] on h1 "Your heading text goes here" at bounding box center [726, 163] width 853 height 34
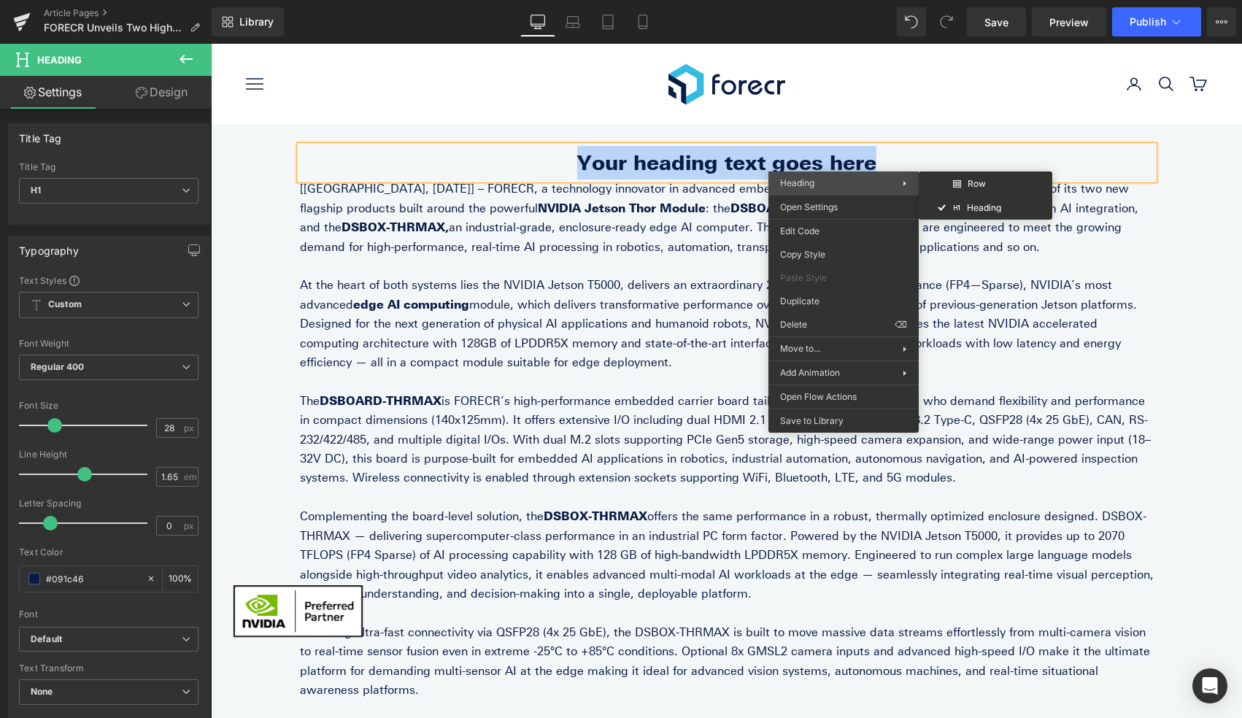
paste div
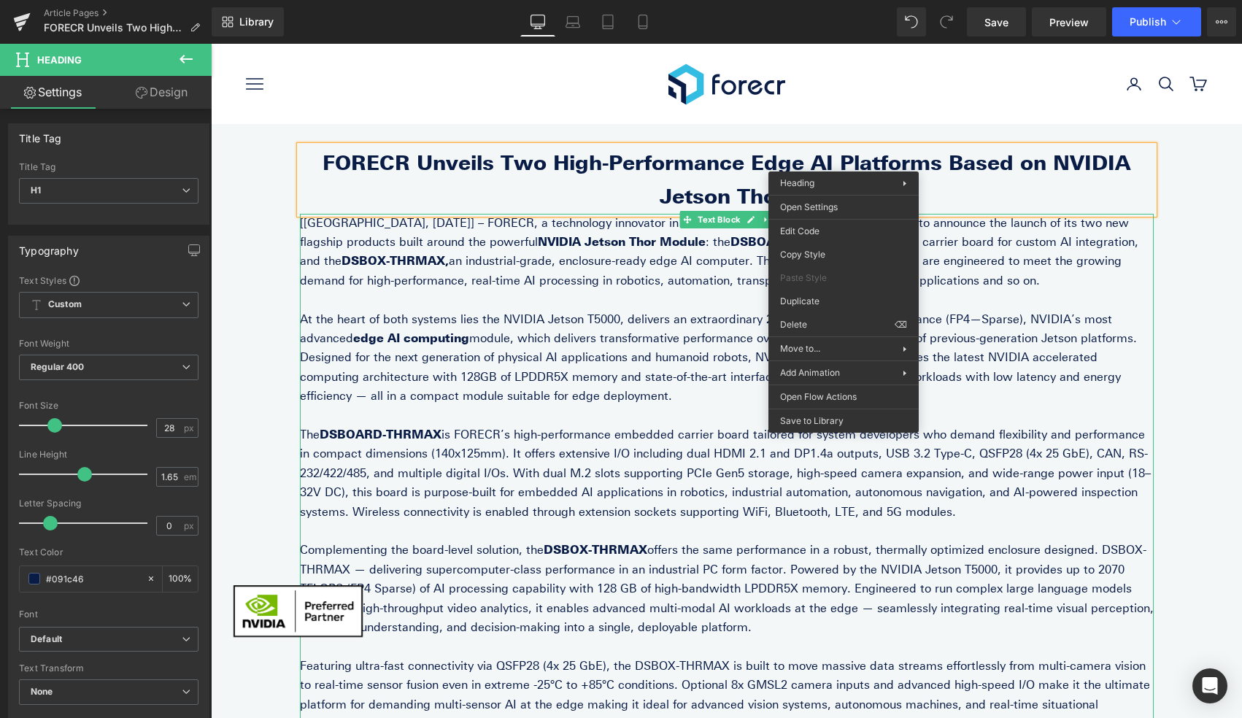
click at [643, 330] on p "At the heart of both systems lies the NVIDIA Jetson T5000, delivers an extraord…" at bounding box center [726, 358] width 853 height 96
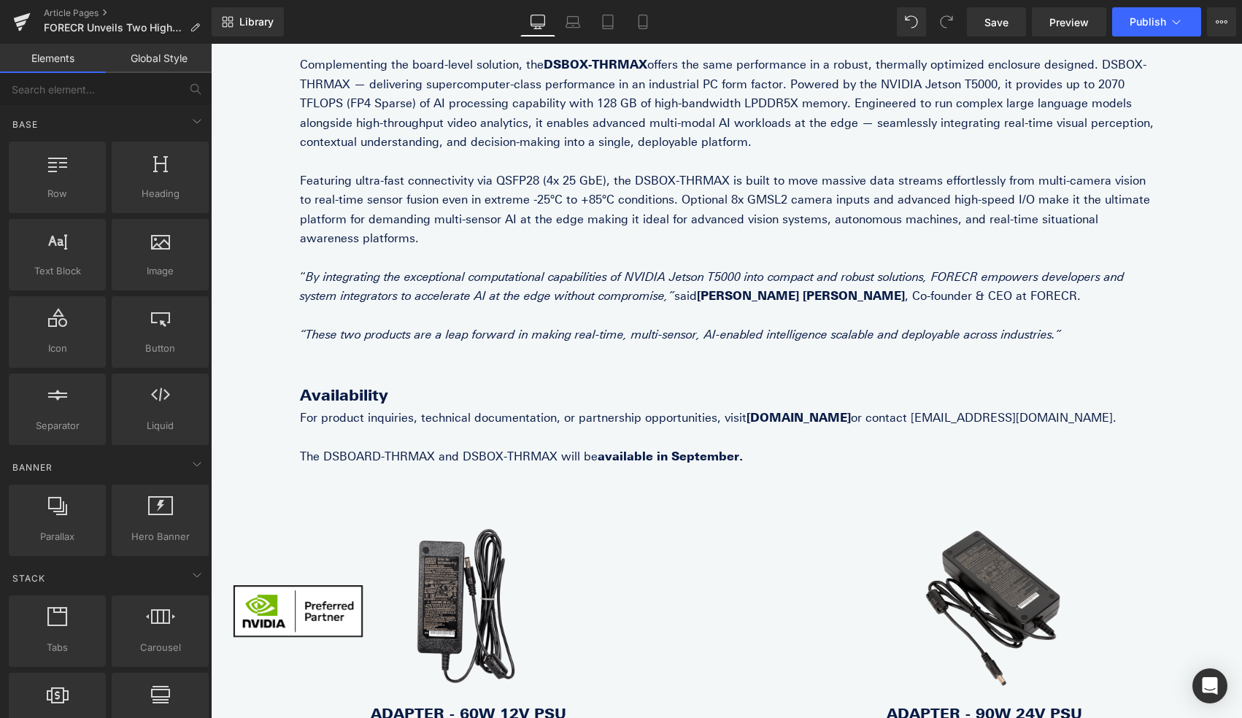
scroll to position [438, 0]
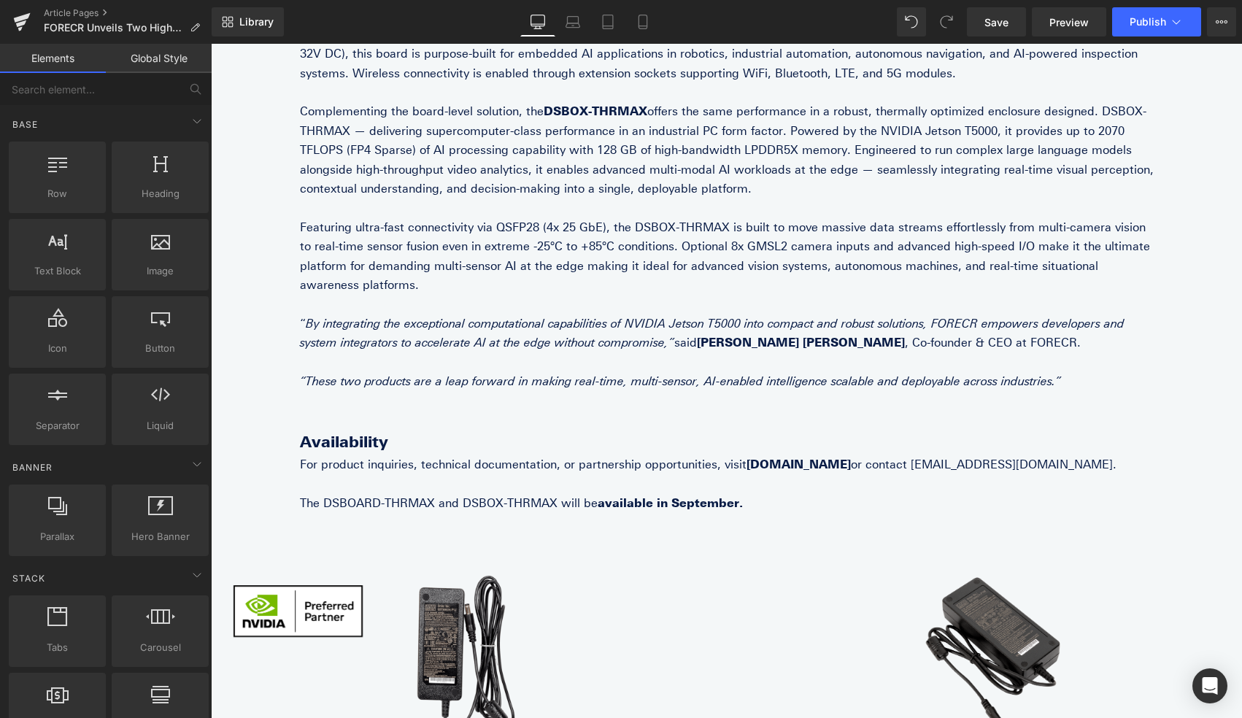
click at [957, 374] on icon "“These two products are a leap forward in making real-time, multi-sensor, AI-en…" at bounding box center [680, 381] width 761 height 14
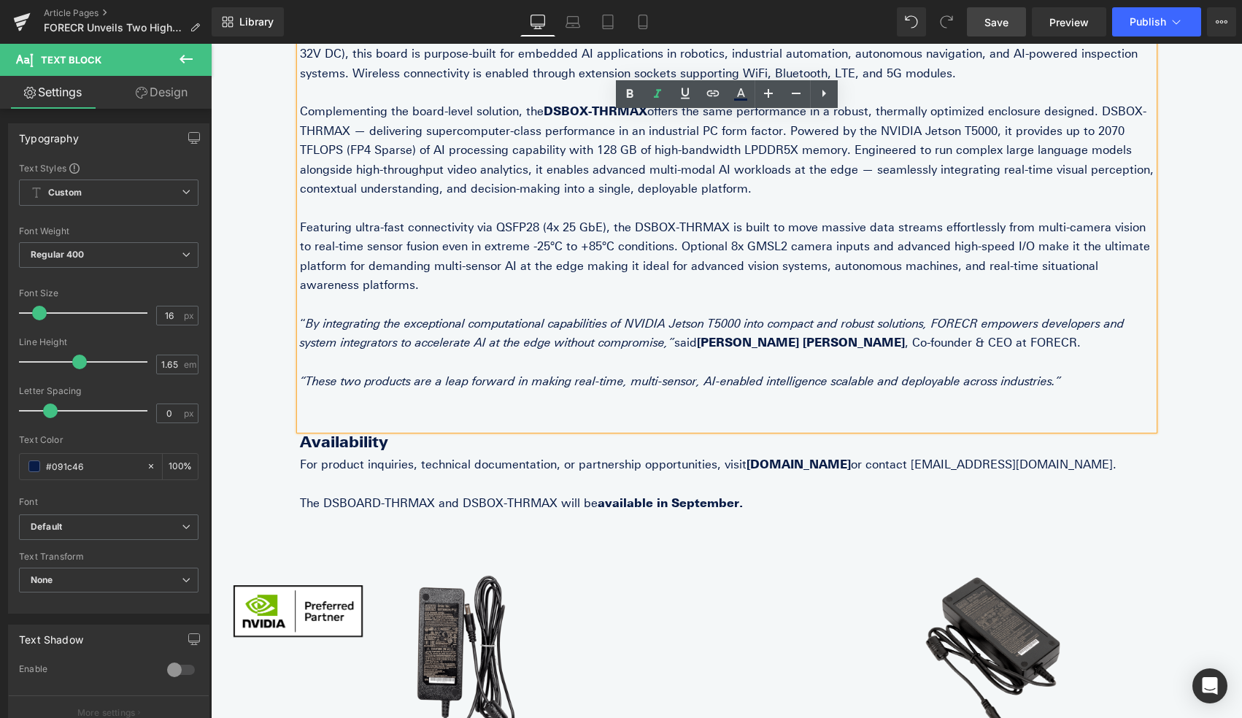
click at [1002, 20] on span "Save" at bounding box center [996, 22] width 24 height 15
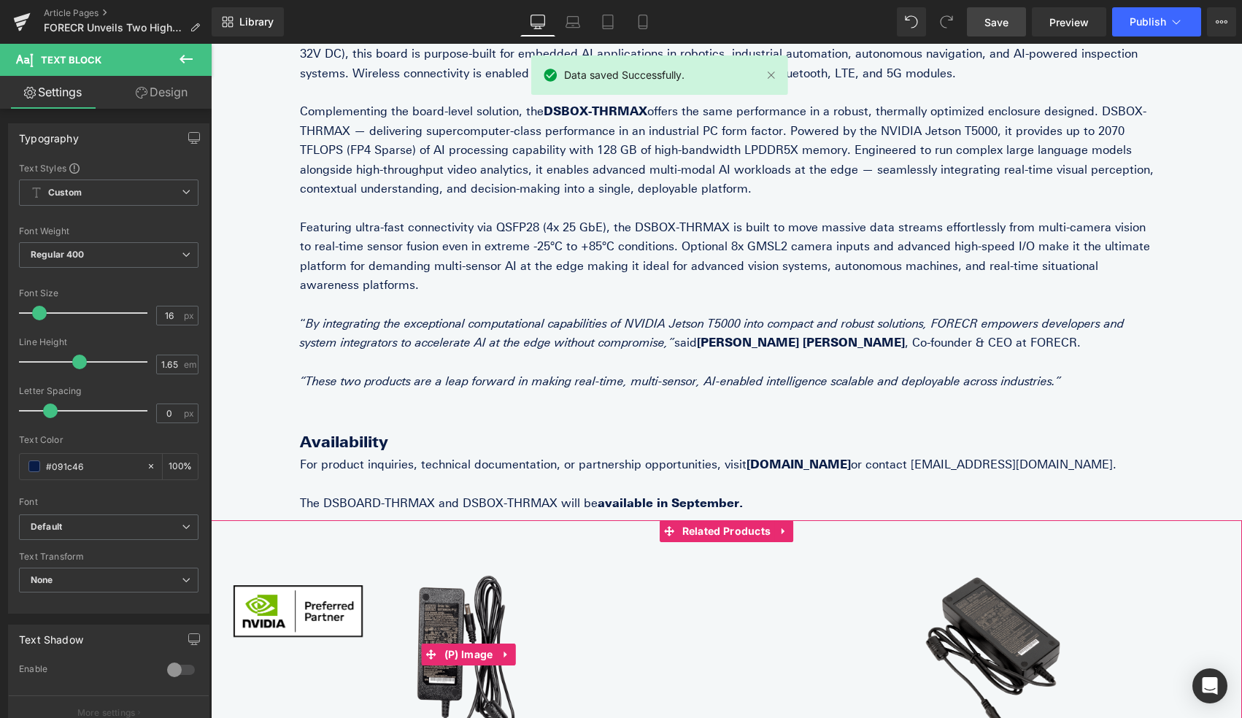
click at [478, 589] on img at bounding box center [468, 654] width 292 height 195
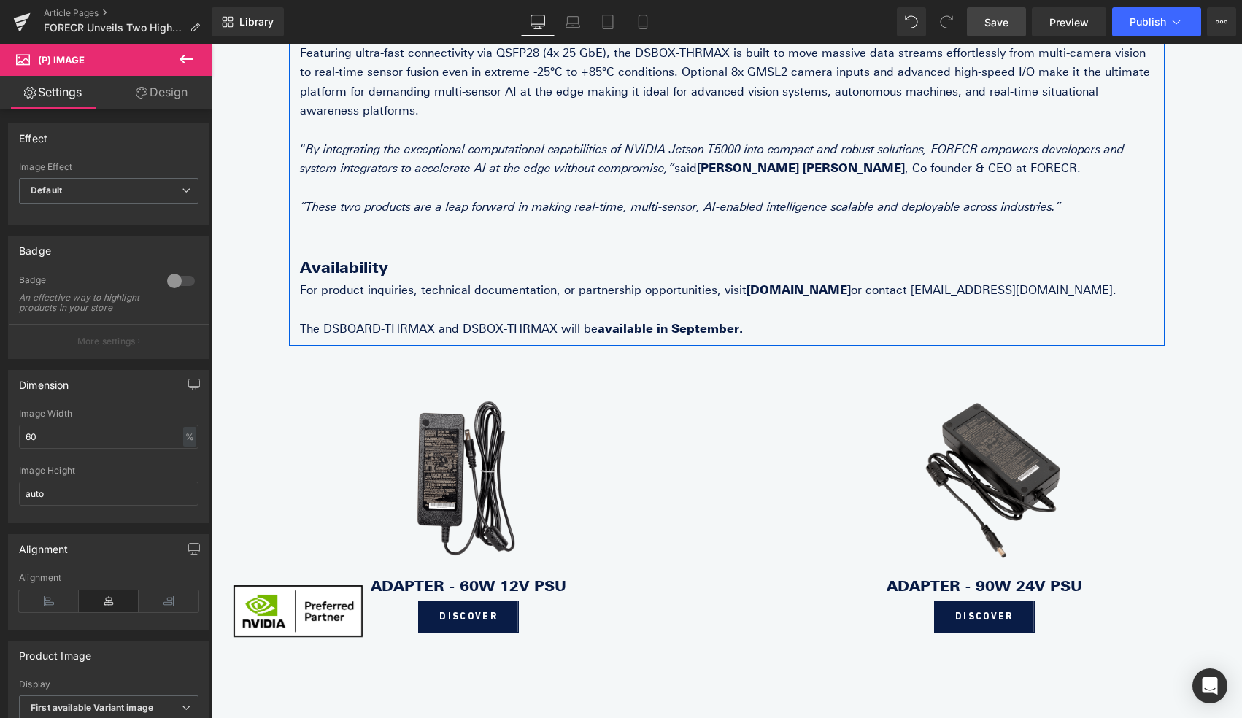
scroll to position [719, 0]
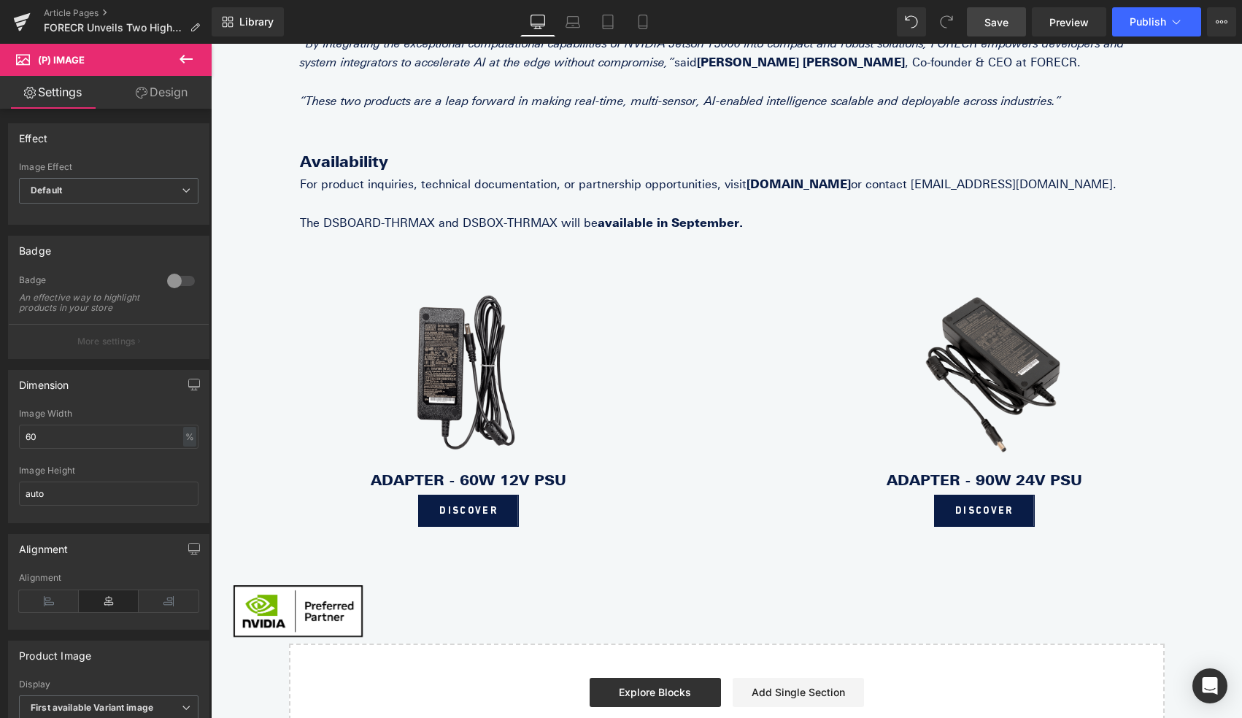
click at [185, 58] on icon at bounding box center [186, 59] width 18 height 18
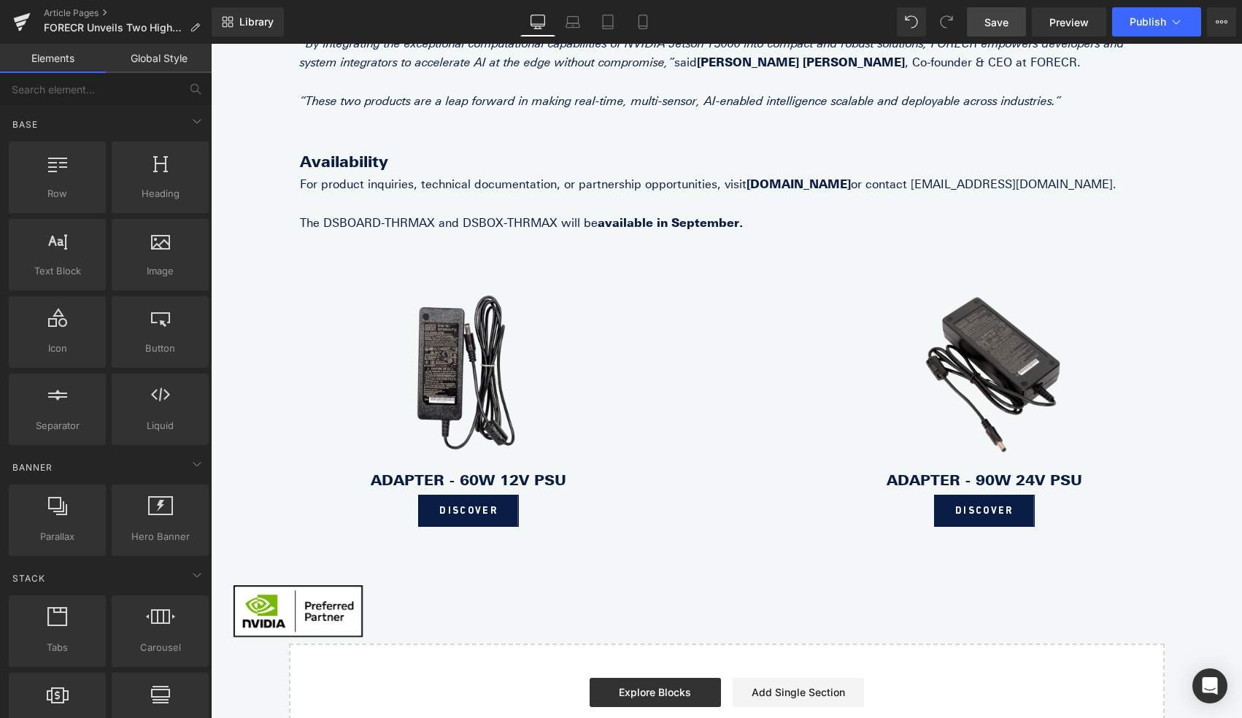
click at [168, 60] on link "Global Style" at bounding box center [159, 58] width 106 height 29
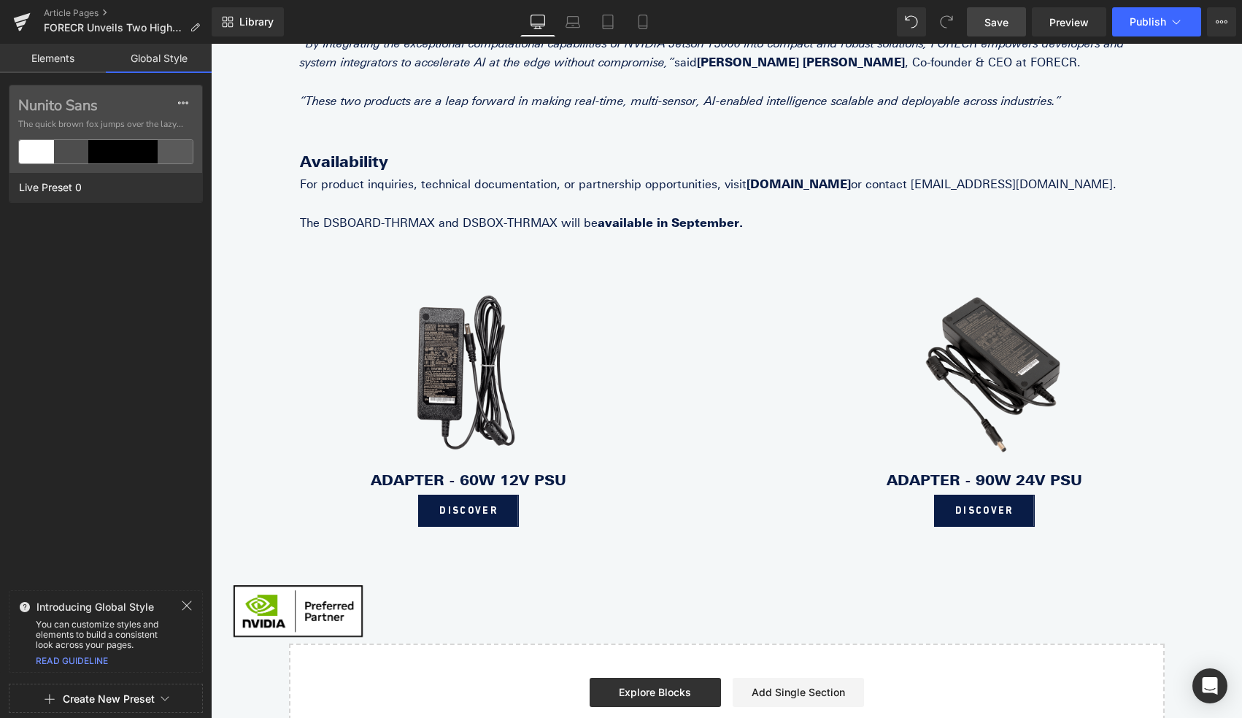
click at [61, 65] on link "Elements" at bounding box center [53, 58] width 106 height 29
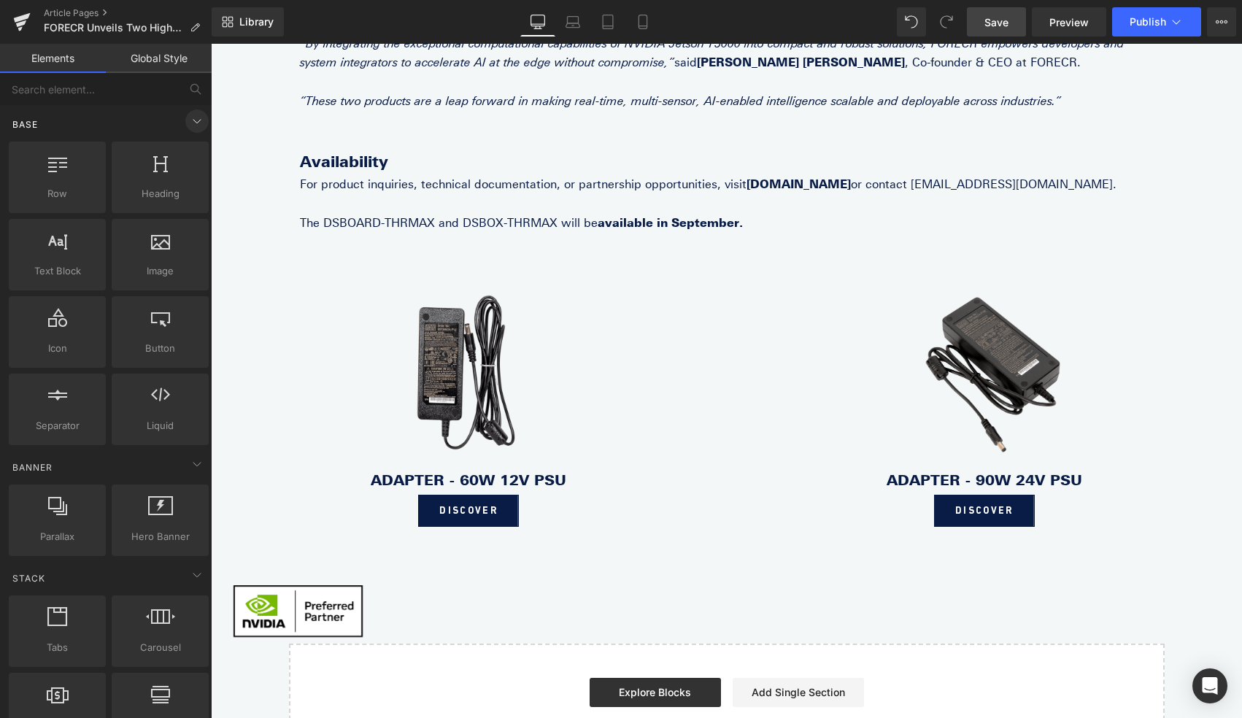
click at [191, 125] on icon at bounding box center [197, 121] width 18 height 18
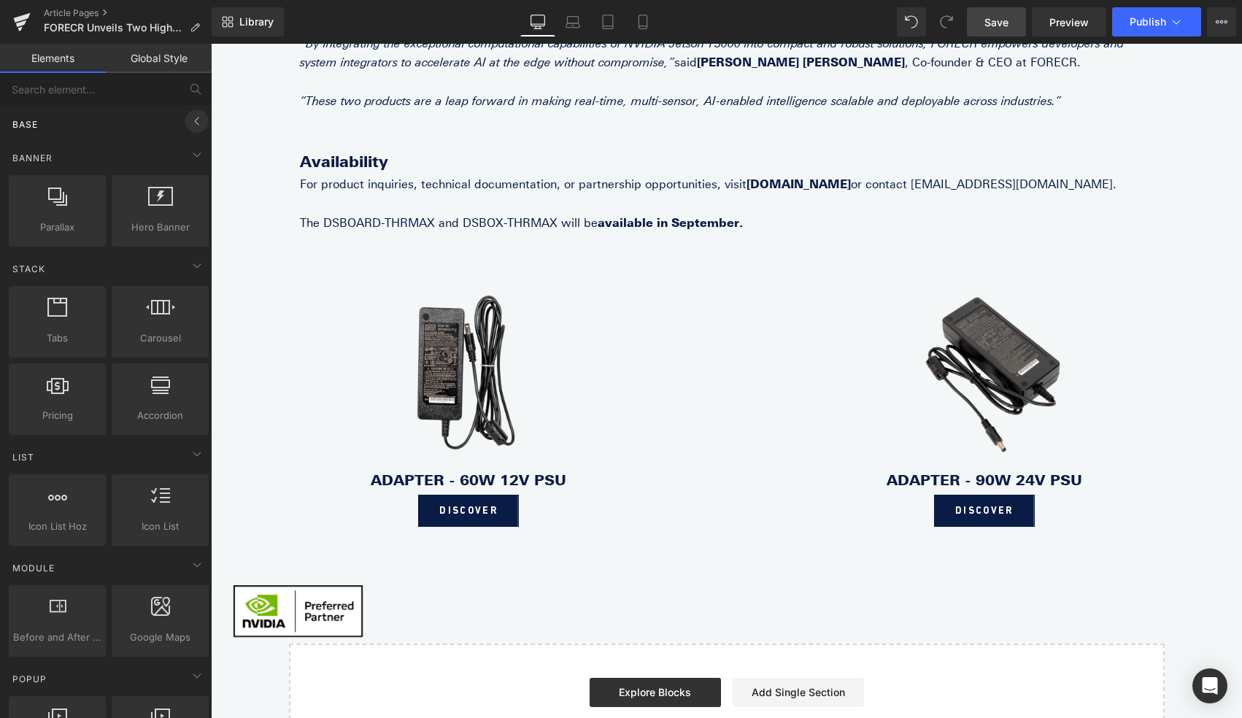
click at [191, 125] on icon at bounding box center [197, 121] width 18 height 18
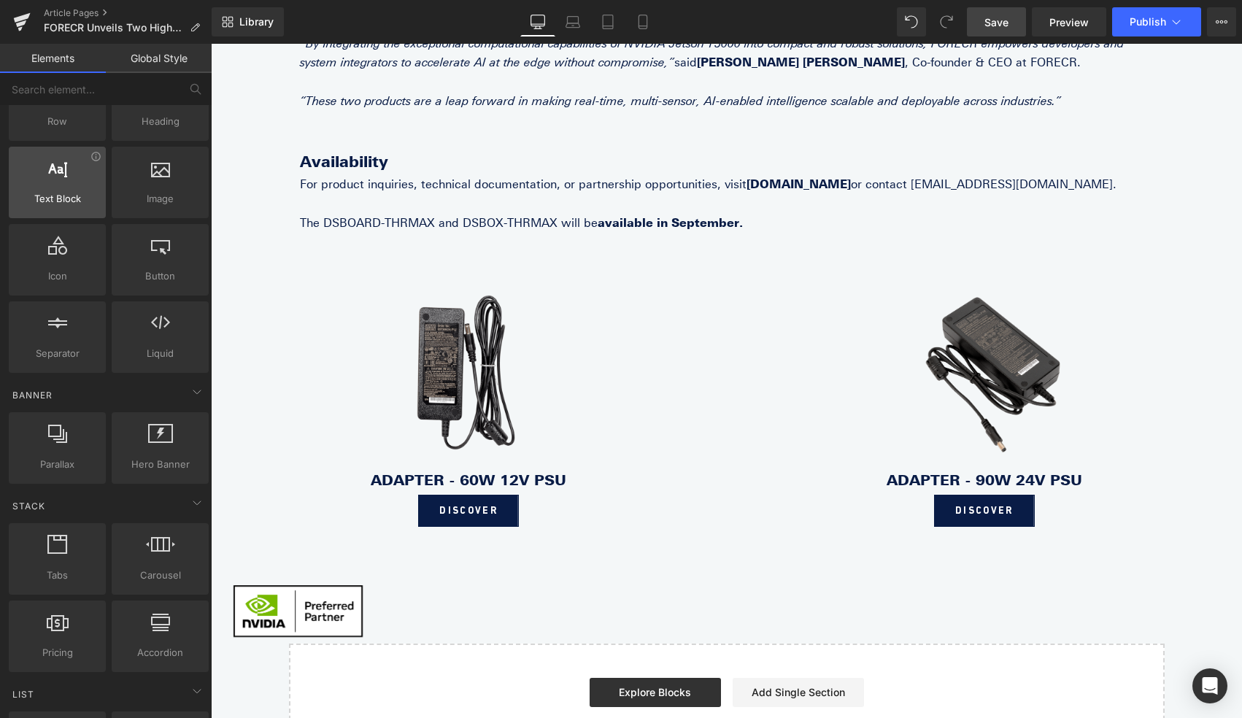
scroll to position [0, 0]
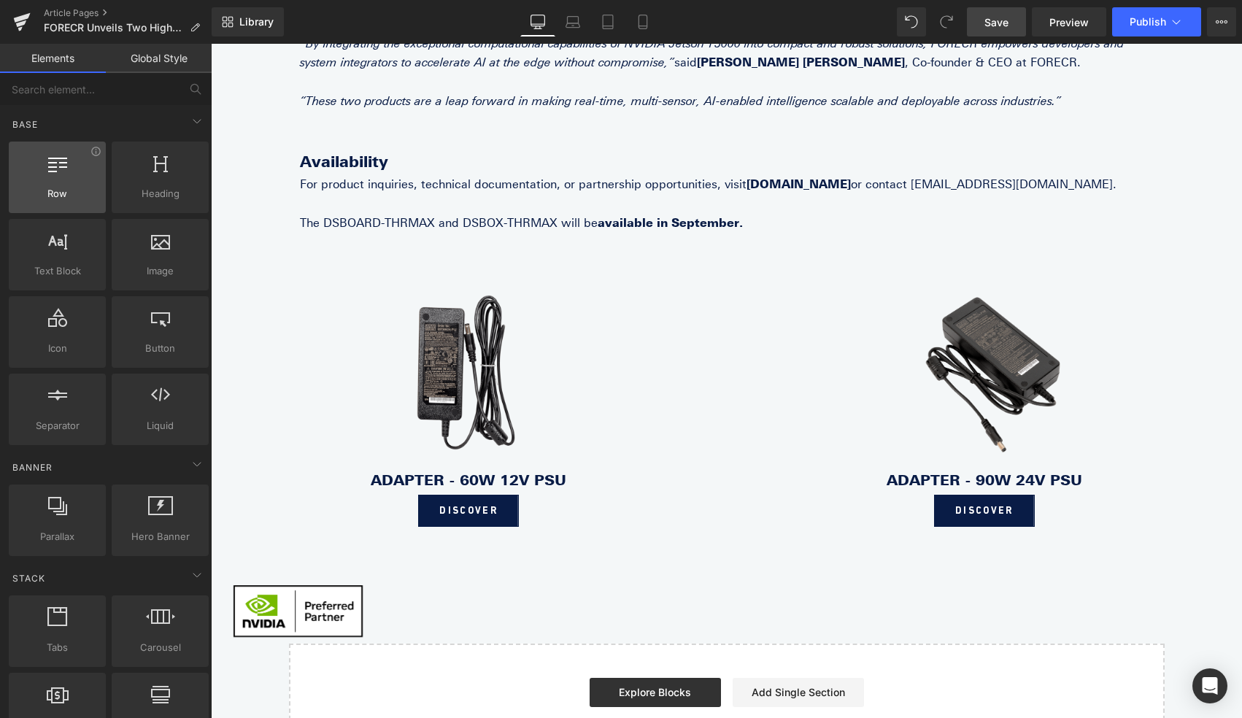
click at [71, 171] on div at bounding box center [57, 169] width 88 height 33
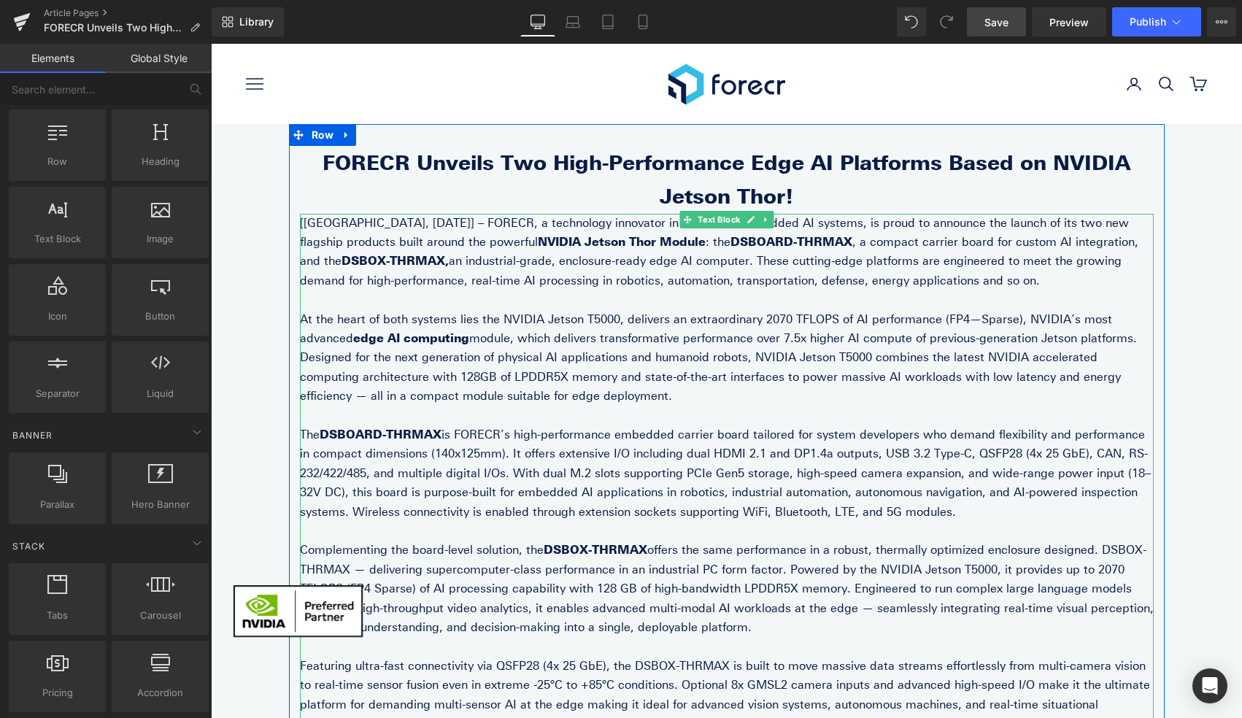
scroll to position [12, 0]
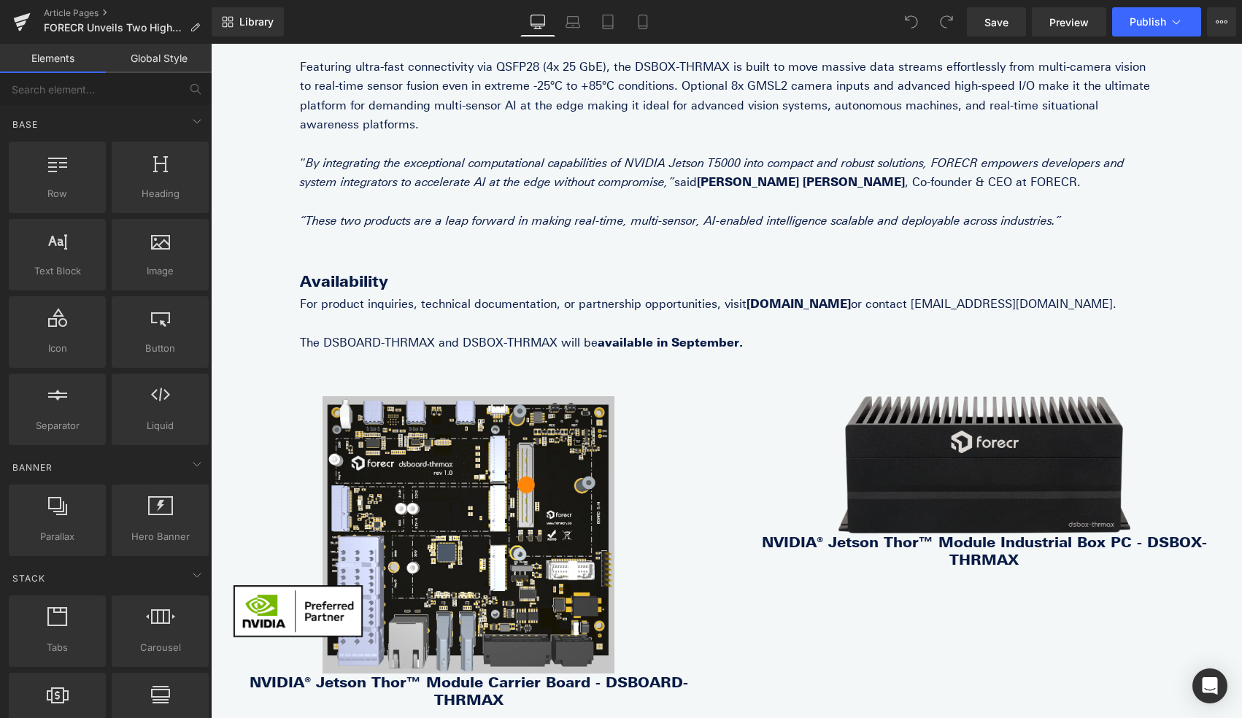
scroll to position [775, 0]
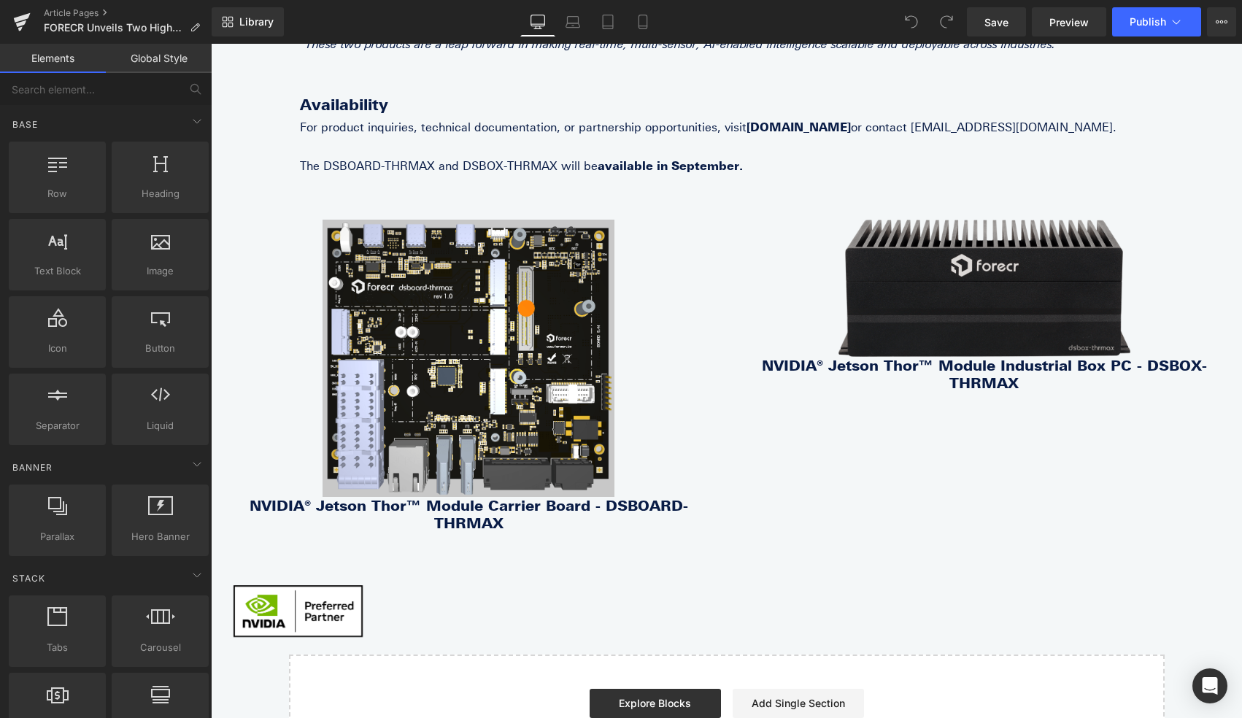
click at [836, 137] on p at bounding box center [726, 146] width 853 height 19
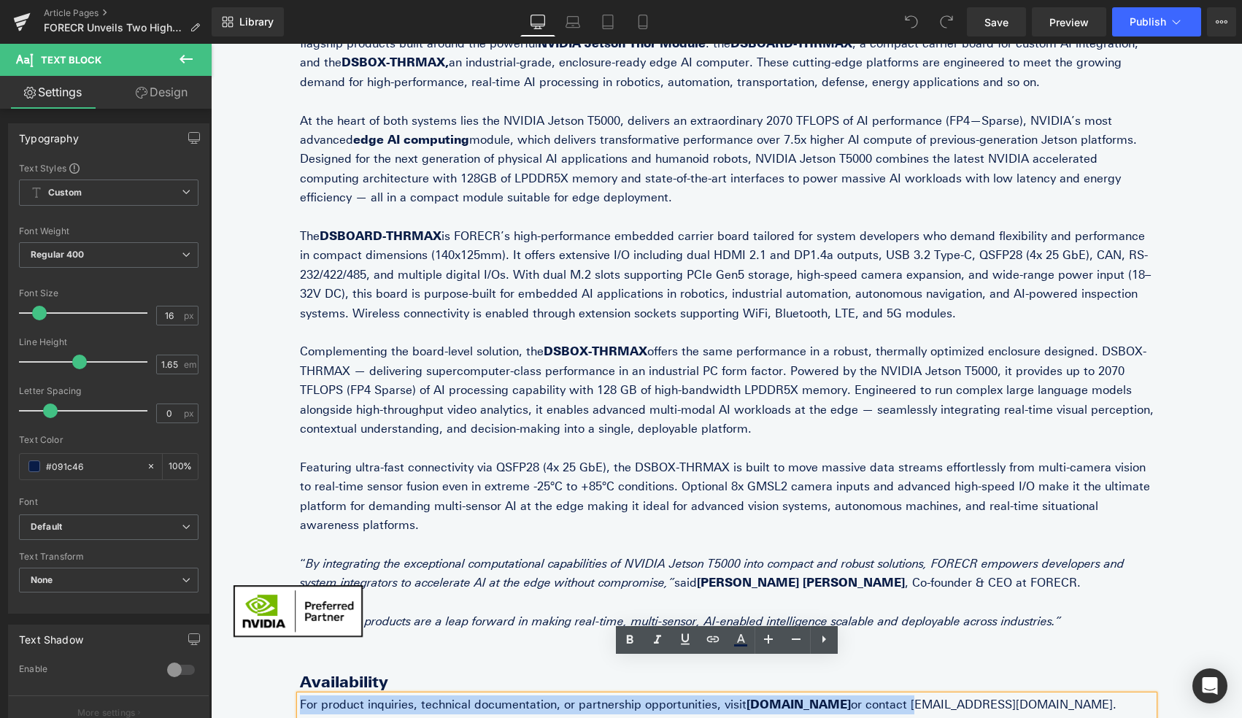
drag, startPoint x: 851, startPoint y: 105, endPoint x: 994, endPoint y: 109, distance: 143.0
click at [994, 109] on div "FORECR Unveils Two High-Performance Edge AI Platforms Based on NVIDIA Jetson Th…" at bounding box center [726, 349] width 875 height 805
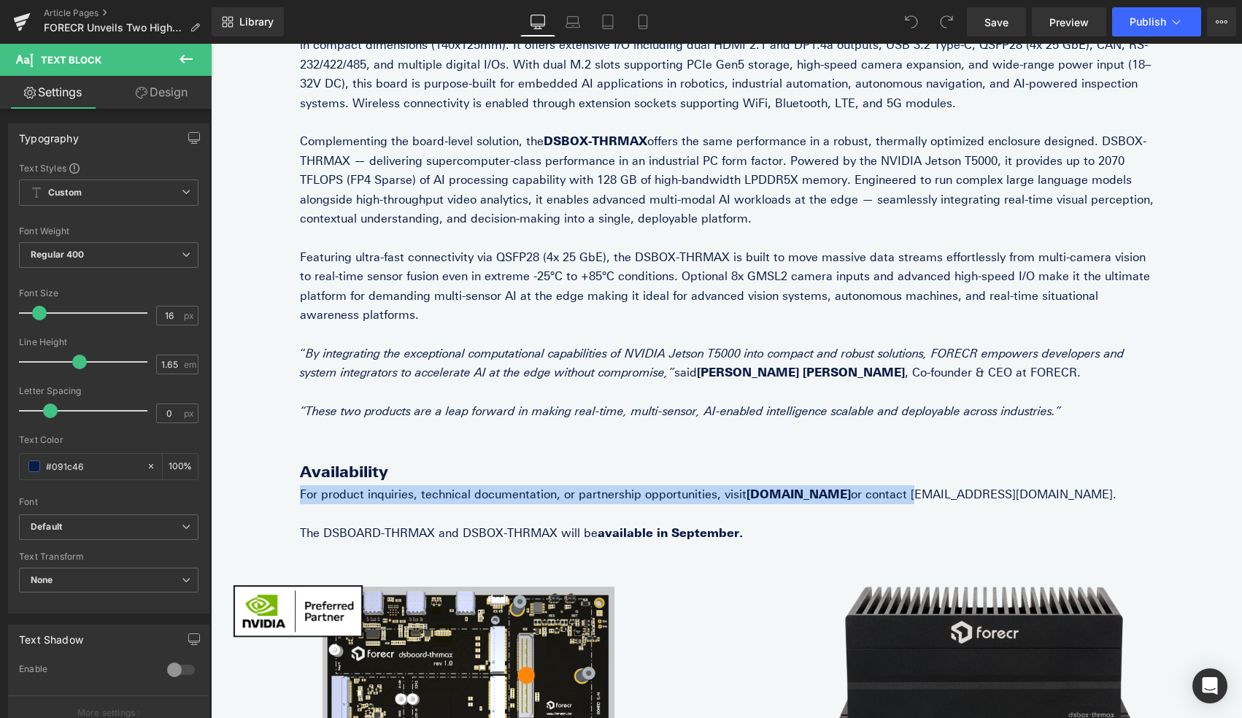
scroll to position [634, 0]
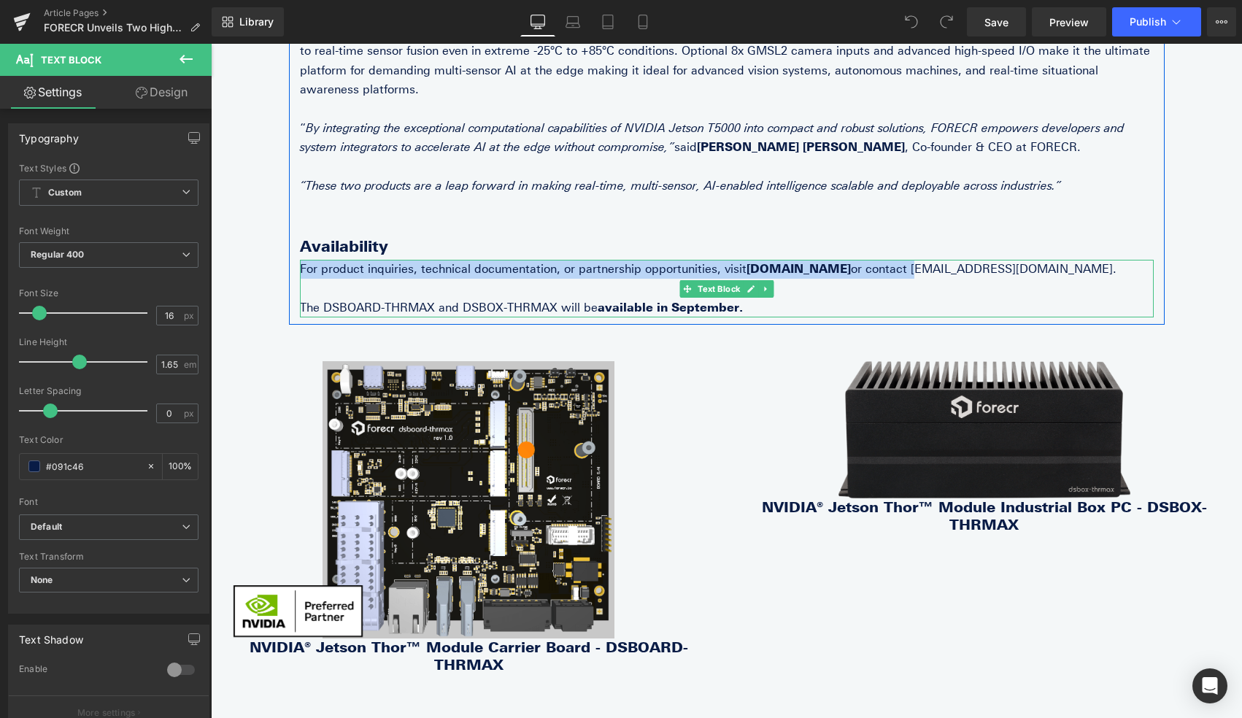
drag, startPoint x: 883, startPoint y: 247, endPoint x: 859, endPoint y: 252, distance: 24.6
click at [883, 260] on p "For product inquiries, technical documentation, or partnership opportunities, v…" at bounding box center [726, 269] width 853 height 19
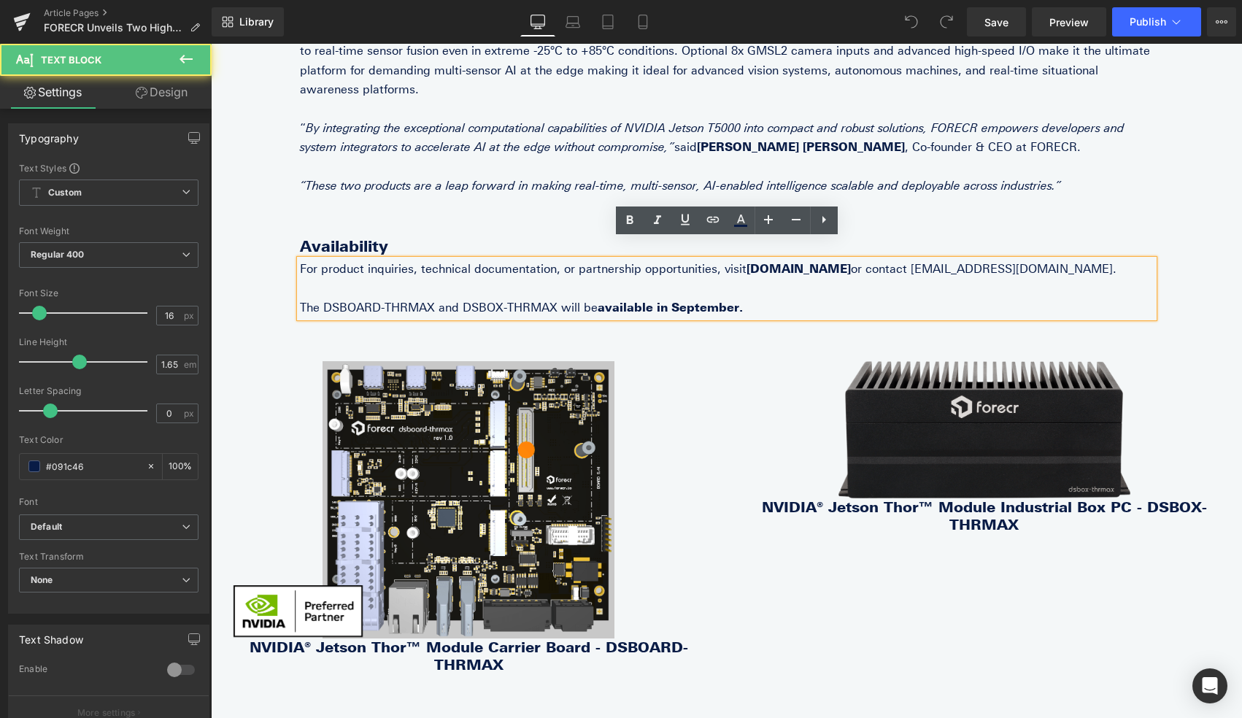
click at [856, 260] on p "For product inquiries, technical documentation, or partnership opportunities, v…" at bounding box center [726, 269] width 853 height 19
drag, startPoint x: 849, startPoint y: 253, endPoint x: 964, endPoint y: 250, distance: 115.3
click at [964, 260] on p "For product inquiries, technical documentation, or partnership opportunities, v…" at bounding box center [726, 269] width 853 height 19
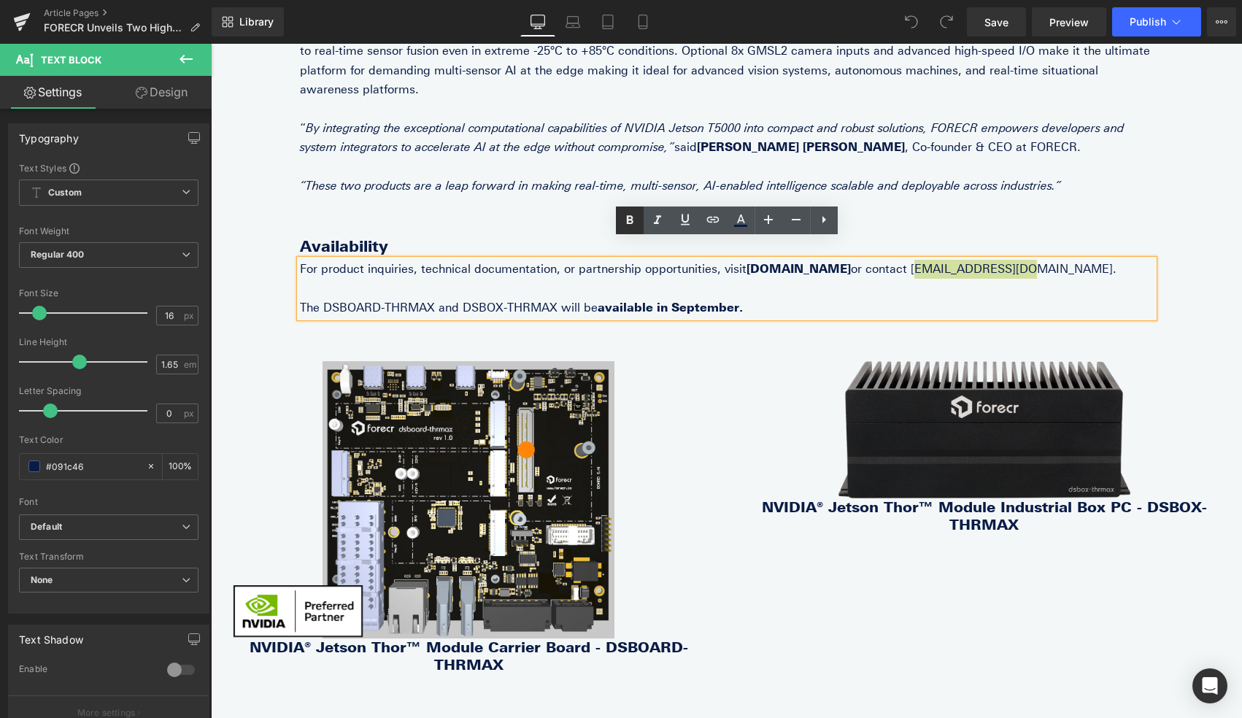
click at [630, 220] on icon at bounding box center [629, 219] width 7 height 9
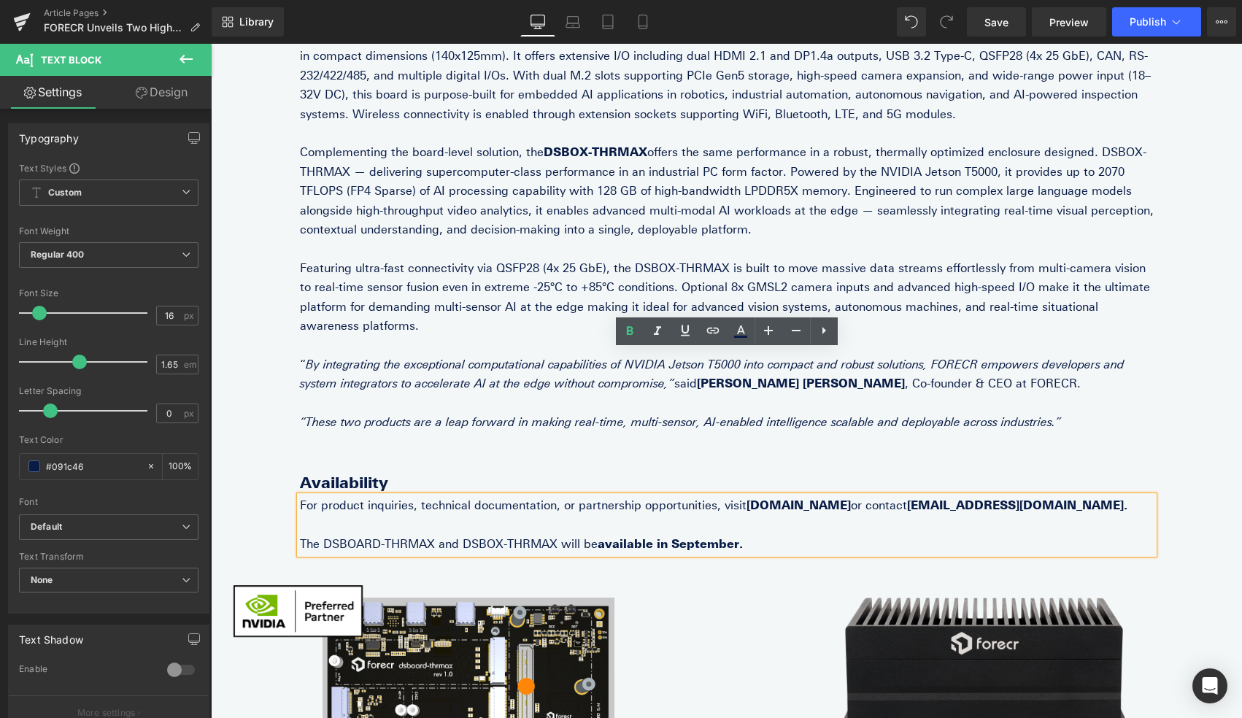
scroll to position [701, 0]
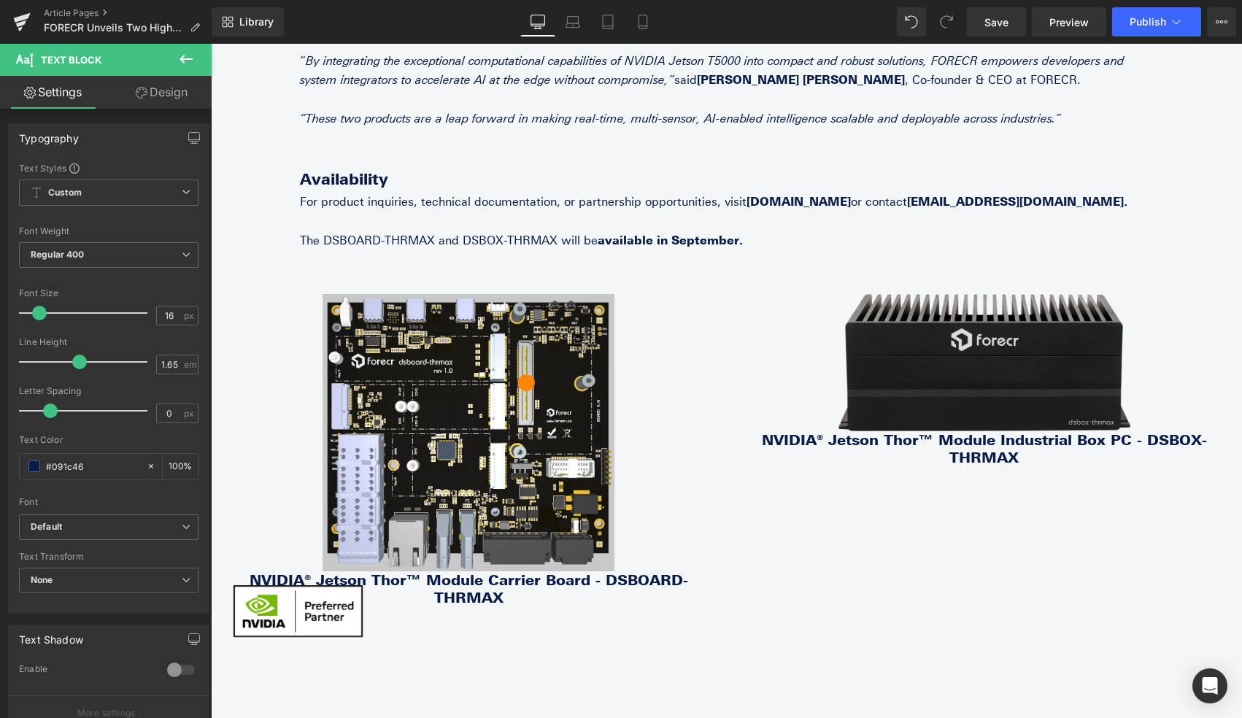
click at [187, 64] on icon at bounding box center [186, 59] width 18 height 18
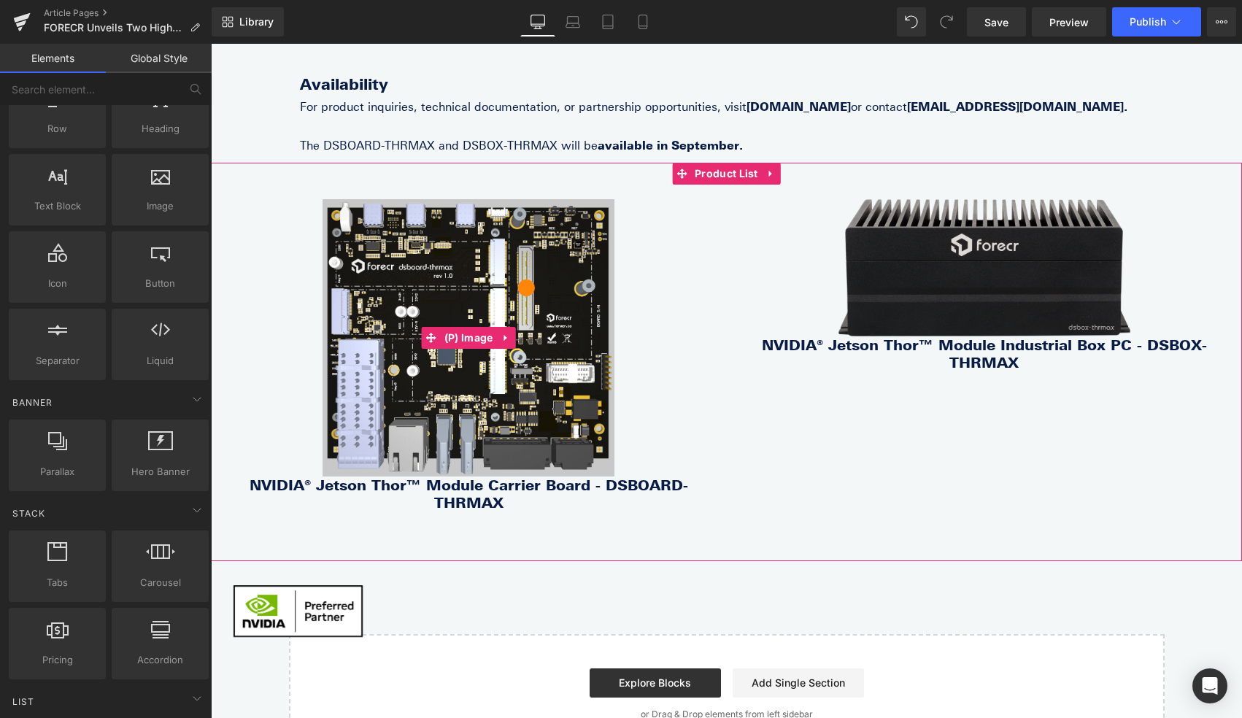
scroll to position [807, 0]
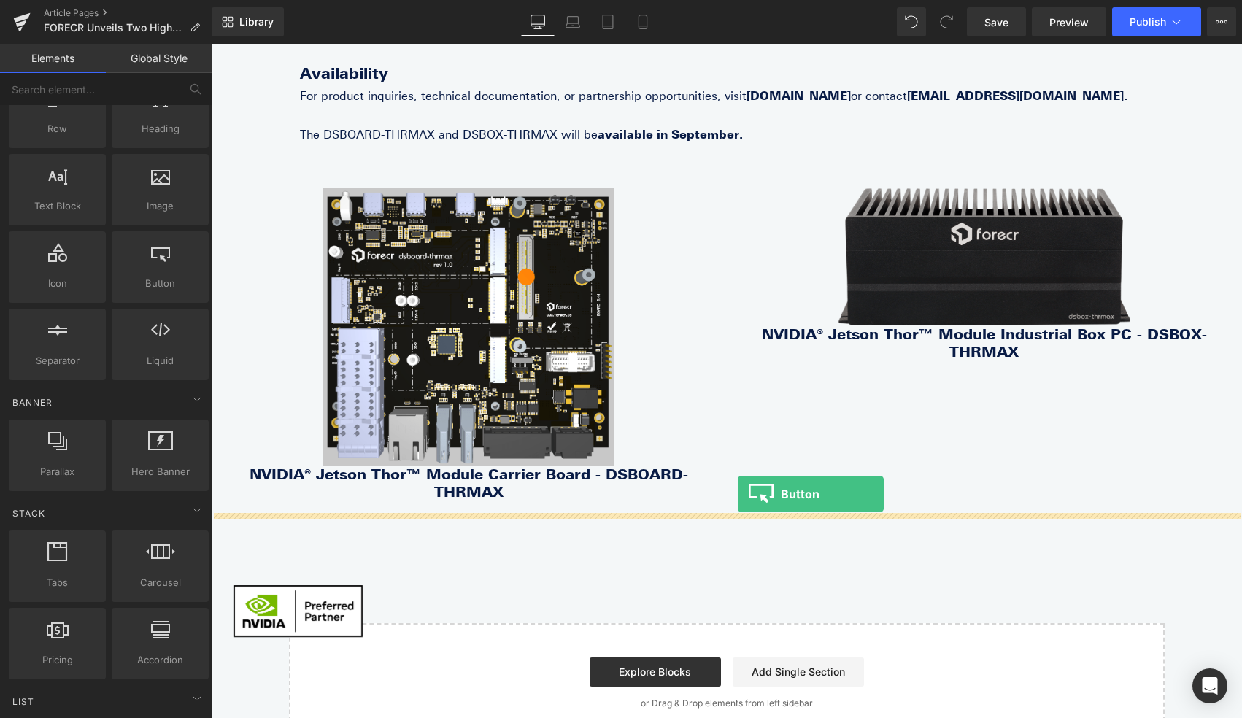
drag, startPoint x: 382, startPoint y: 302, endPoint x: 735, endPoint y: 492, distance: 400.8
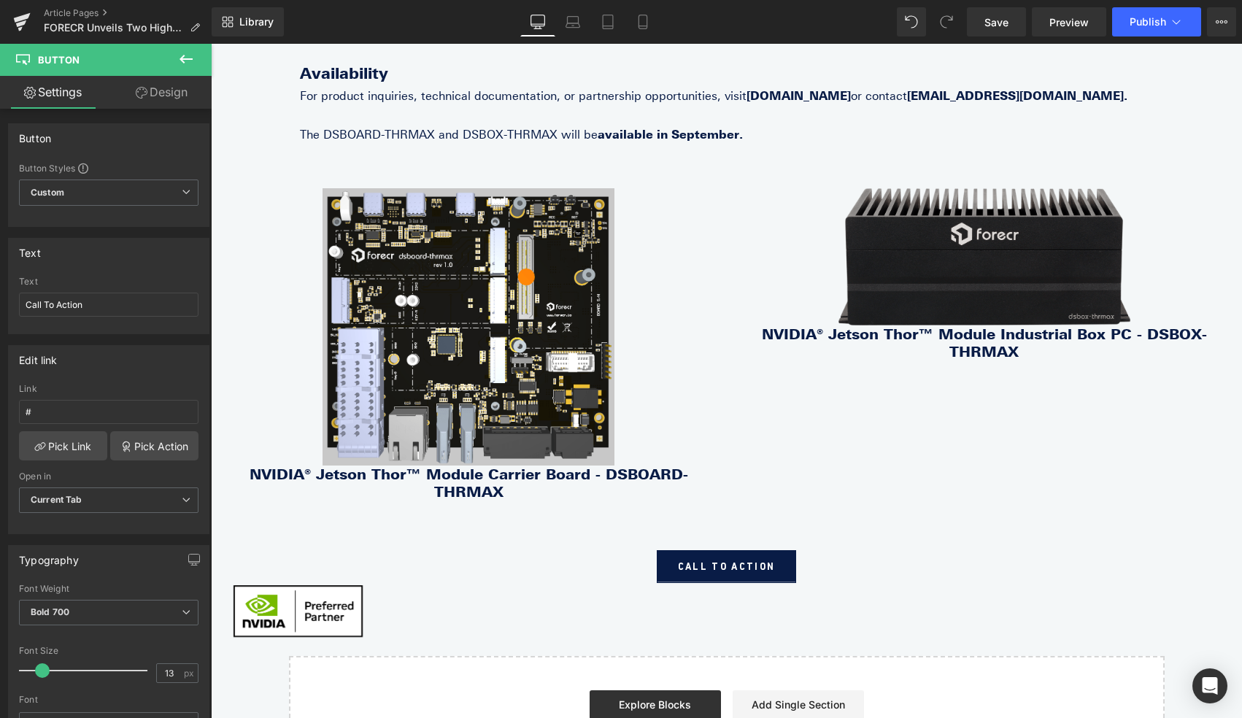
click at [190, 58] on icon at bounding box center [186, 59] width 18 height 18
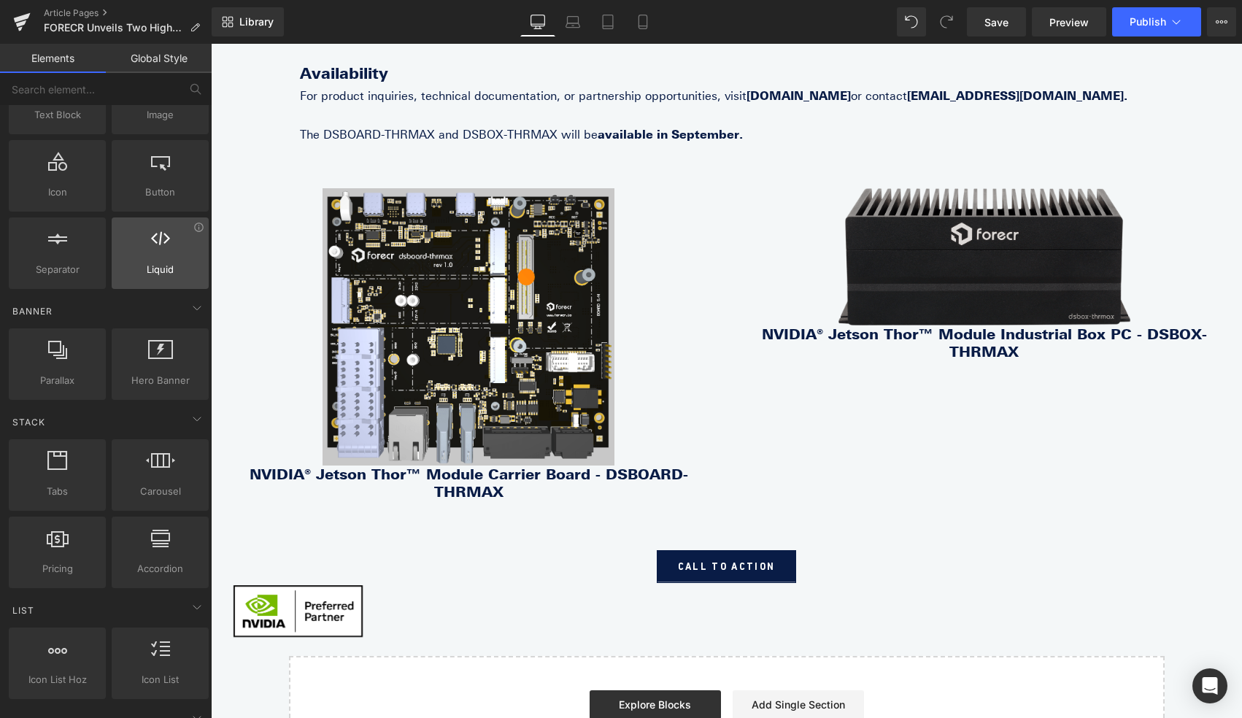
scroll to position [281, 0]
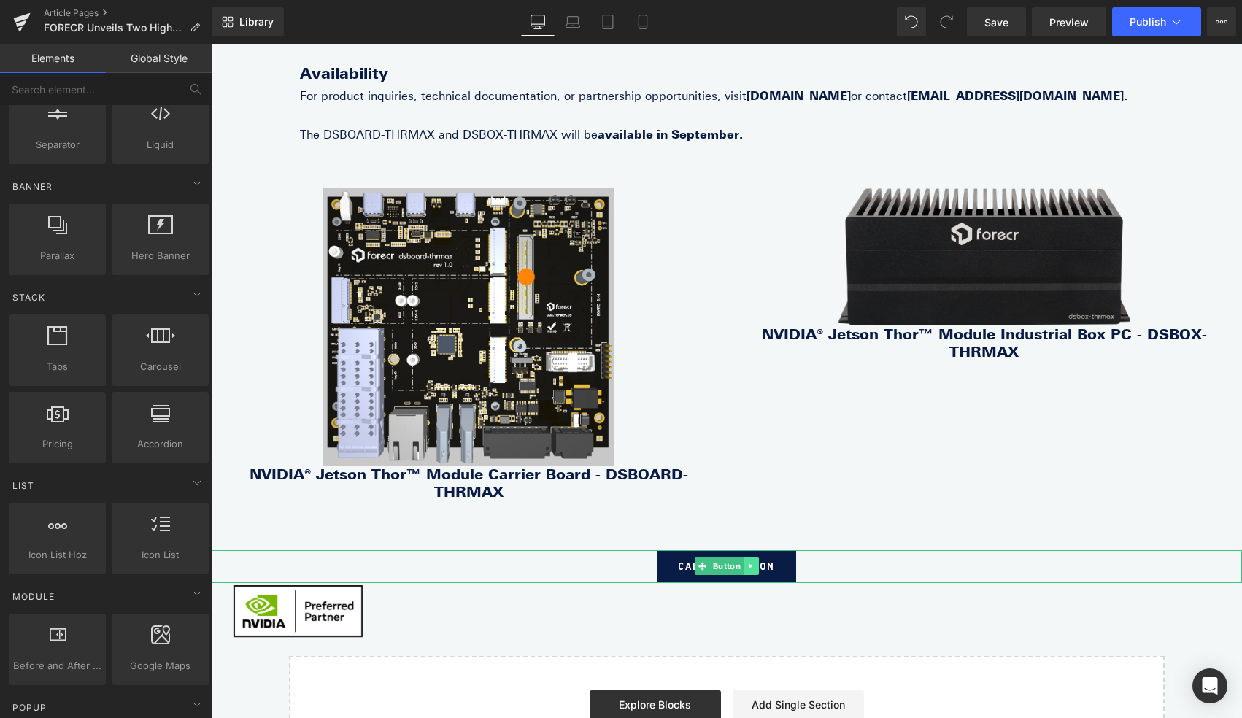
click at [754, 562] on icon at bounding box center [750, 566] width 8 height 9
click at [760, 562] on icon at bounding box center [758, 566] width 8 height 8
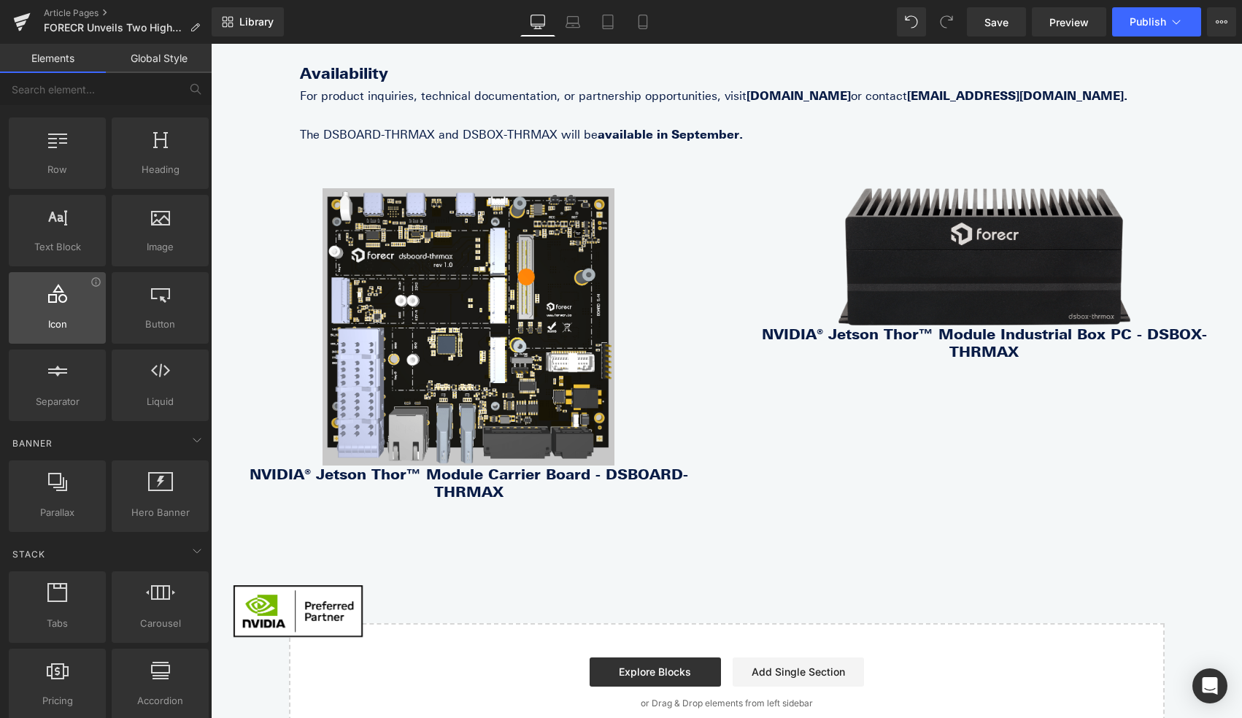
scroll to position [0, 0]
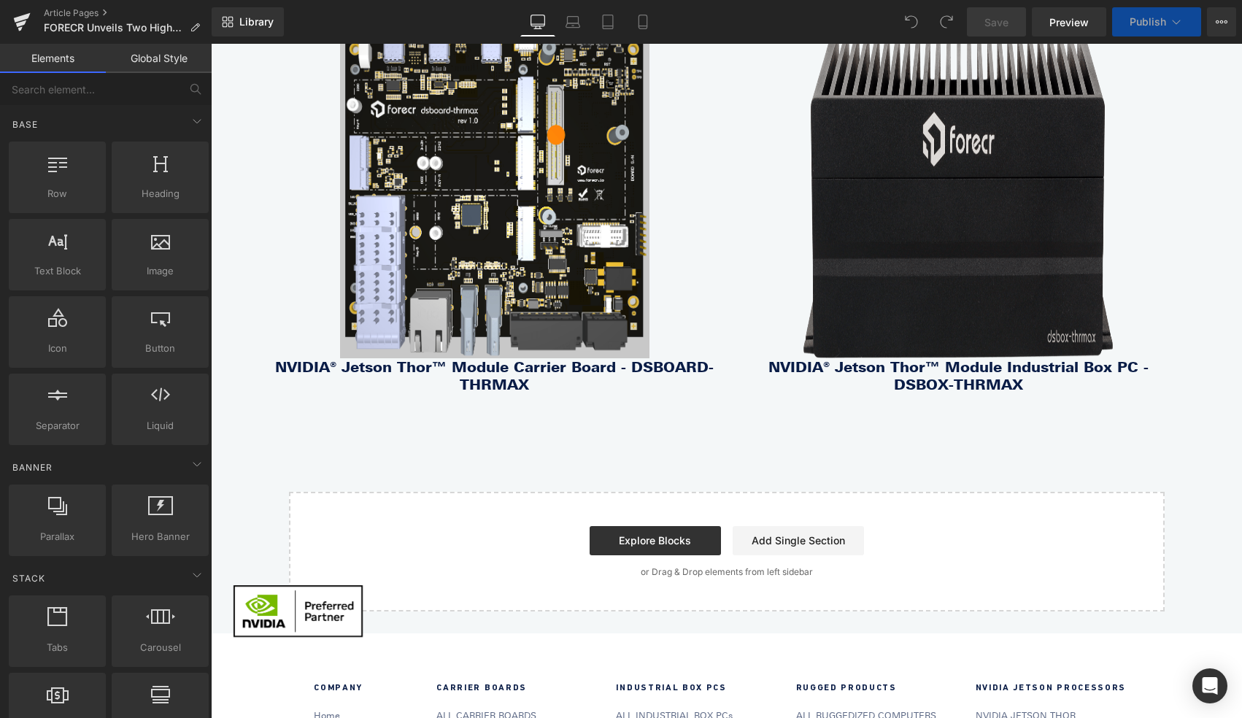
scroll to position [804, 0]
